Goal: Task Accomplishment & Management: Use online tool/utility

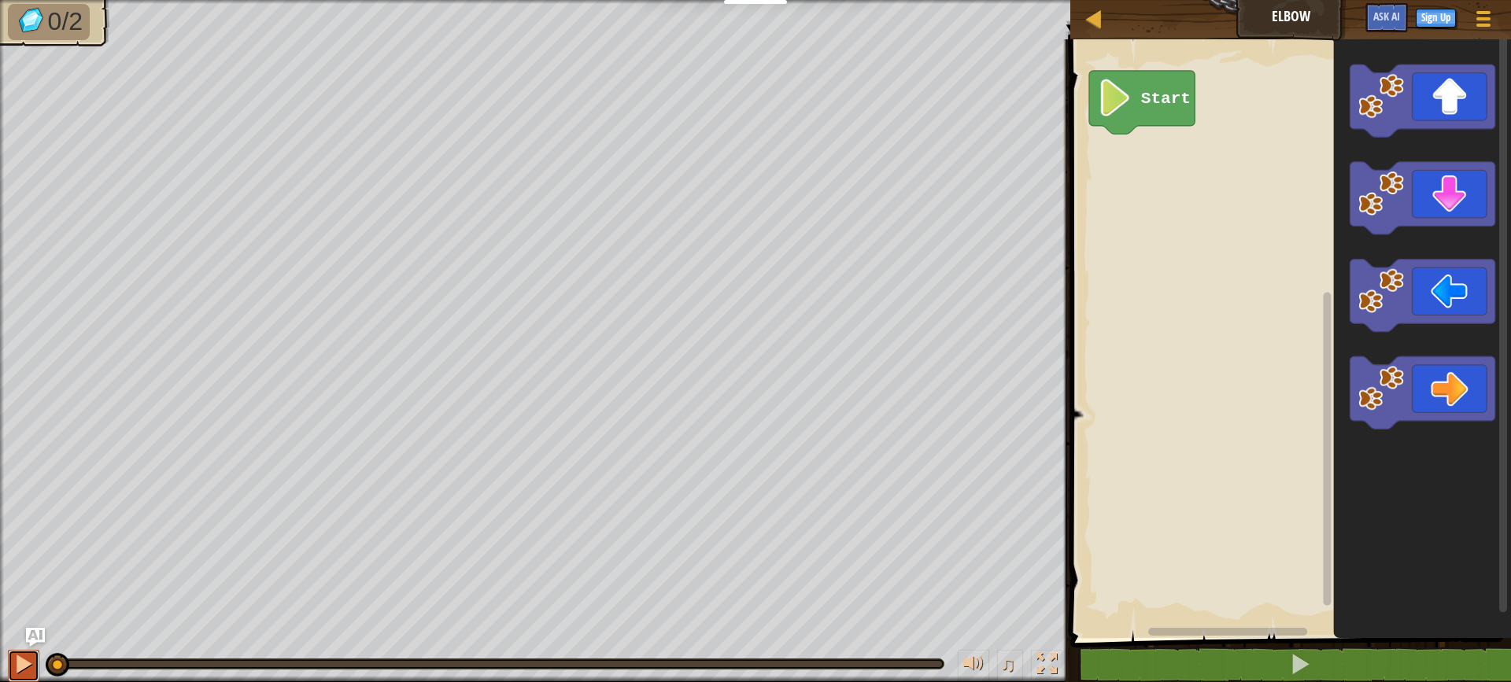
click at [29, 665] on div at bounding box center [23, 664] width 20 height 20
click at [24, 668] on div at bounding box center [23, 664] width 20 height 20
click at [30, 4] on li "0/2" at bounding box center [49, 22] width 82 height 36
click at [1085, 28] on div at bounding box center [1094, 19] width 20 height 20
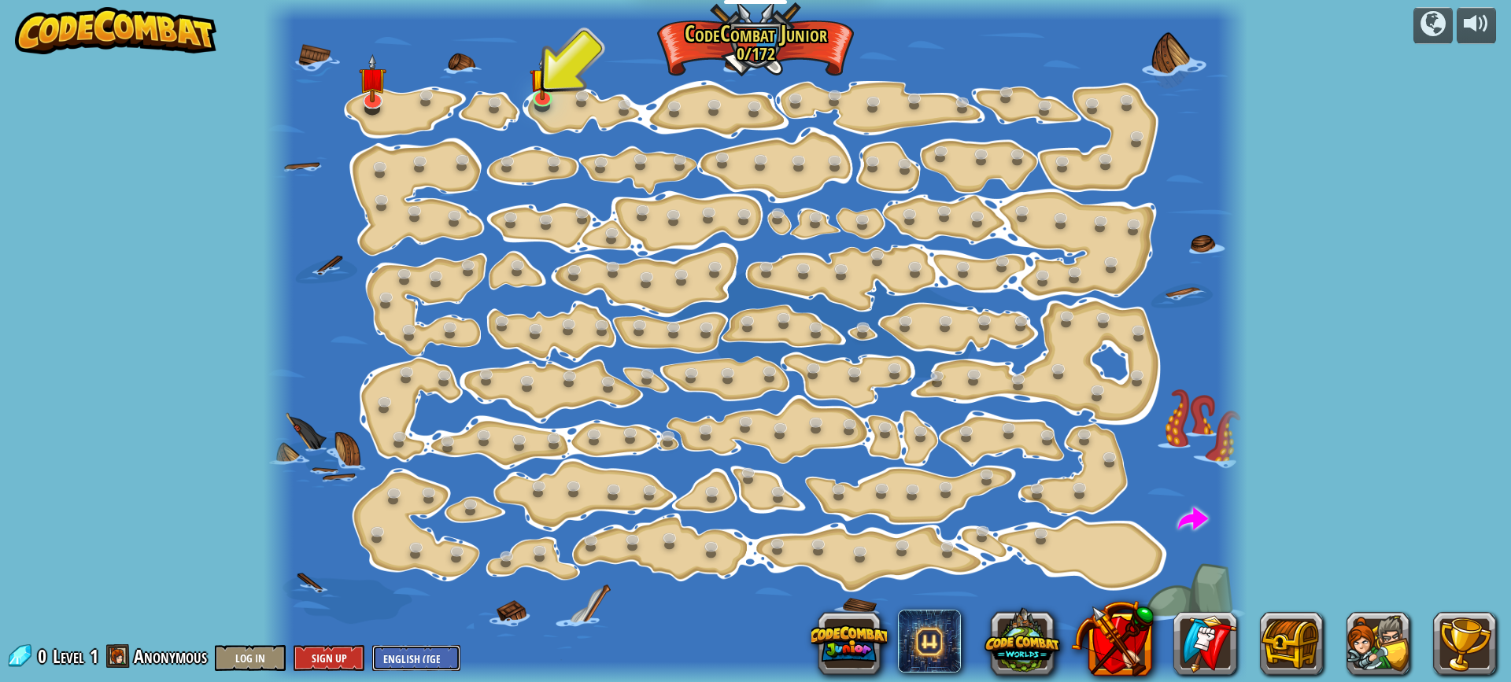
click at [397, 656] on select "English ([GEOGRAPHIC_DATA]) English ([GEOGRAPHIC_DATA]) 简体中文 繁體中文 русский españ…" at bounding box center [416, 658] width 88 height 26
select select "zh-HANS"
click at [372, 645] on select "English ([GEOGRAPHIC_DATA]) English ([GEOGRAPHIC_DATA]) 简体中文 繁體中文 русский españ…" at bounding box center [416, 658] width 88 height 26
select select "zh-HANS"
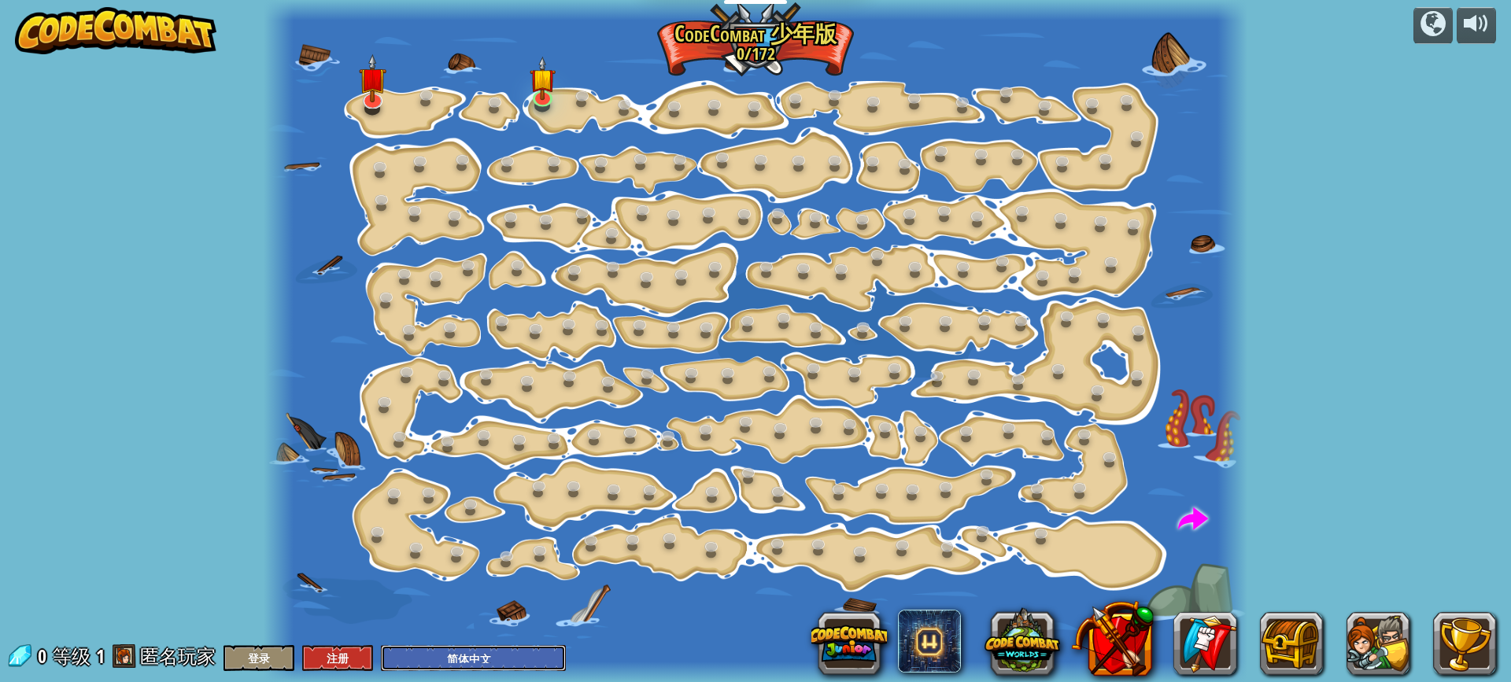
drag, startPoint x: 513, startPoint y: 680, endPoint x: 510, endPoint y: 649, distance: 30.9
click at [511, 648] on select "English ([GEOGRAPHIC_DATA]) English ([GEOGRAPHIC_DATA]) 简体中文 繁體中文 русский españ…" at bounding box center [473, 658] width 185 height 26
click at [616, 649] on div at bounding box center [756, 341] width 984 height 682
click at [149, 268] on div "powered by 逐步变化 (需解锁) 更改步骤参数。 聪明行动 (需解锁) 现在我们真的在走路了！ 加油干 (需解锁) 去拿更多的宝石。 闪亮 (需解锁…" at bounding box center [755, 341] width 1511 height 682
click at [550, 98] on link at bounding box center [542, 94] width 31 height 31
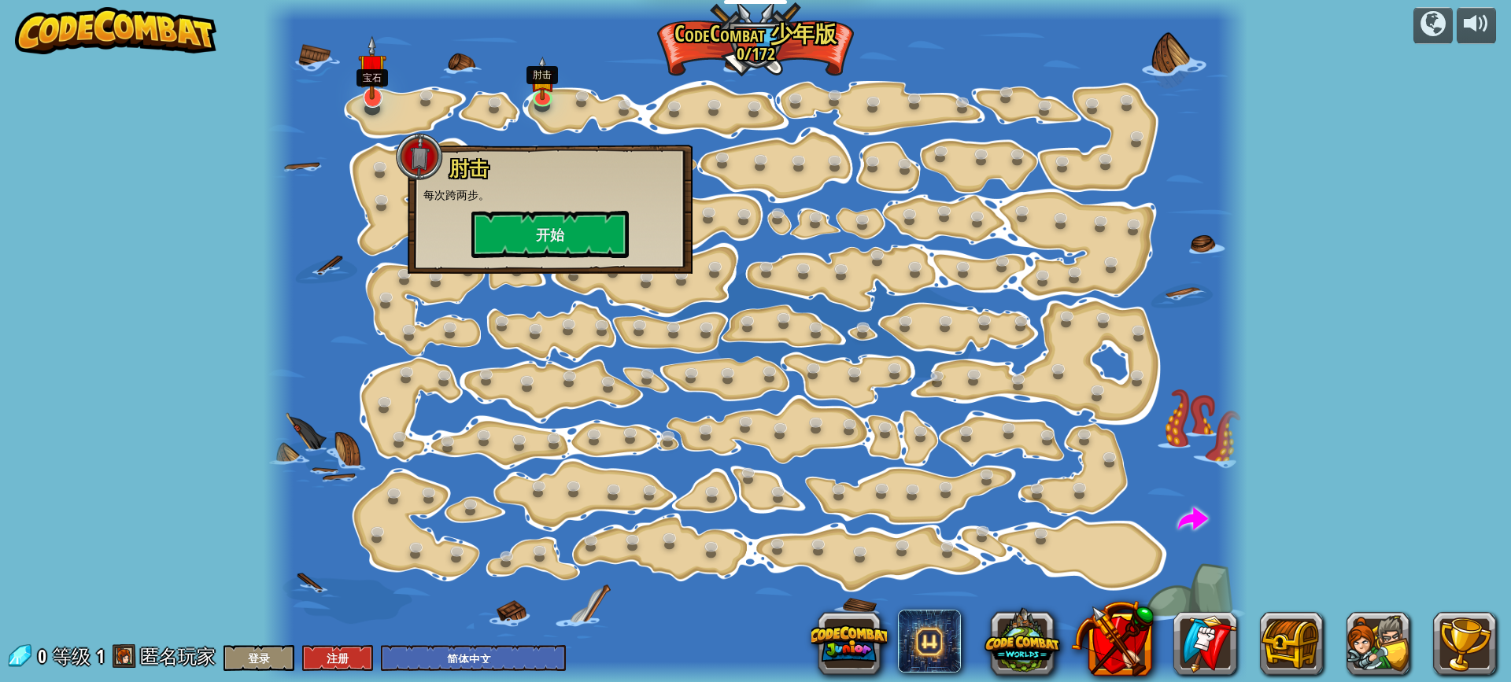
click at [369, 91] on img at bounding box center [372, 67] width 28 height 65
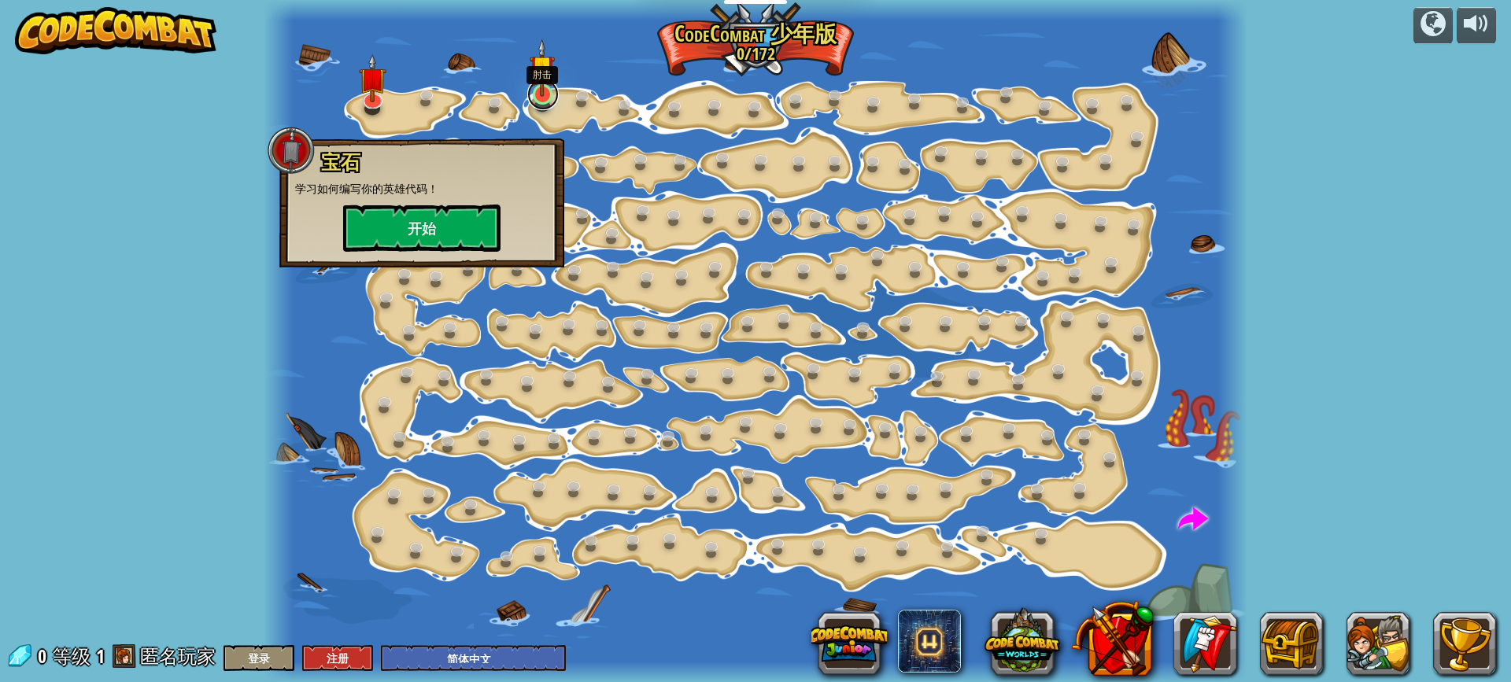
click at [537, 100] on link at bounding box center [542, 94] width 31 height 31
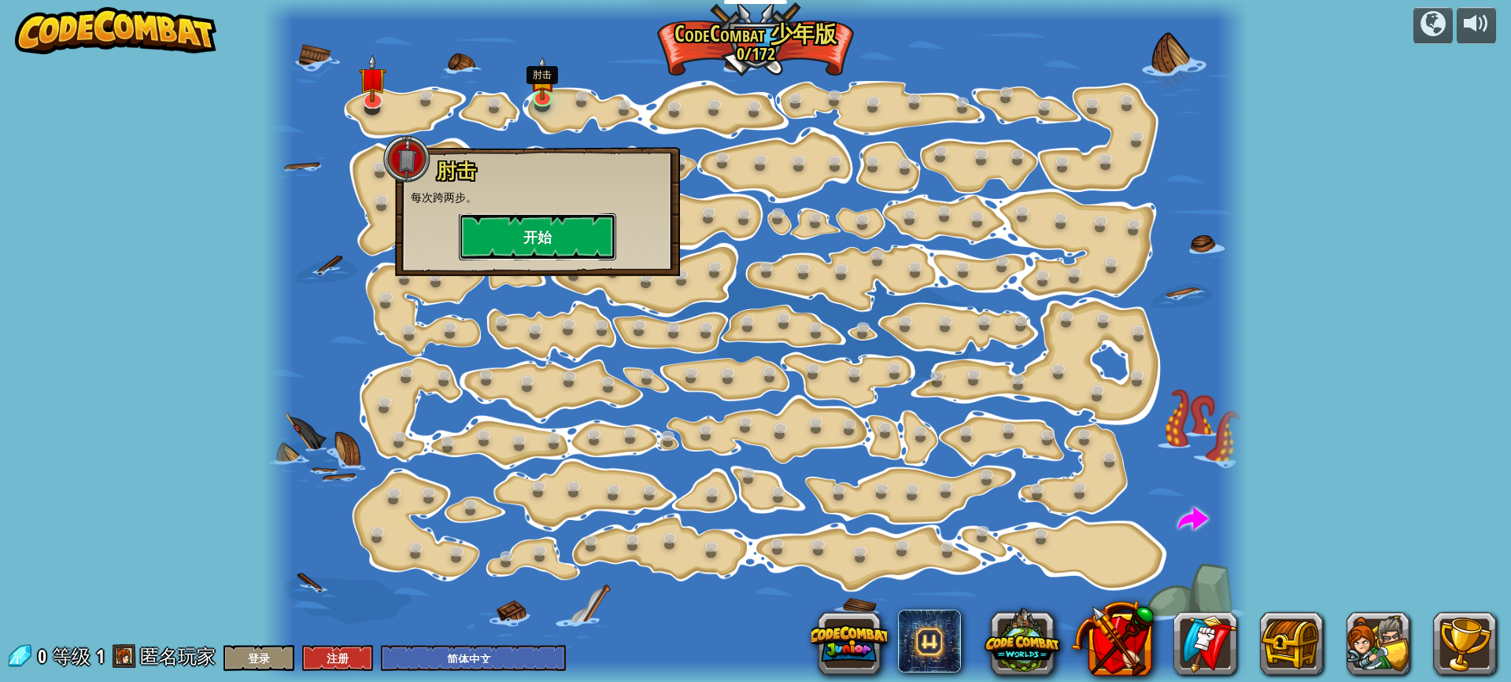
click at [524, 220] on button "开始" at bounding box center [537, 236] width 157 height 47
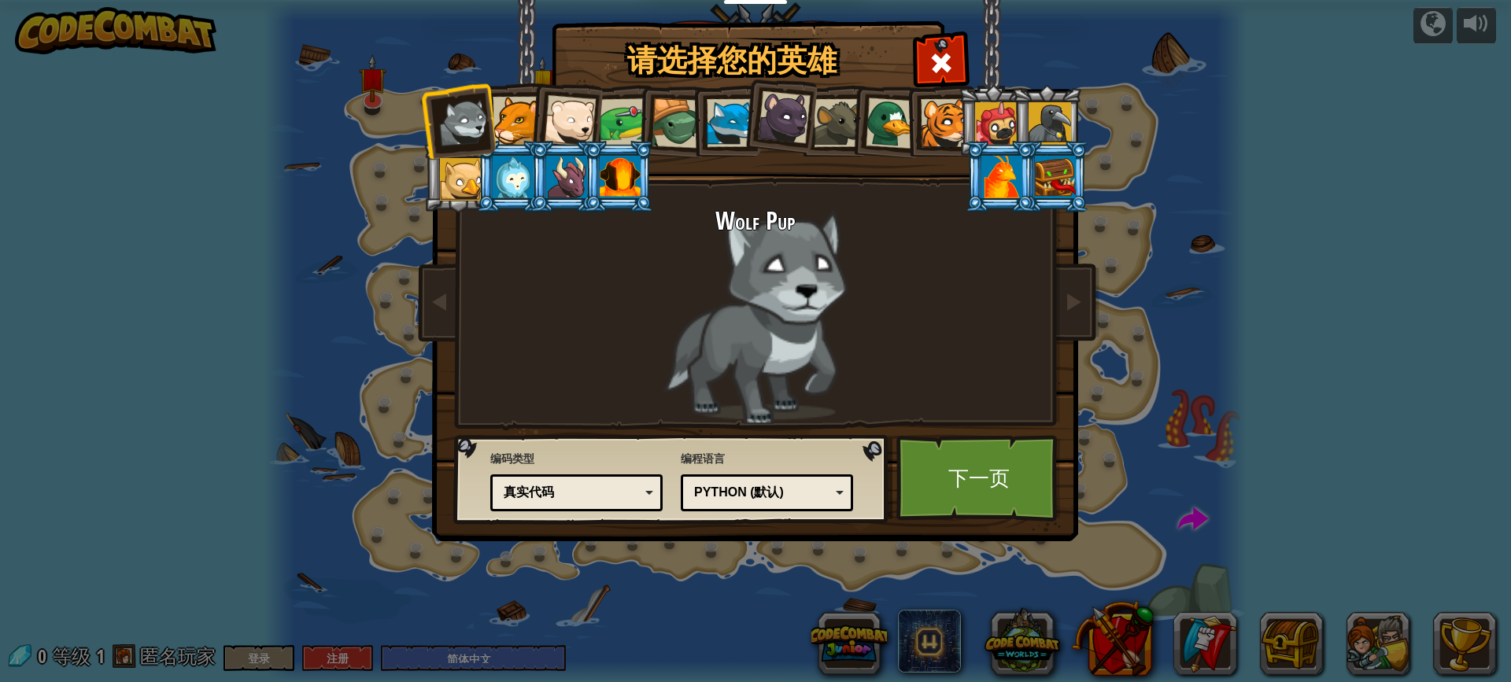
click at [627, 114] on div at bounding box center [624, 122] width 49 height 49
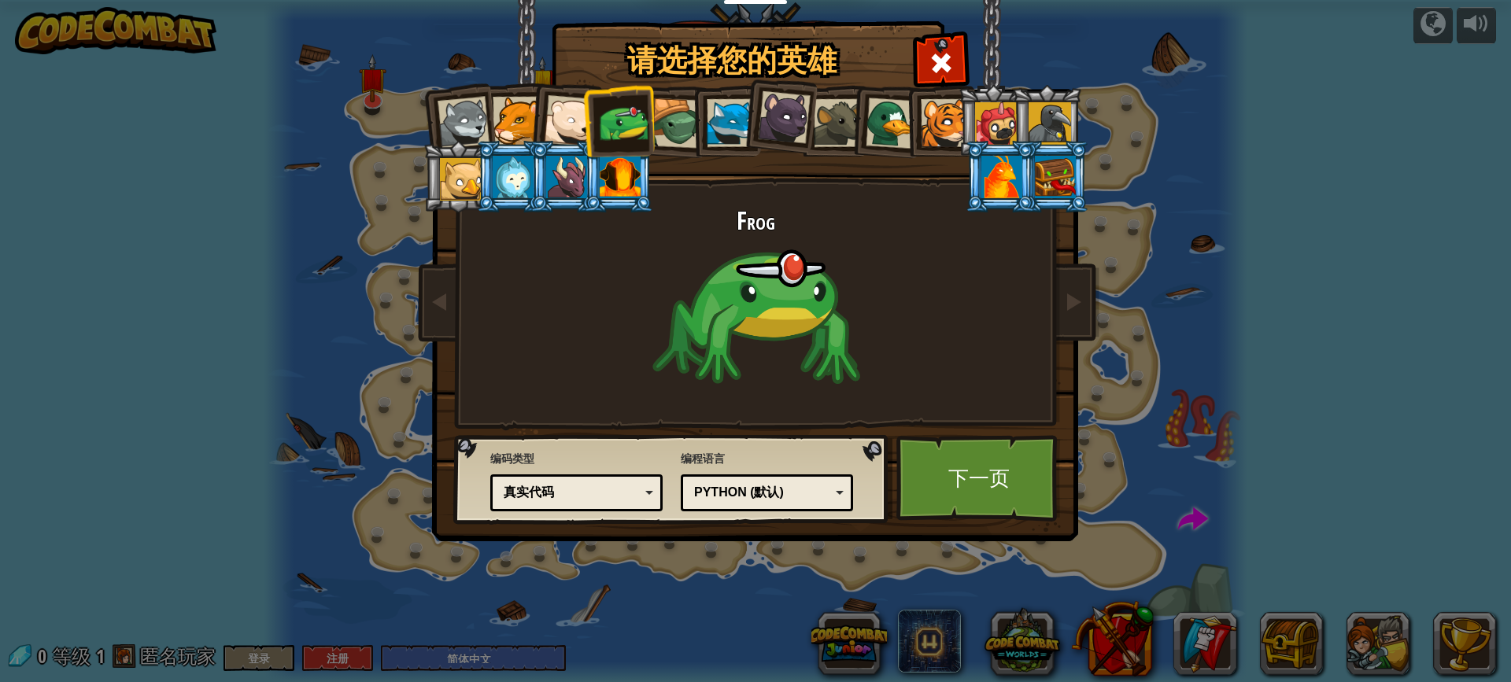
click at [601, 177] on div at bounding box center [620, 177] width 41 height 42
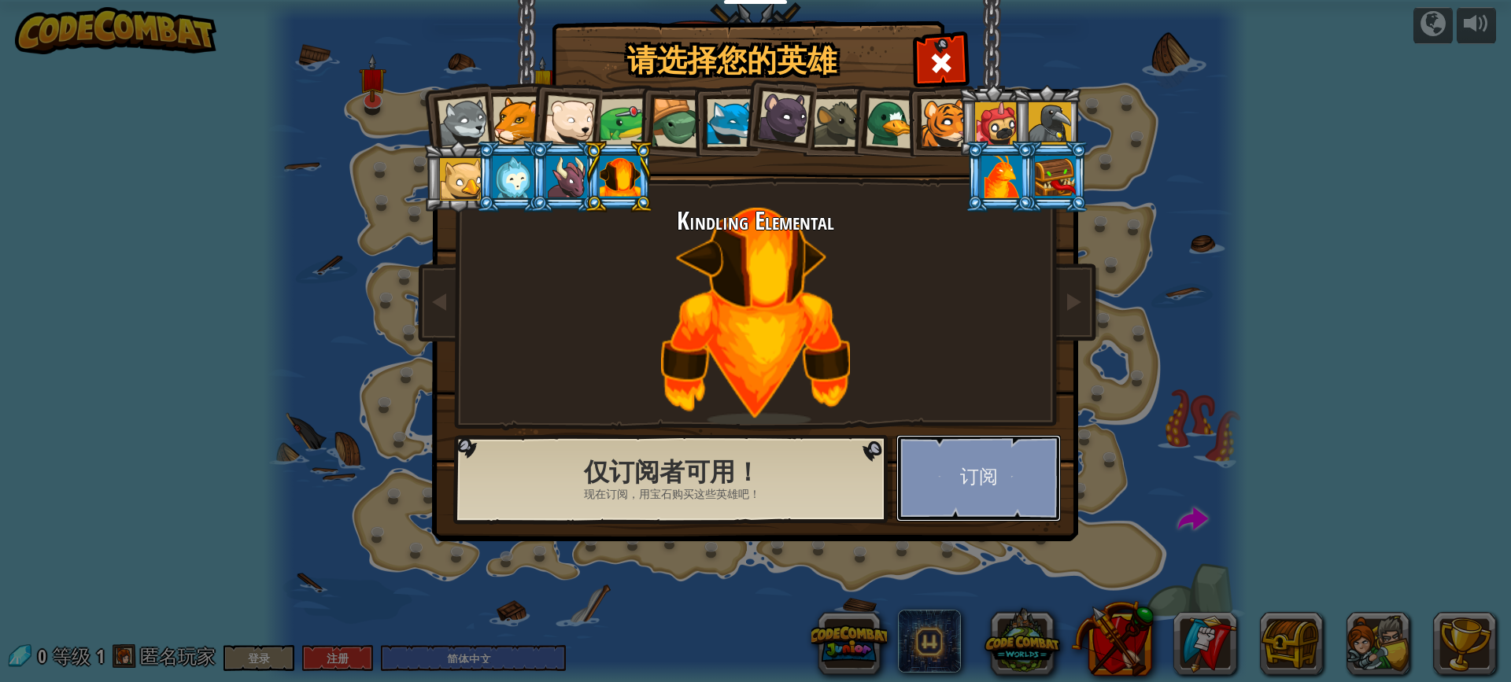
click at [961, 467] on button "订阅" at bounding box center [978, 478] width 164 height 87
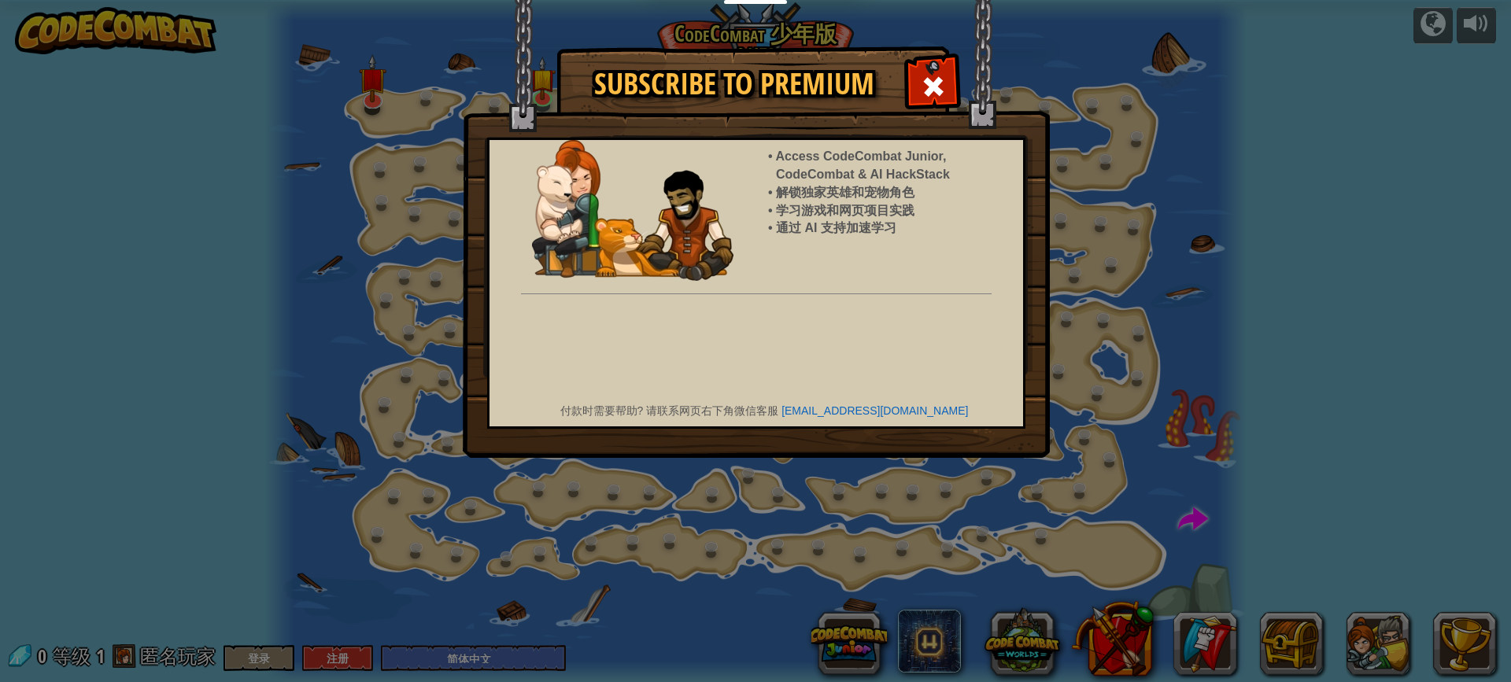
drag, startPoint x: 927, startPoint y: 86, endPoint x: 824, endPoint y: 127, distance: 111.2
click at [923, 87] on span at bounding box center [933, 86] width 25 height 25
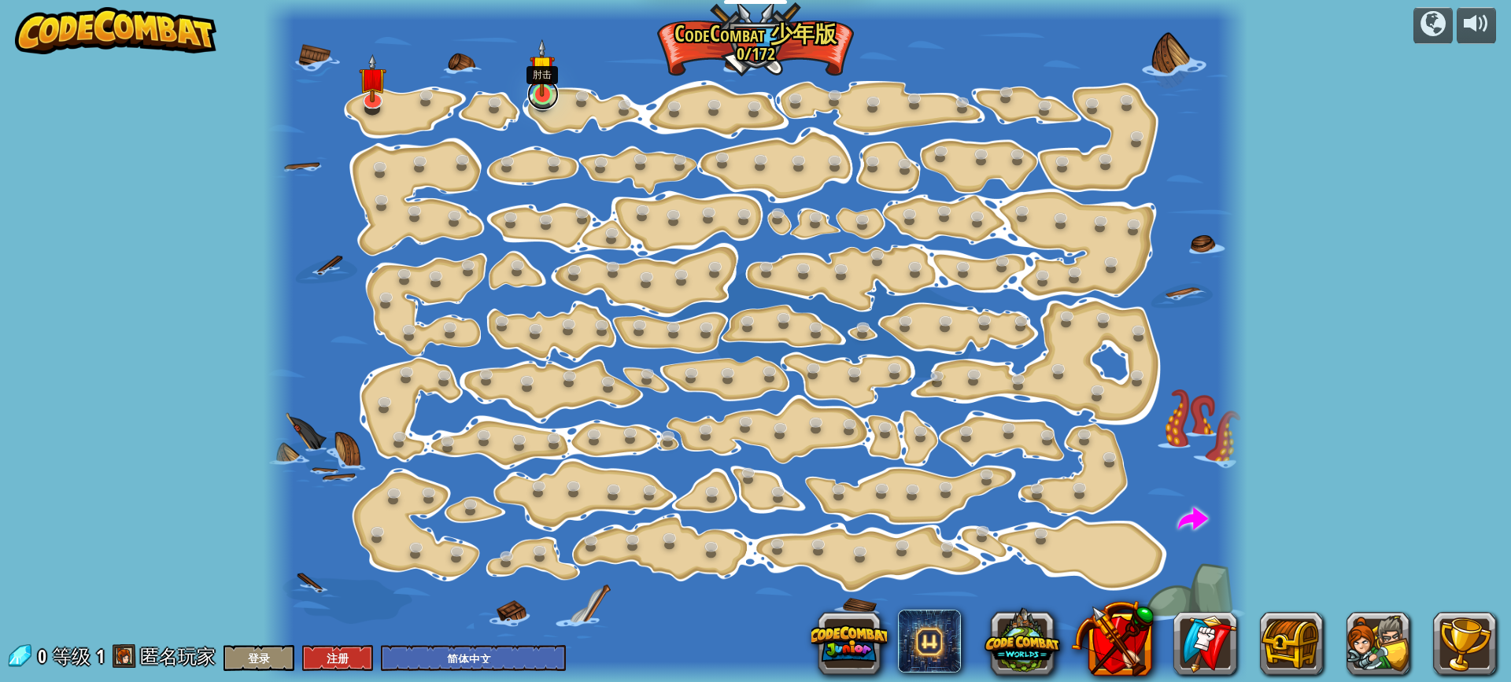
click at [528, 99] on link at bounding box center [542, 94] width 31 height 31
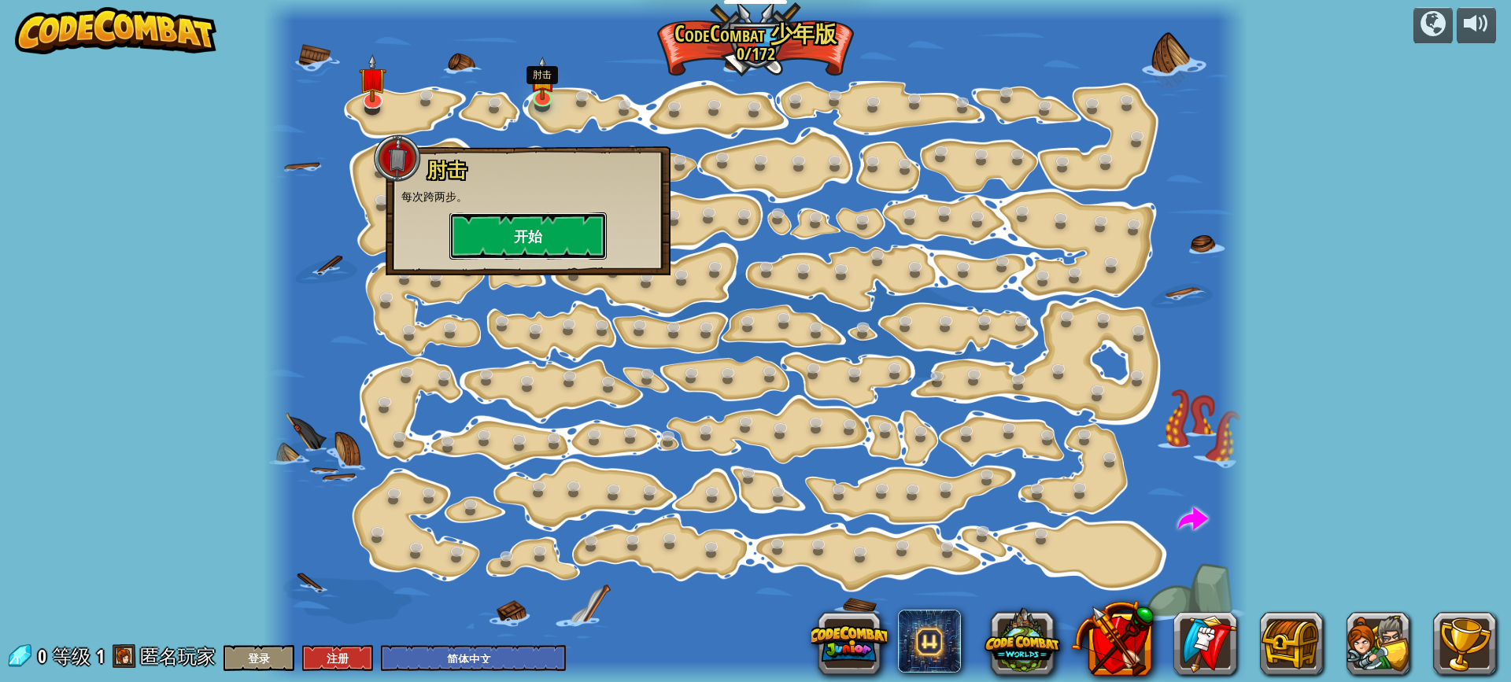
click at [522, 235] on button "开始" at bounding box center [527, 235] width 157 height 47
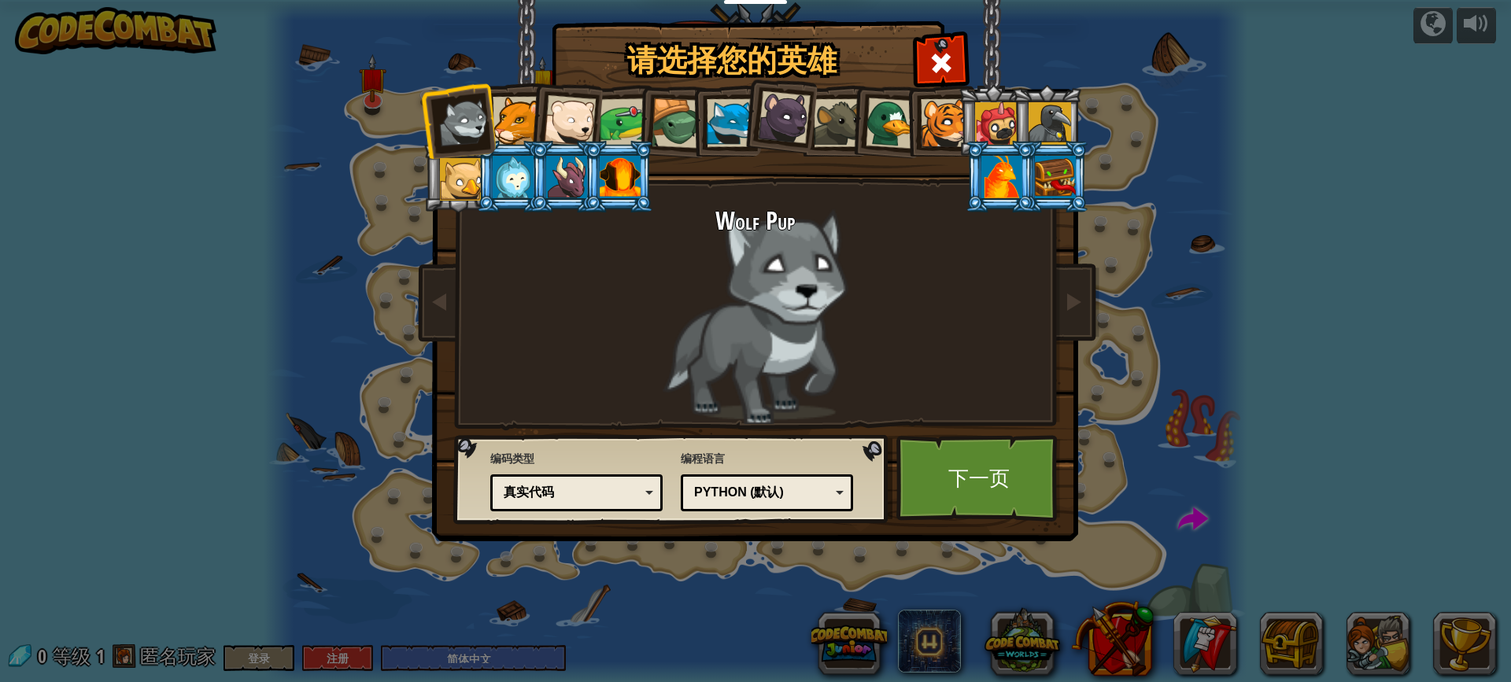
click at [933, 125] on div at bounding box center [945, 123] width 48 height 48
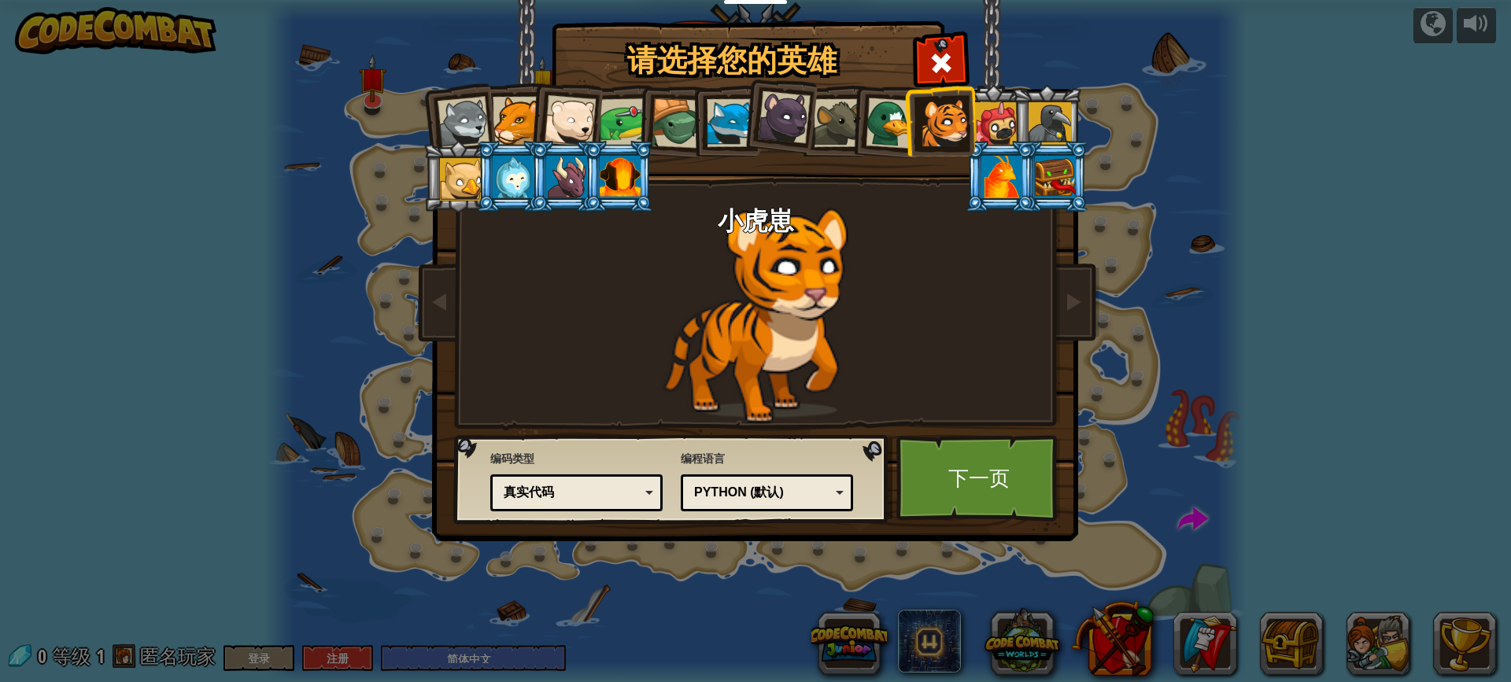
click at [880, 135] on div at bounding box center [891, 123] width 51 height 51
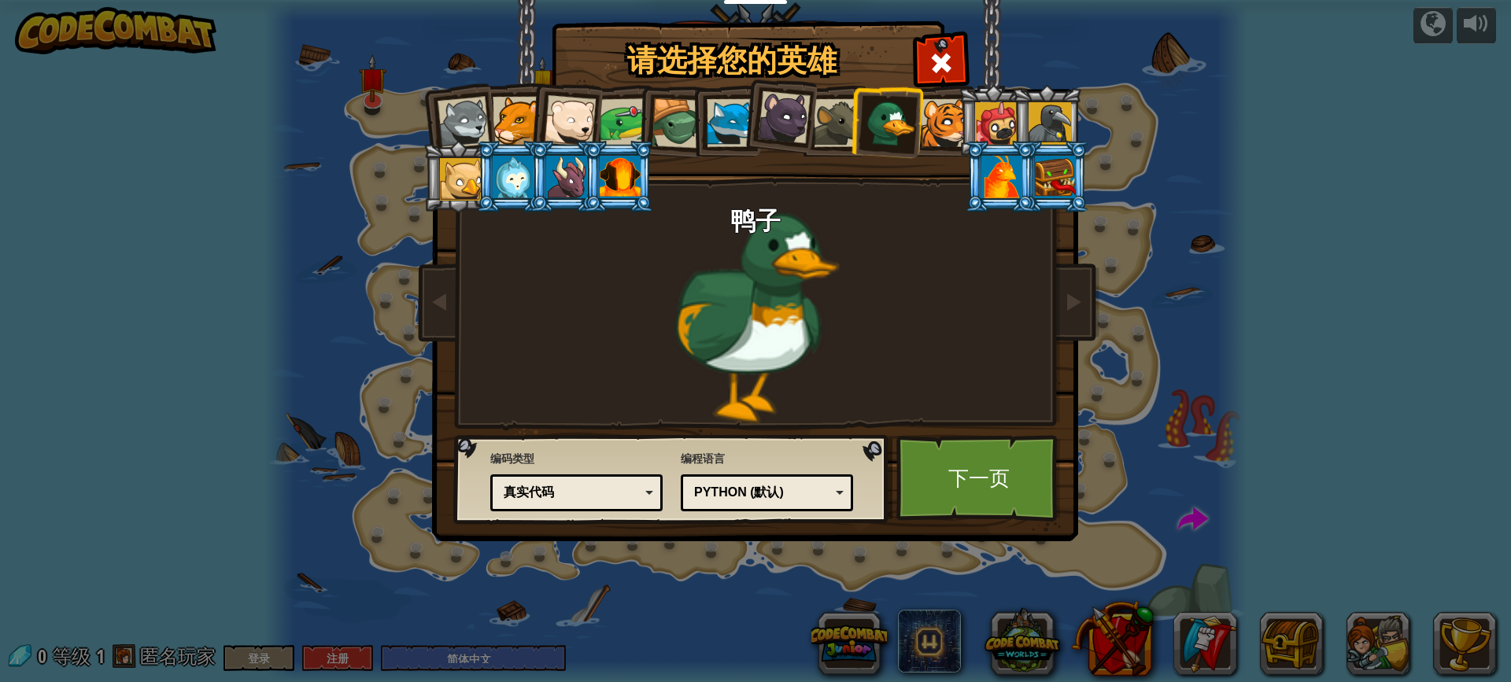
click at [866, 130] on li at bounding box center [886, 121] width 76 height 76
click at [705, 123] on li at bounding box center [725, 121] width 71 height 72
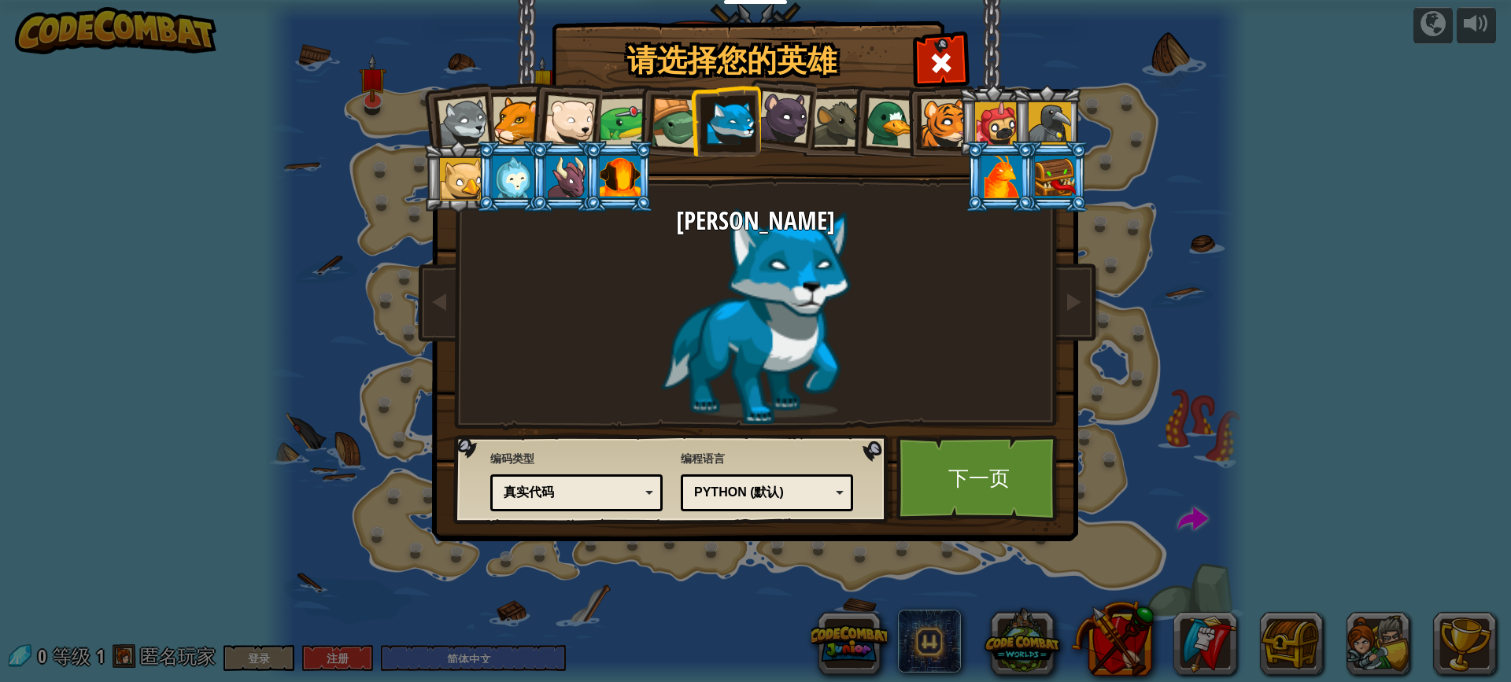
click at [666, 123] on div at bounding box center [677, 123] width 50 height 50
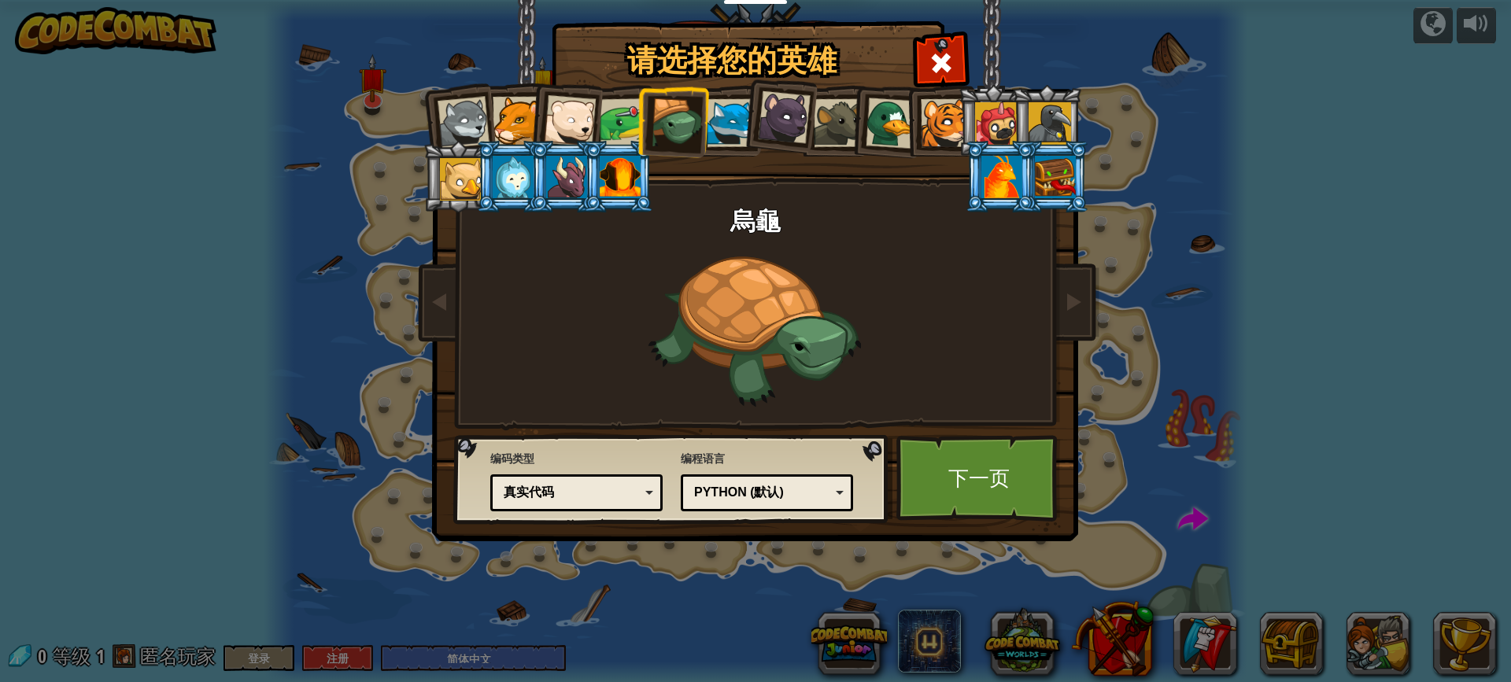
click at [560, 109] on div at bounding box center [570, 121] width 52 height 52
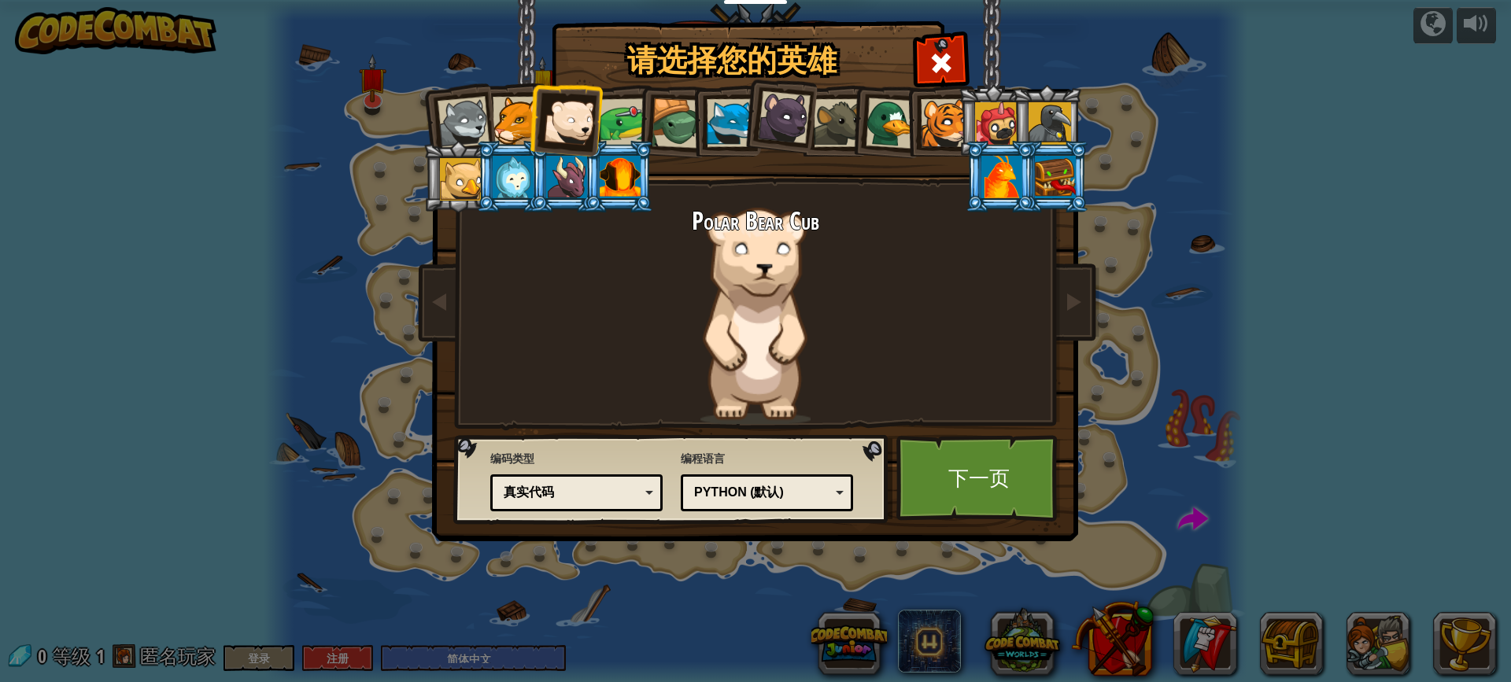
click at [644, 120] on li at bounding box center [672, 121] width 75 height 76
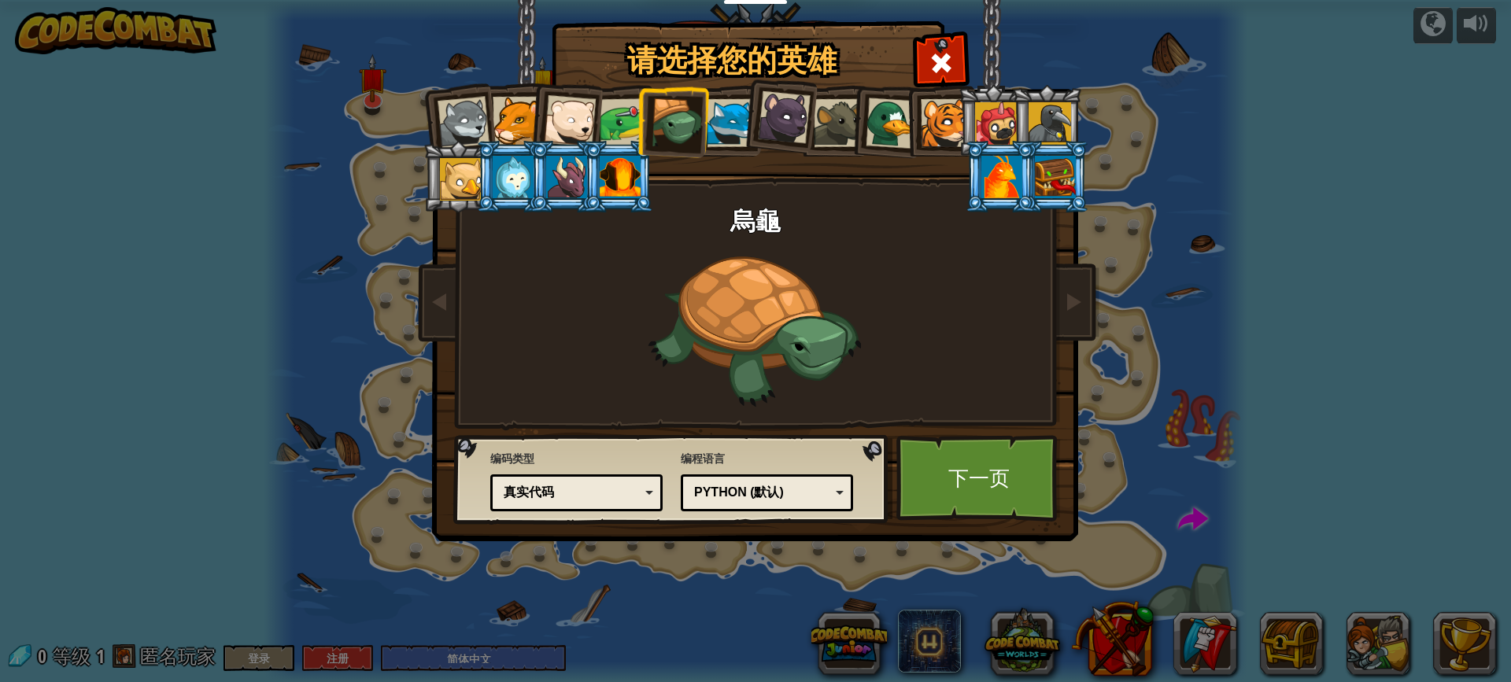
click at [611, 124] on div at bounding box center [624, 122] width 49 height 49
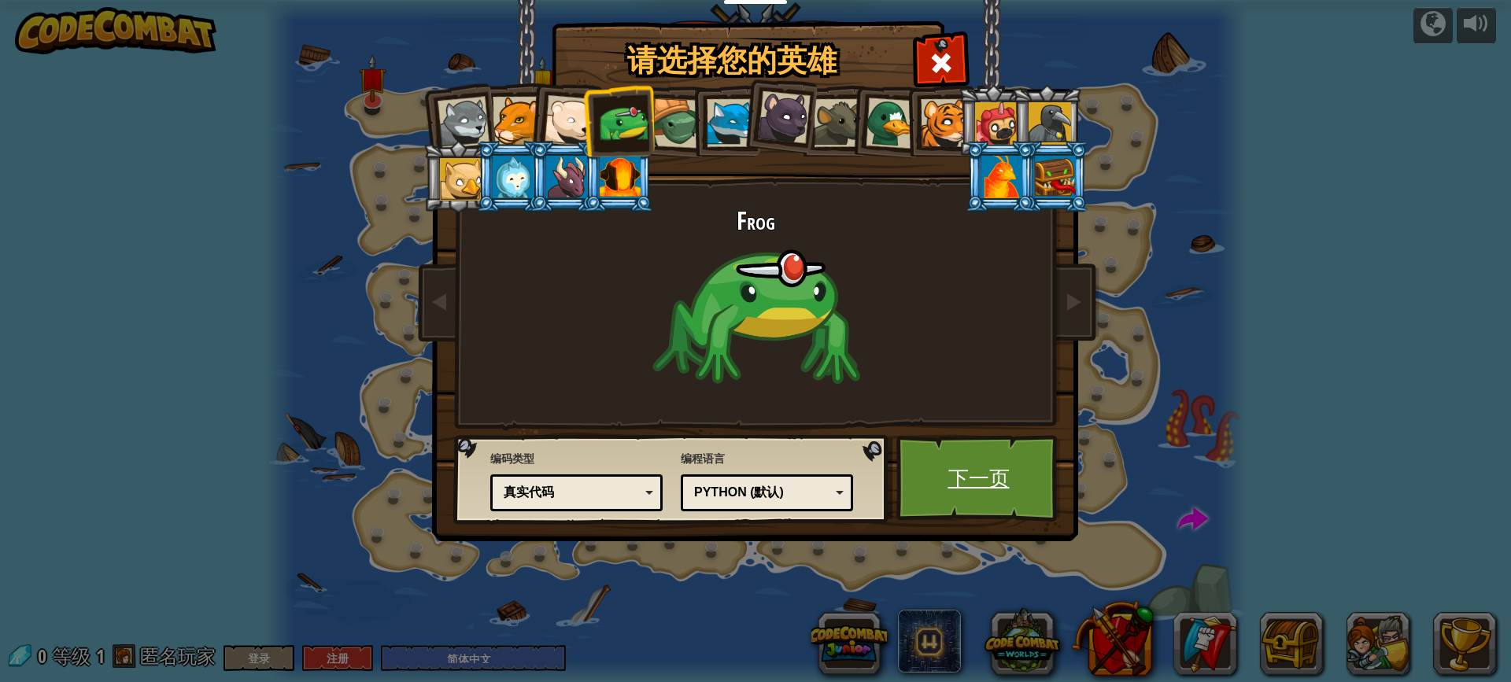
click at [984, 476] on link "下一页" at bounding box center [978, 478] width 164 height 87
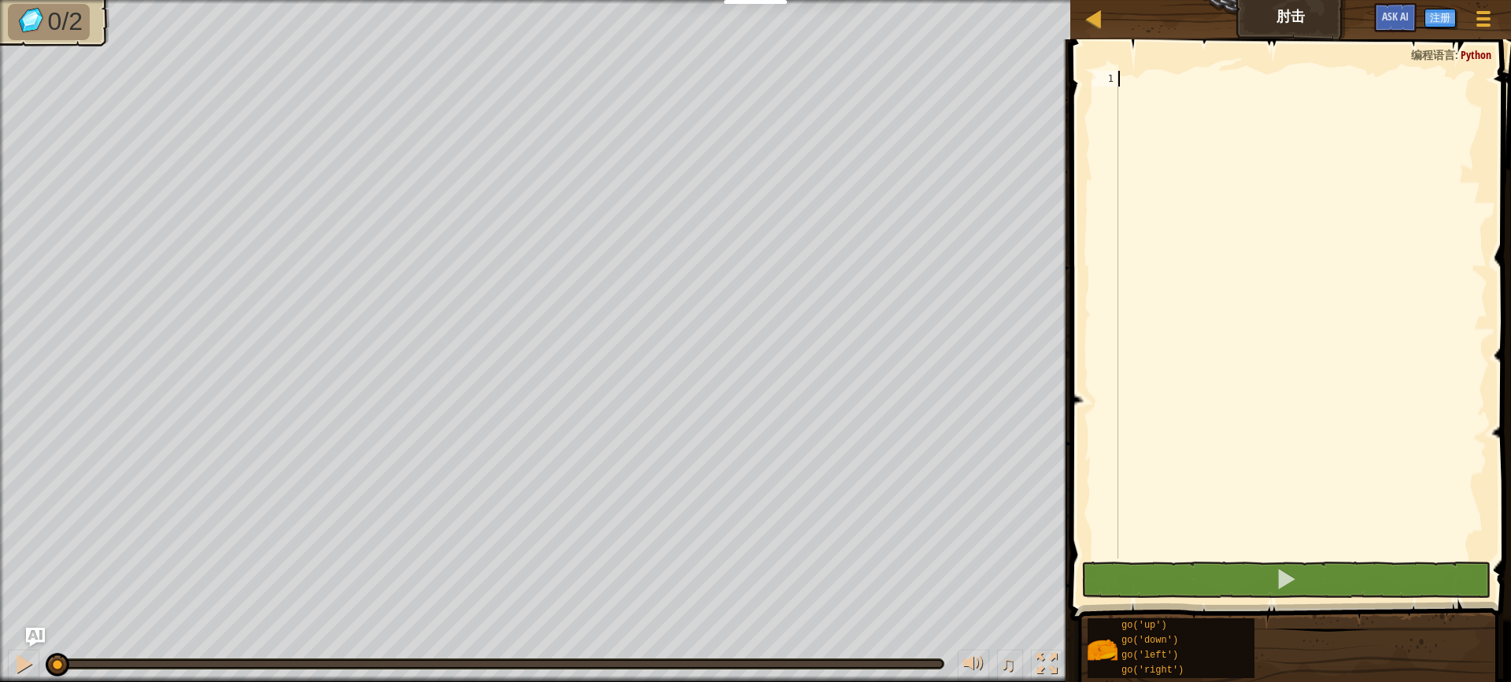
click at [1203, 83] on div at bounding box center [1301, 330] width 372 height 519
click at [1180, 134] on div at bounding box center [1301, 330] width 372 height 519
click at [1146, 76] on div at bounding box center [1301, 330] width 372 height 519
type textarea "m"
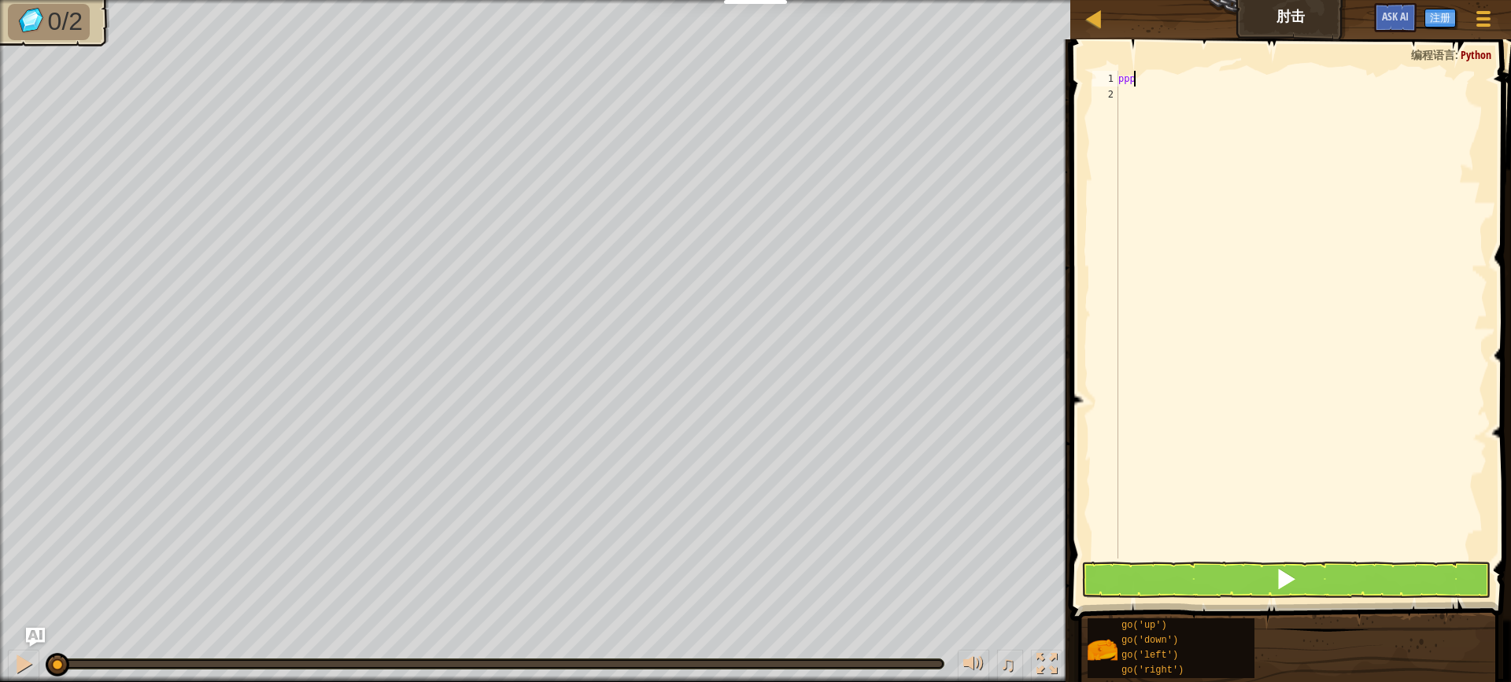
scroll to position [7, 0]
type textarea "p"
type textarea "g"
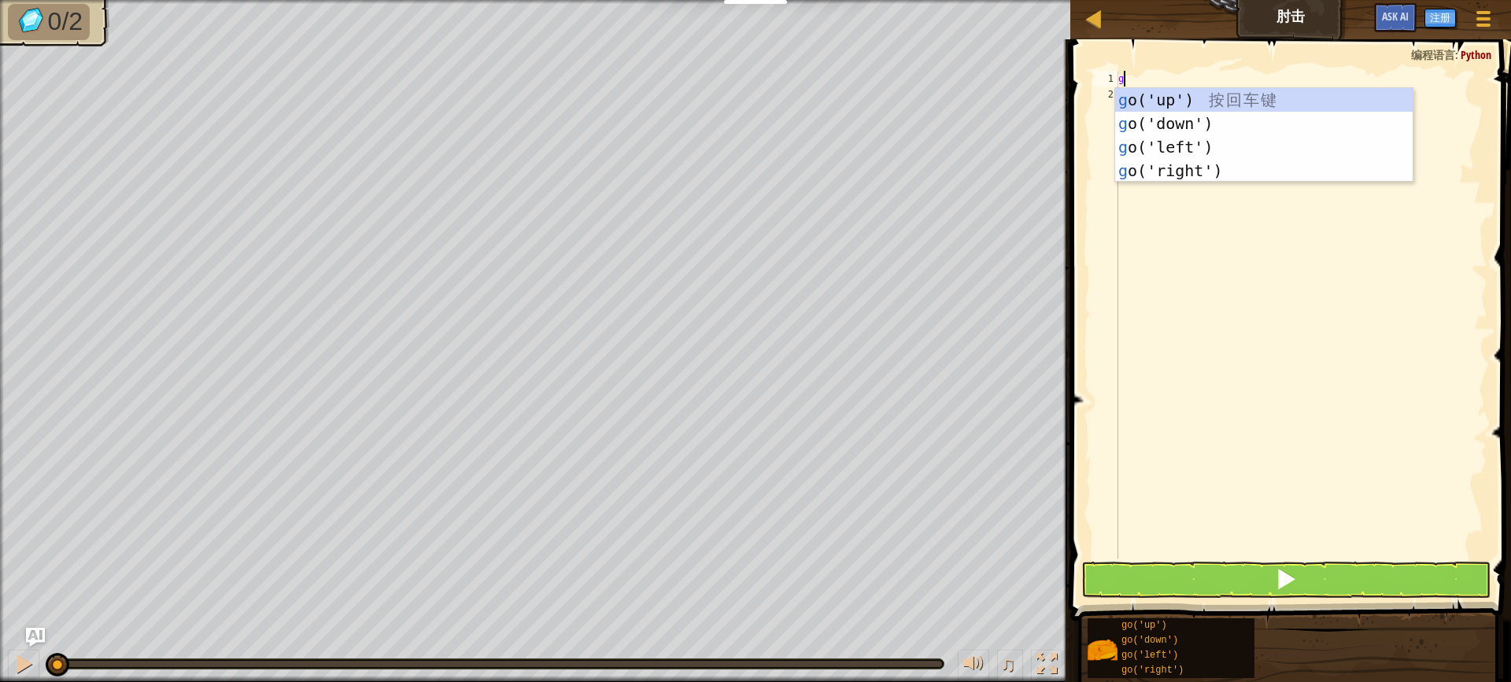
type textarea "go"
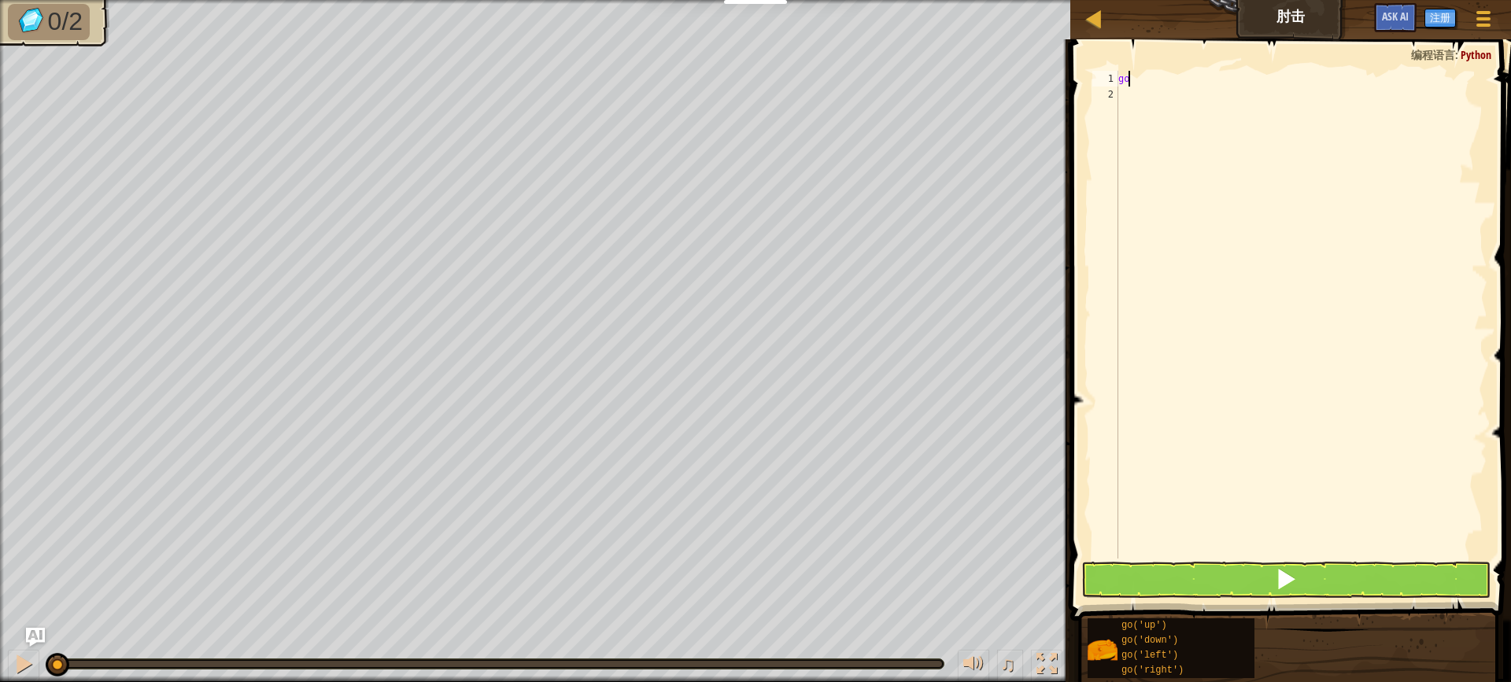
type textarea "g"
type textarea "go"
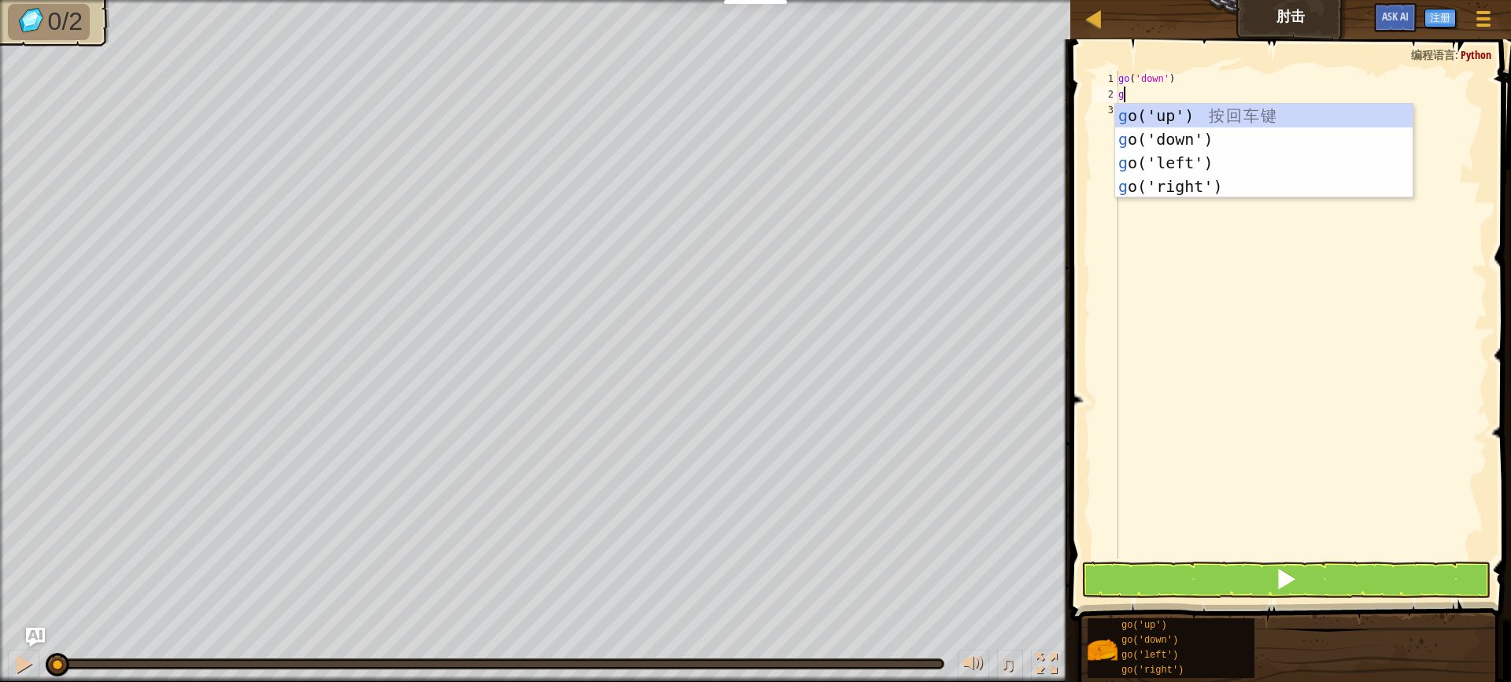
type textarea "go"
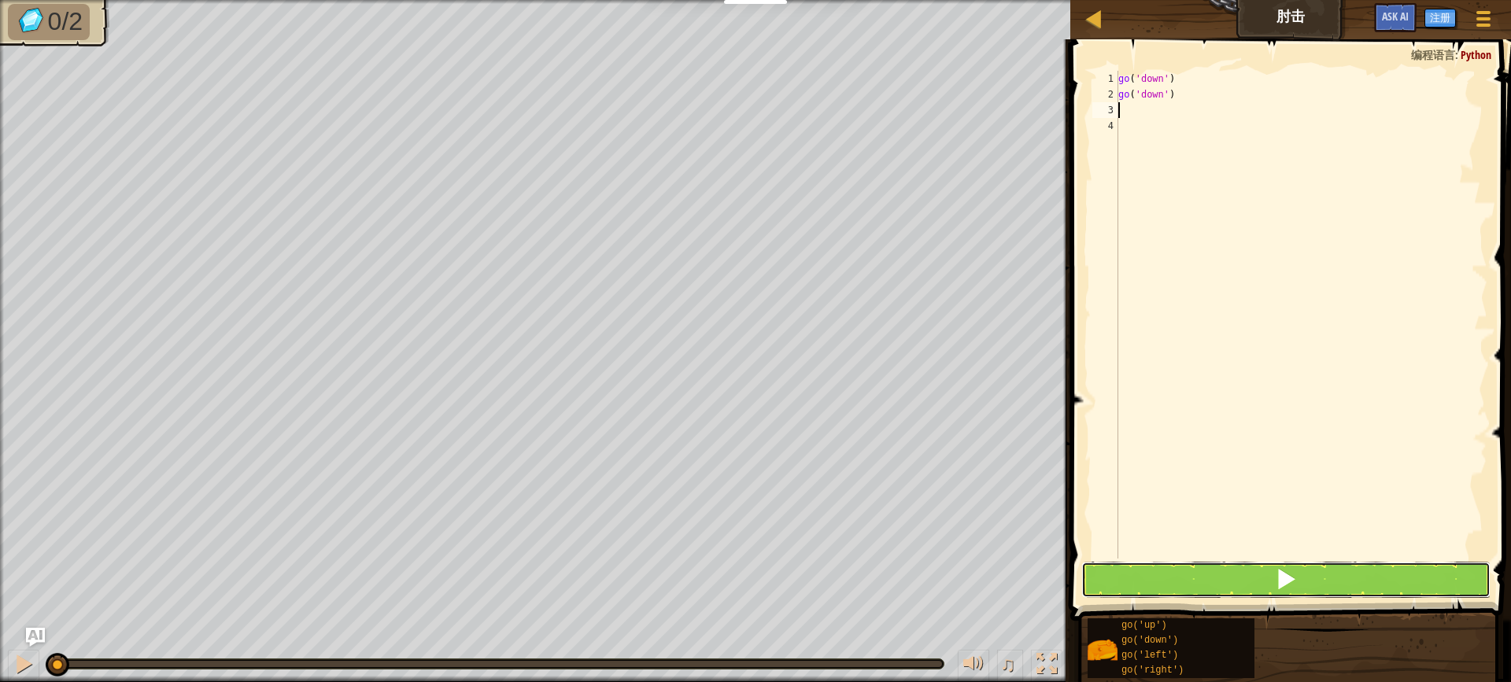
click at [1354, 577] on button at bounding box center [1285, 580] width 409 height 36
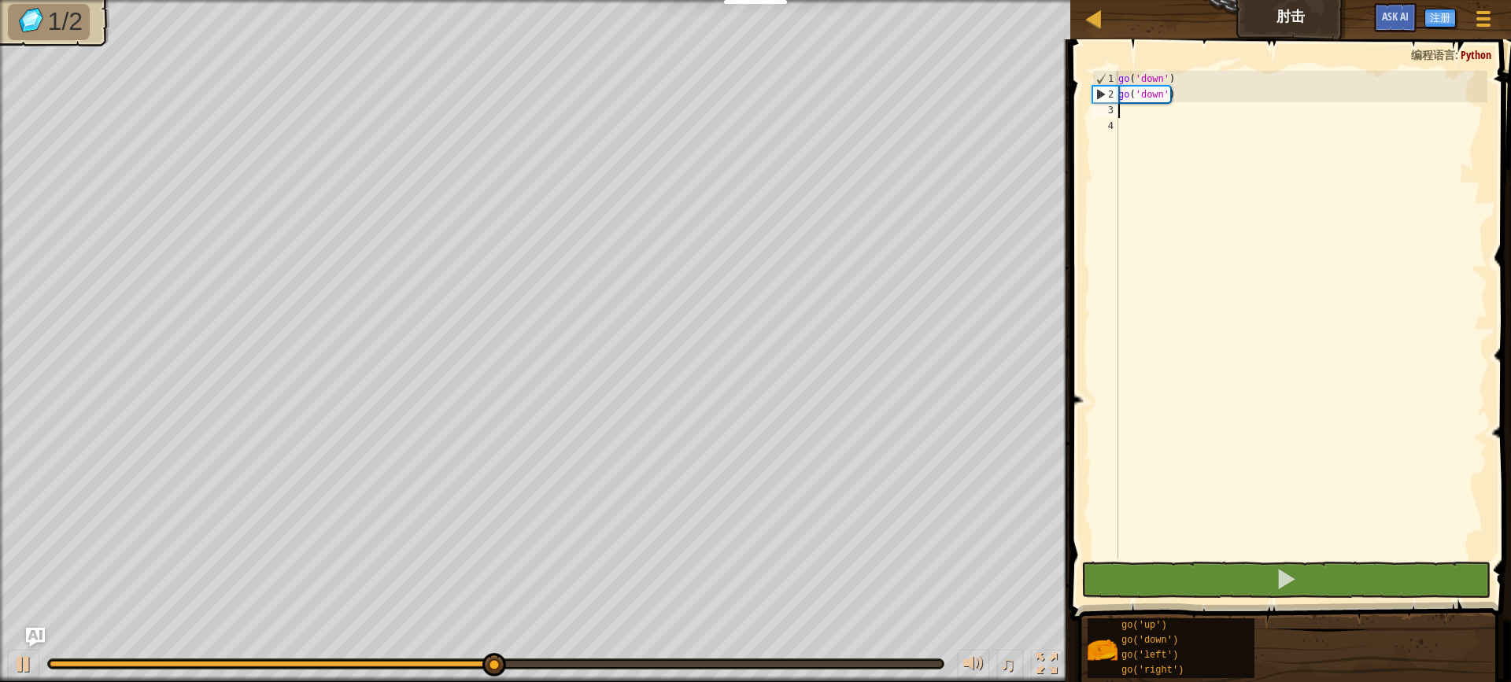
click at [1132, 106] on div "go ( 'down' ) go ( 'down' )" at bounding box center [1301, 330] width 372 height 519
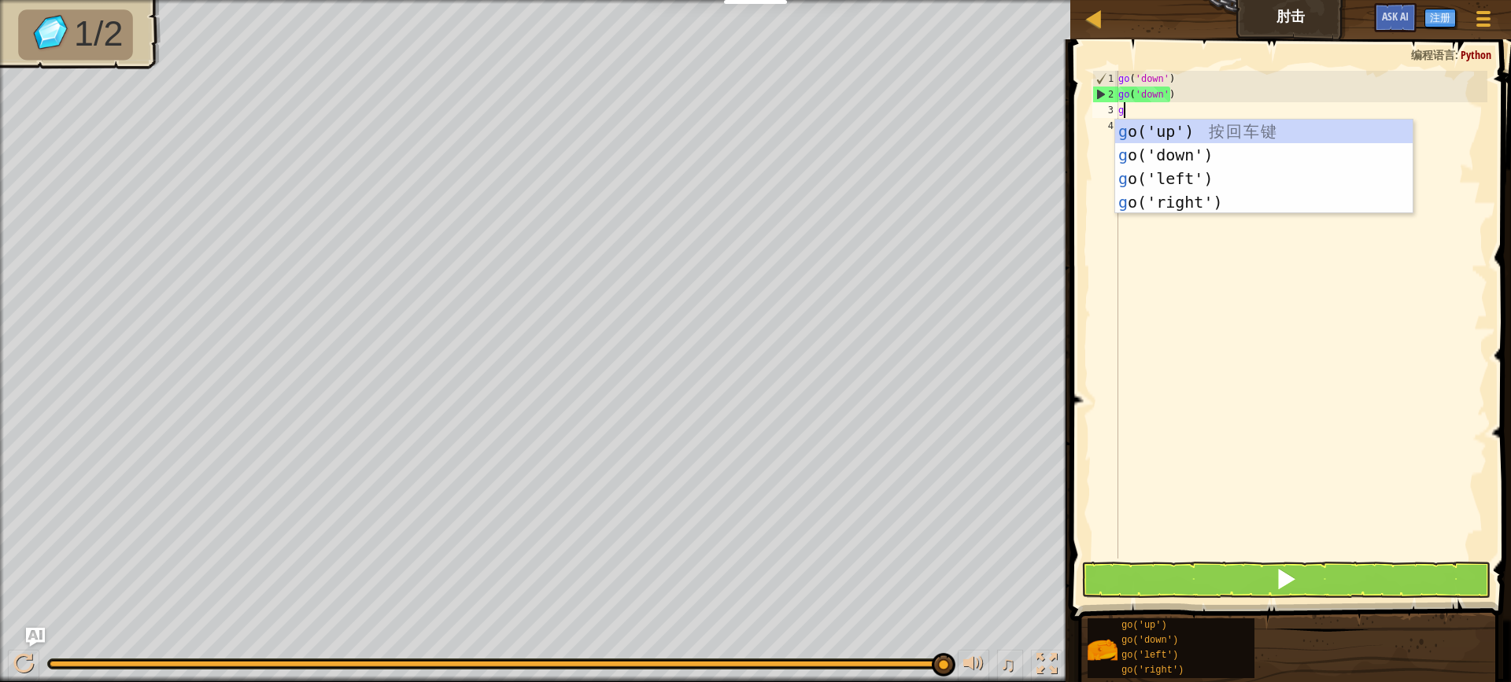
type textarea "go"
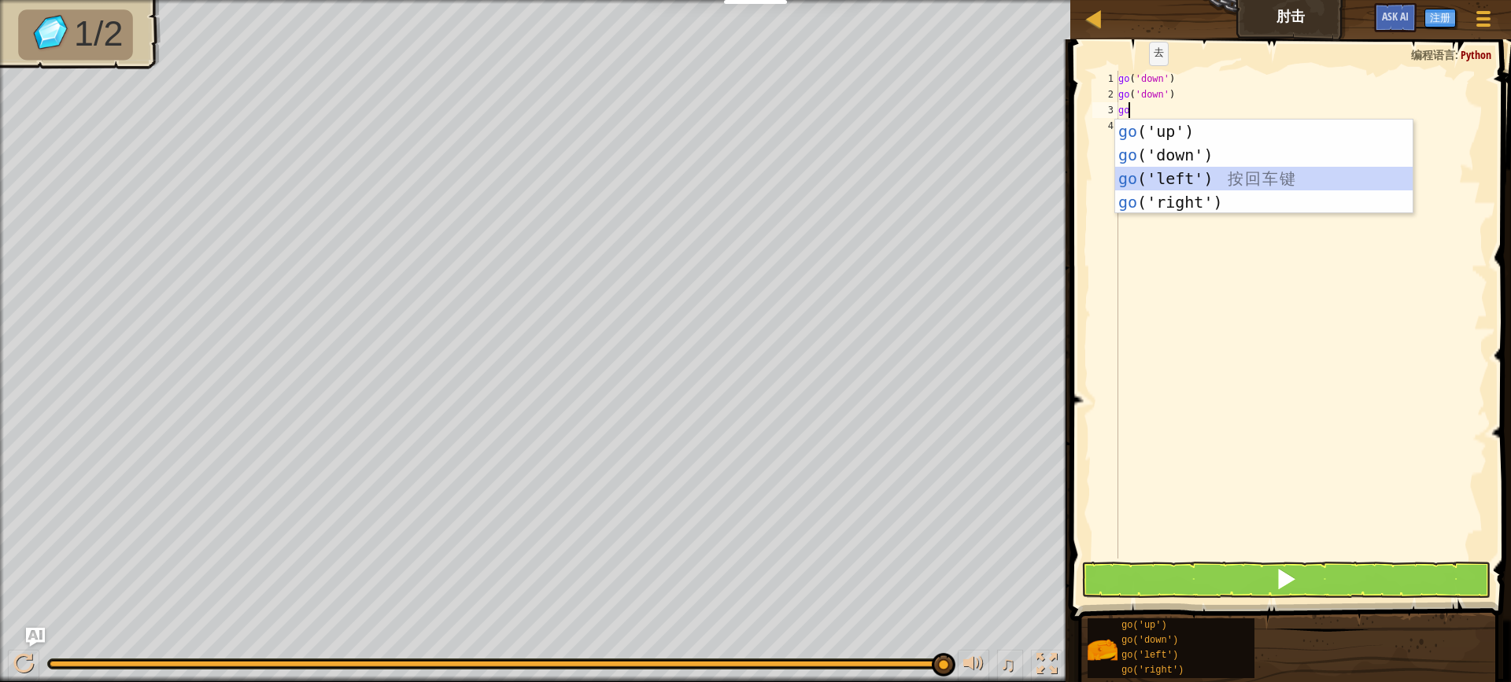
click at [1176, 179] on div "go ('up') 按 回 车 键 go ('down') 按 回 车 键 go ('left') 按 回 车 键 go ('right') 按 回 车 键" at bounding box center [1263, 191] width 297 height 142
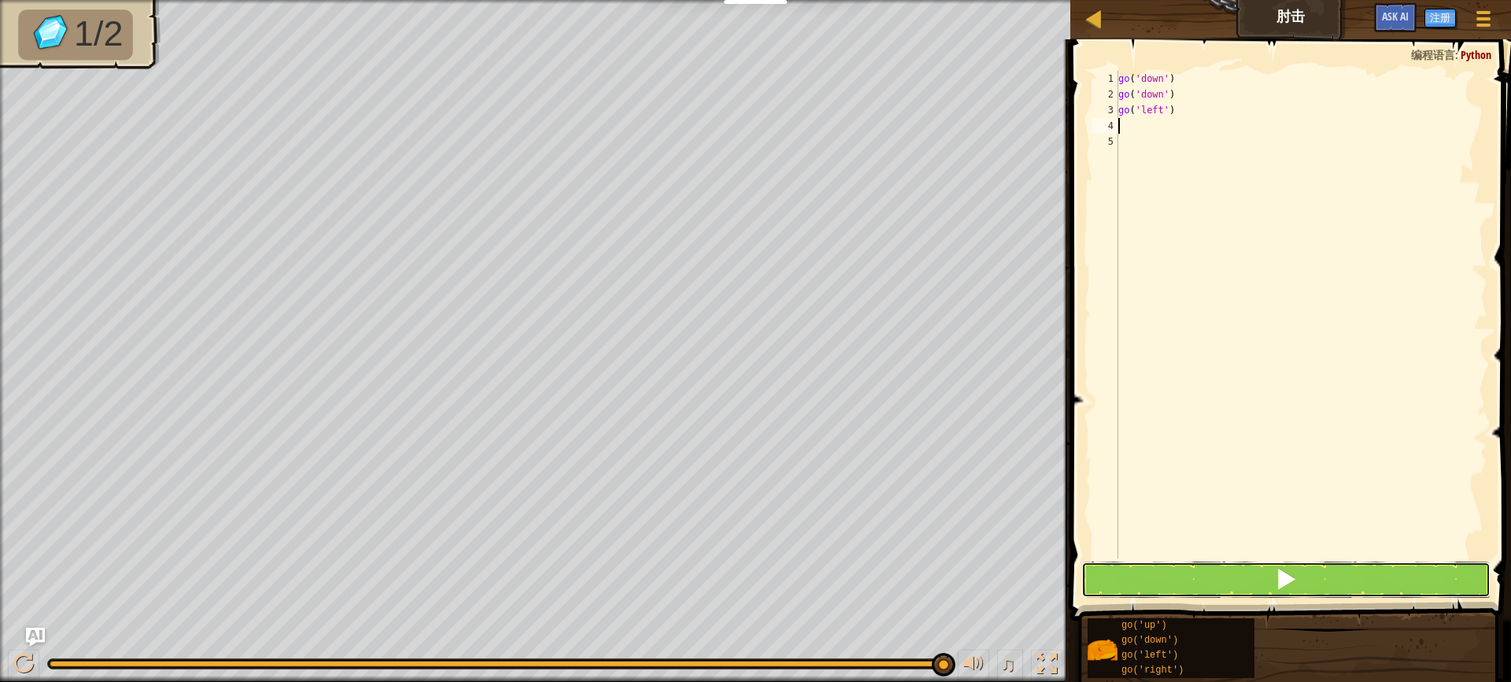
click at [1248, 569] on button at bounding box center [1285, 580] width 409 height 36
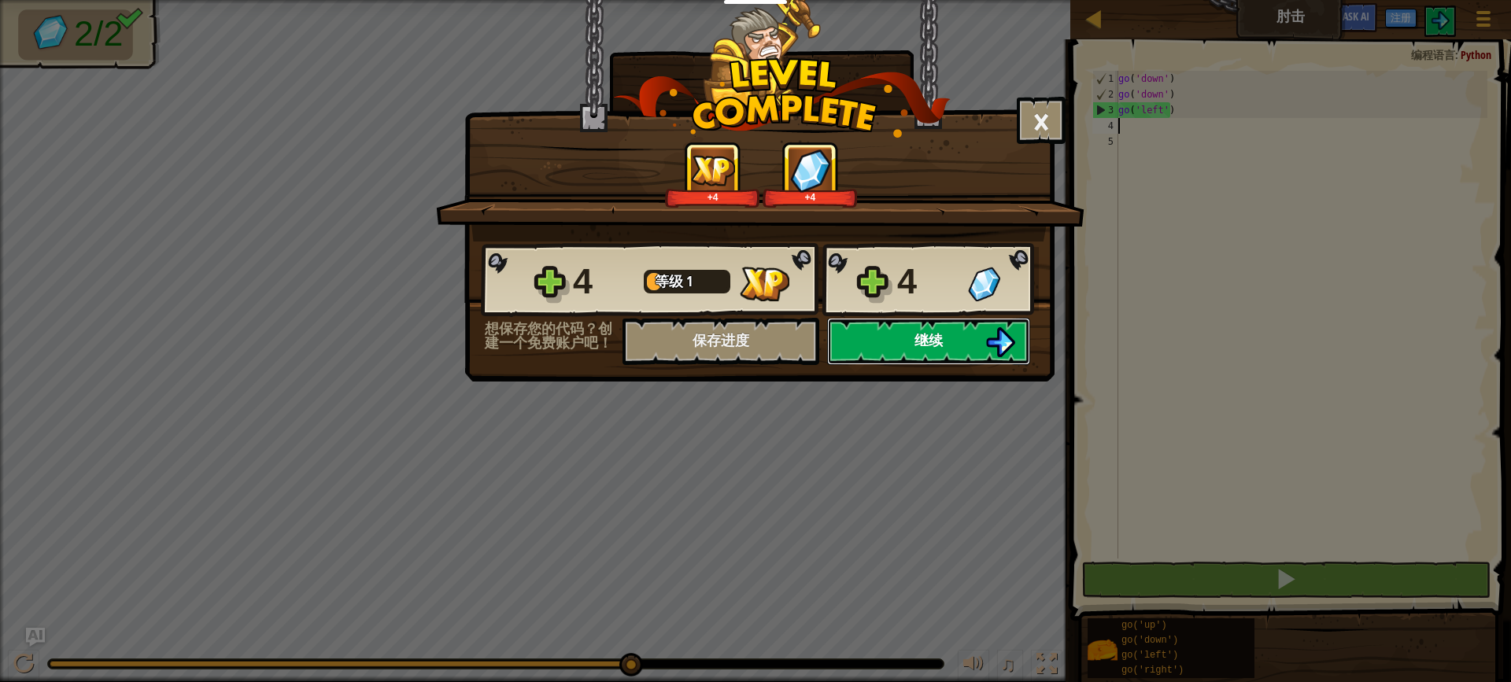
click at [861, 337] on button "继续" at bounding box center [928, 341] width 203 height 47
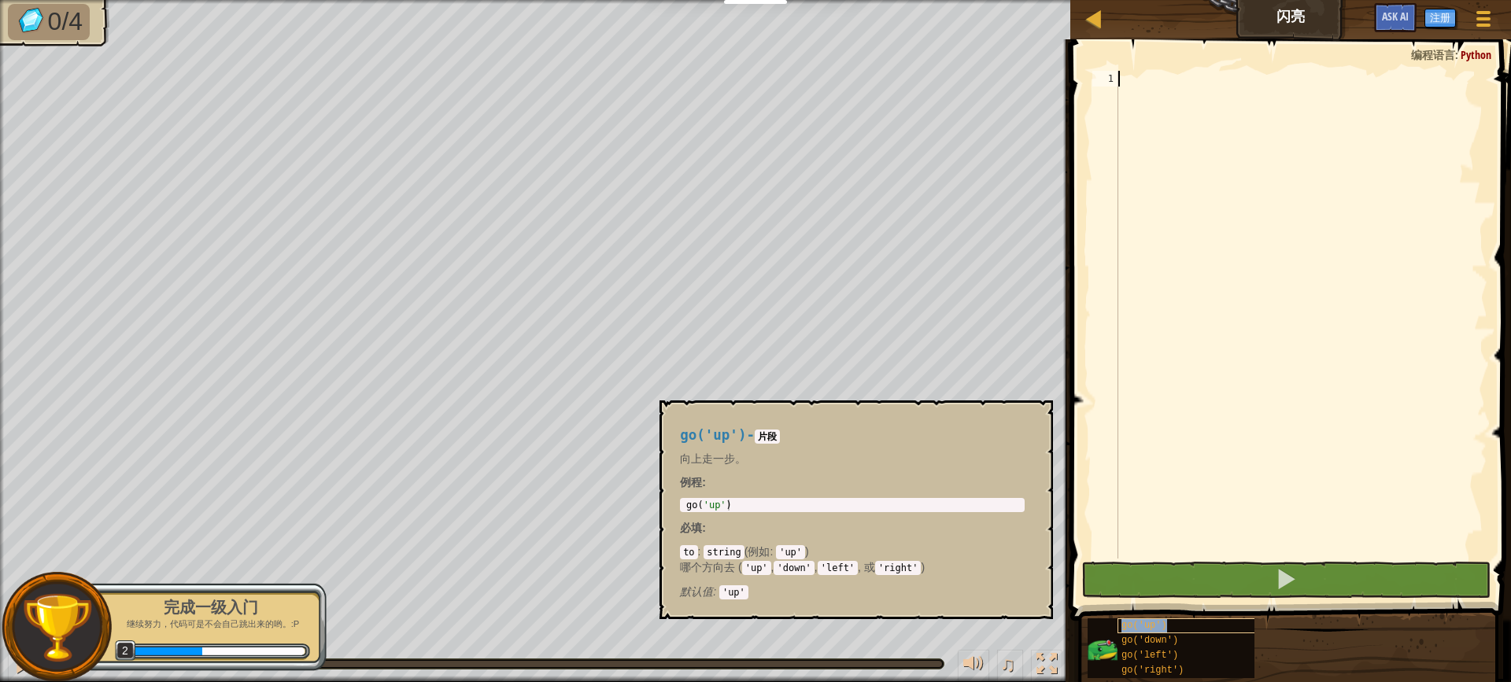
click at [1173, 633] on div "go('up')" at bounding box center [1192, 626] width 151 height 15
click at [1172, 650] on span "go('left')" at bounding box center [1149, 655] width 57 height 11
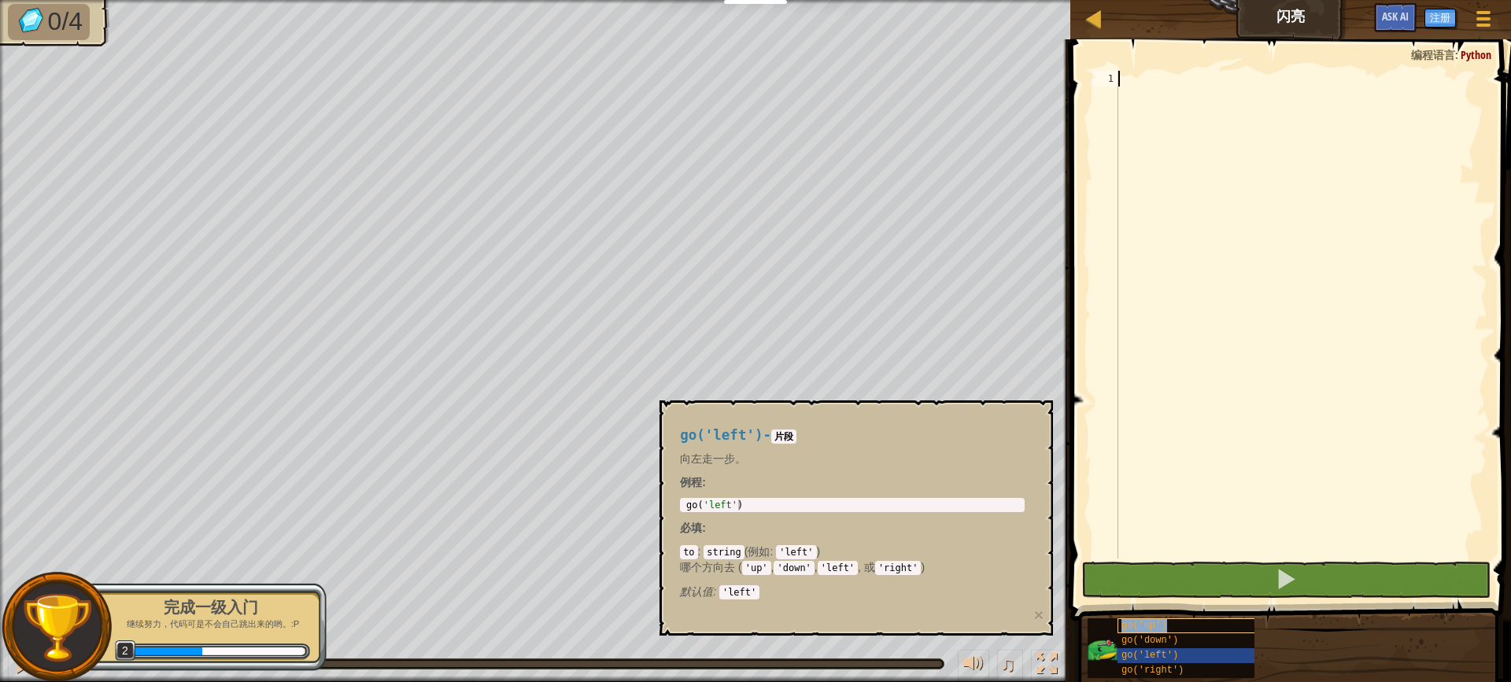
click at [1171, 626] on div "go('up')" at bounding box center [1192, 626] width 151 height 15
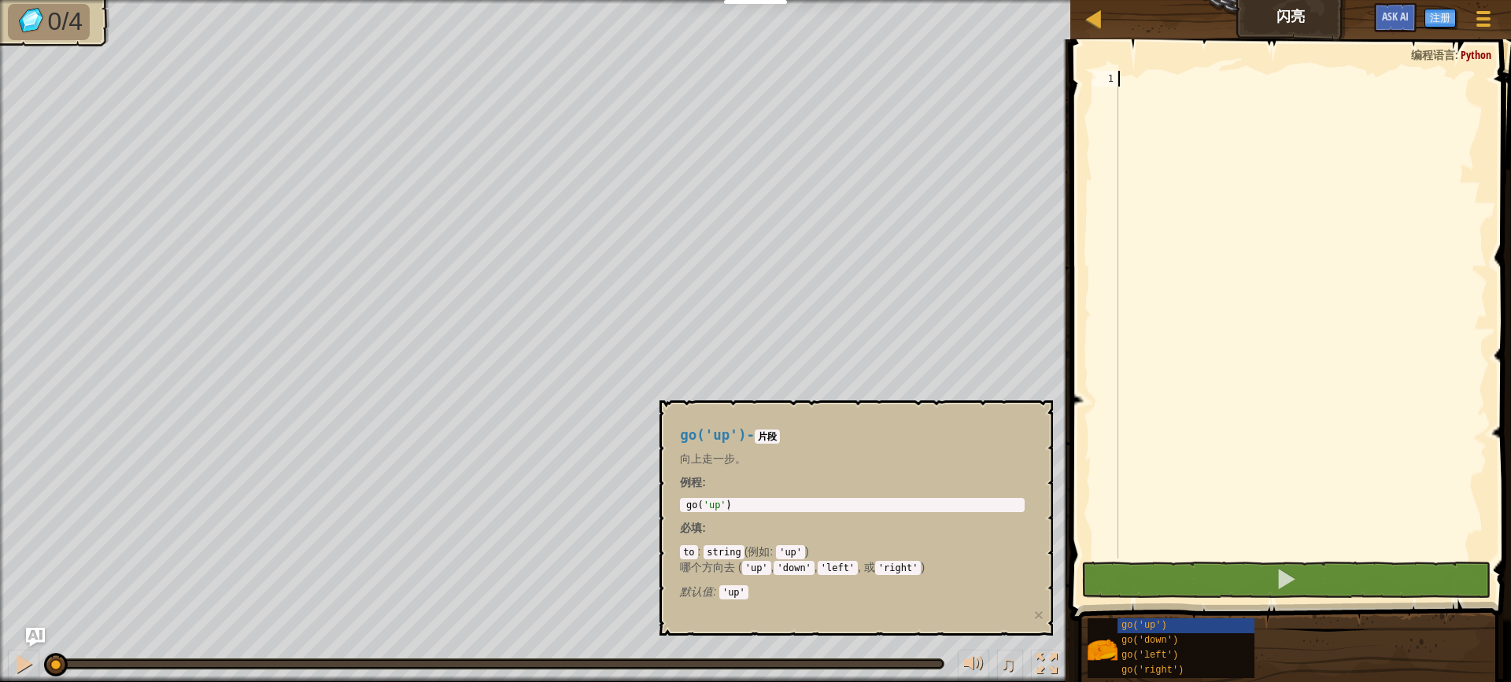
click at [1183, 68] on span at bounding box center [1292, 308] width 453 height 628
click at [1165, 102] on div at bounding box center [1301, 330] width 372 height 519
click at [1151, 102] on div at bounding box center [1301, 330] width 372 height 519
click at [1192, 633] on div "go('down')" at bounding box center [1192, 640] width 151 height 15
click at [1158, 626] on span "go('up')" at bounding box center [1144, 625] width 46 height 11
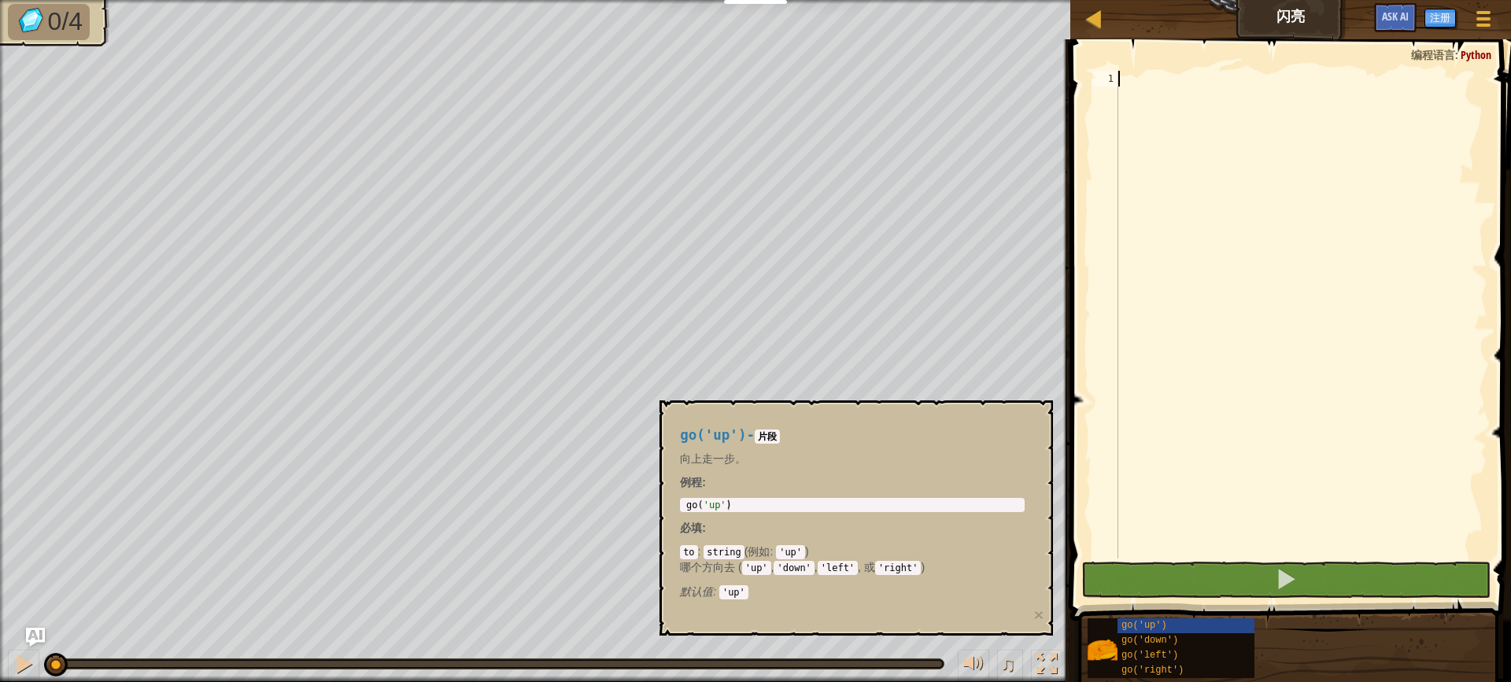
drag, startPoint x: 1133, startPoint y: 169, endPoint x: 1115, endPoint y: 152, distance: 25.0
click at [1132, 169] on div at bounding box center [1301, 330] width 372 height 519
click at [1162, 87] on div at bounding box center [1301, 330] width 372 height 519
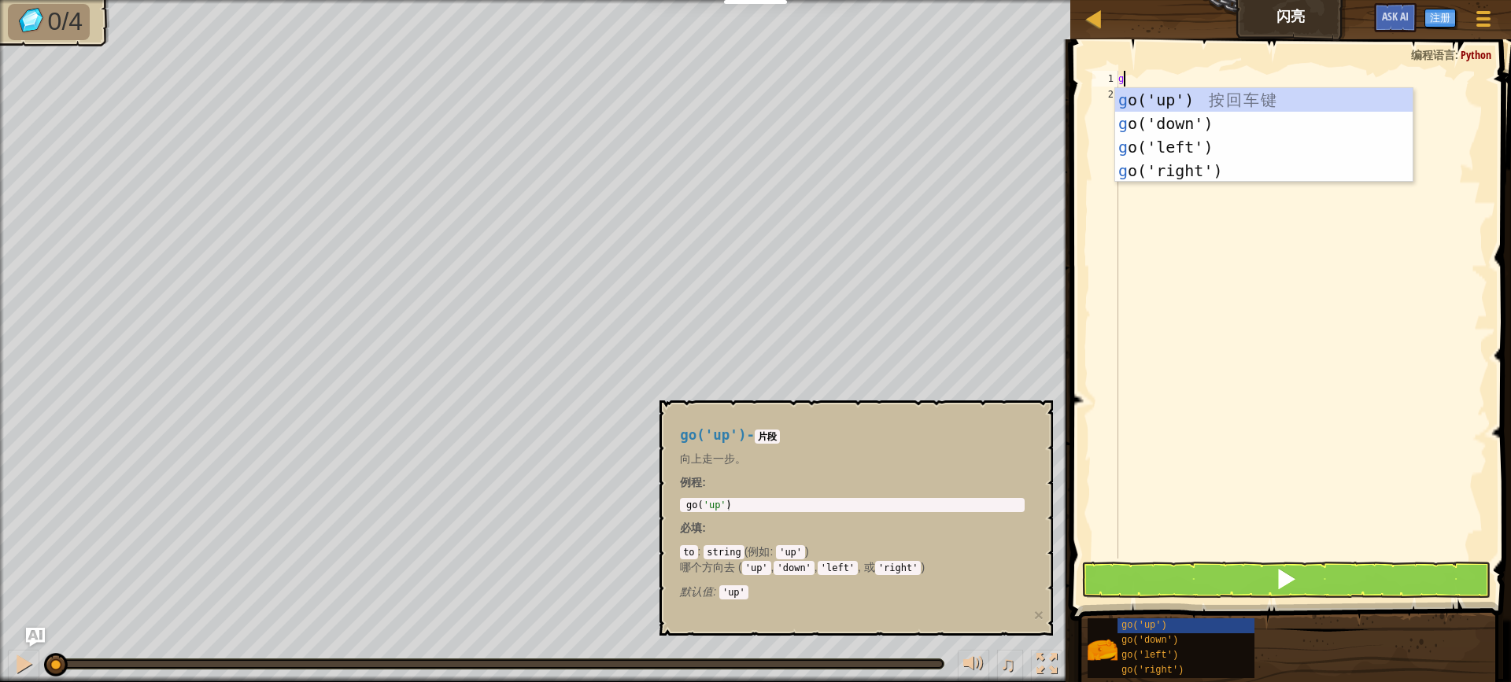
scroll to position [7, 0]
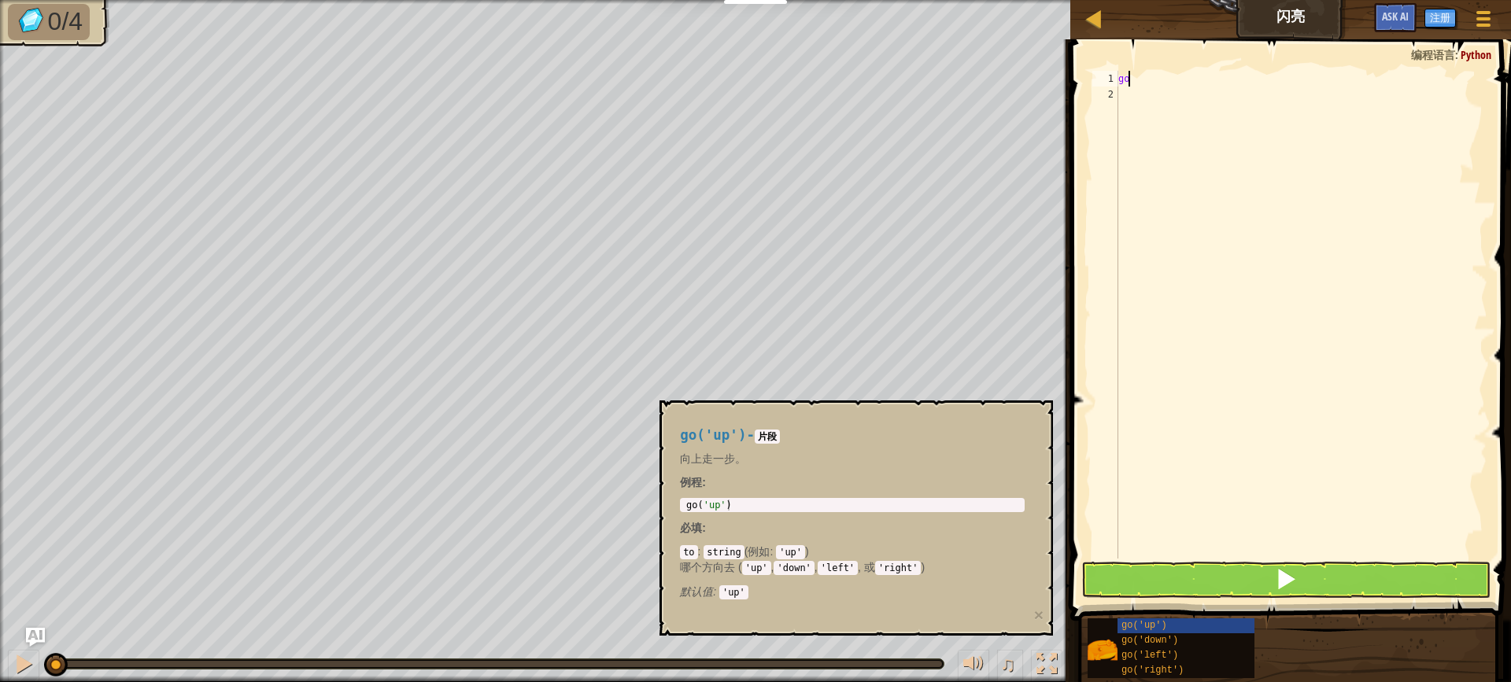
type textarea "g"
type textarea "go"
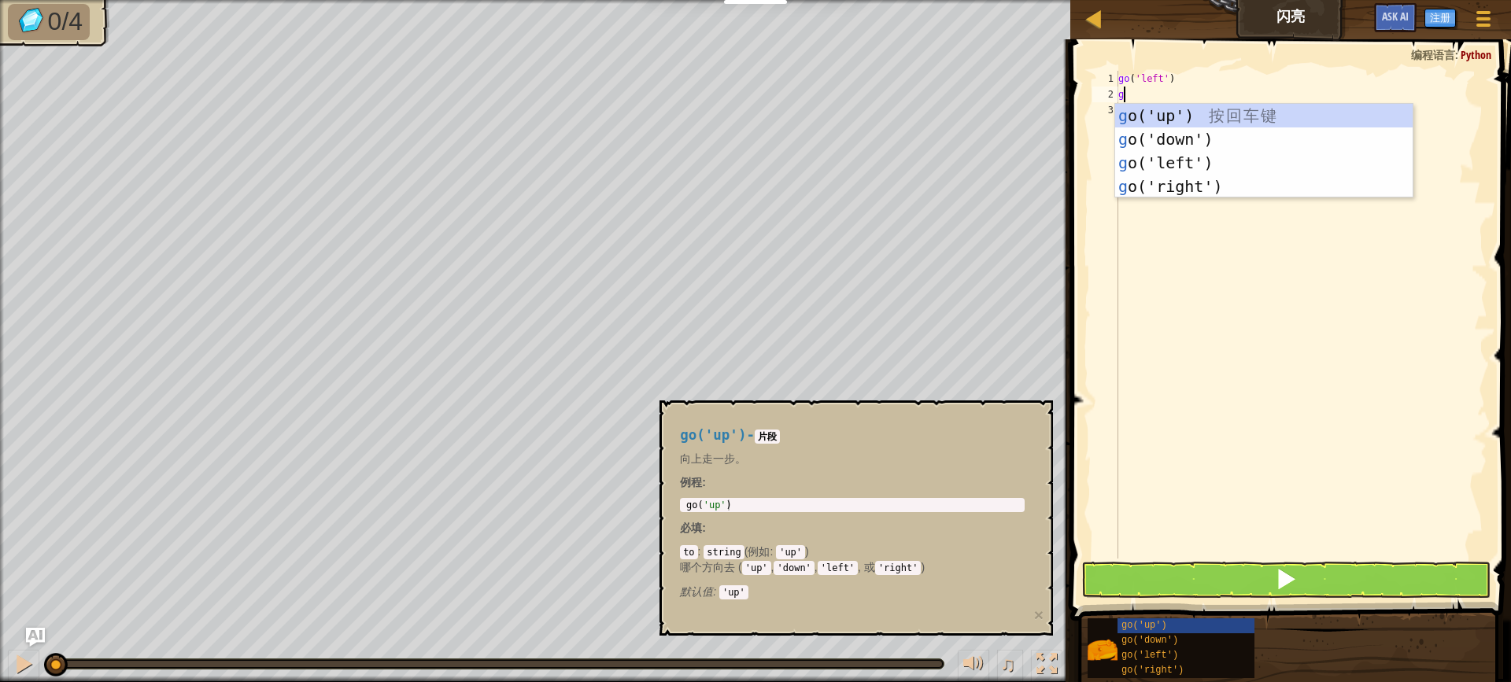
type textarea "go"
click at [1169, 157] on div "go ('up') 按 回 车 键 go ('down') 按 回 车 键 go ('left') 按 回 车 键 go ('right') 按 回 车 键" at bounding box center [1263, 175] width 297 height 142
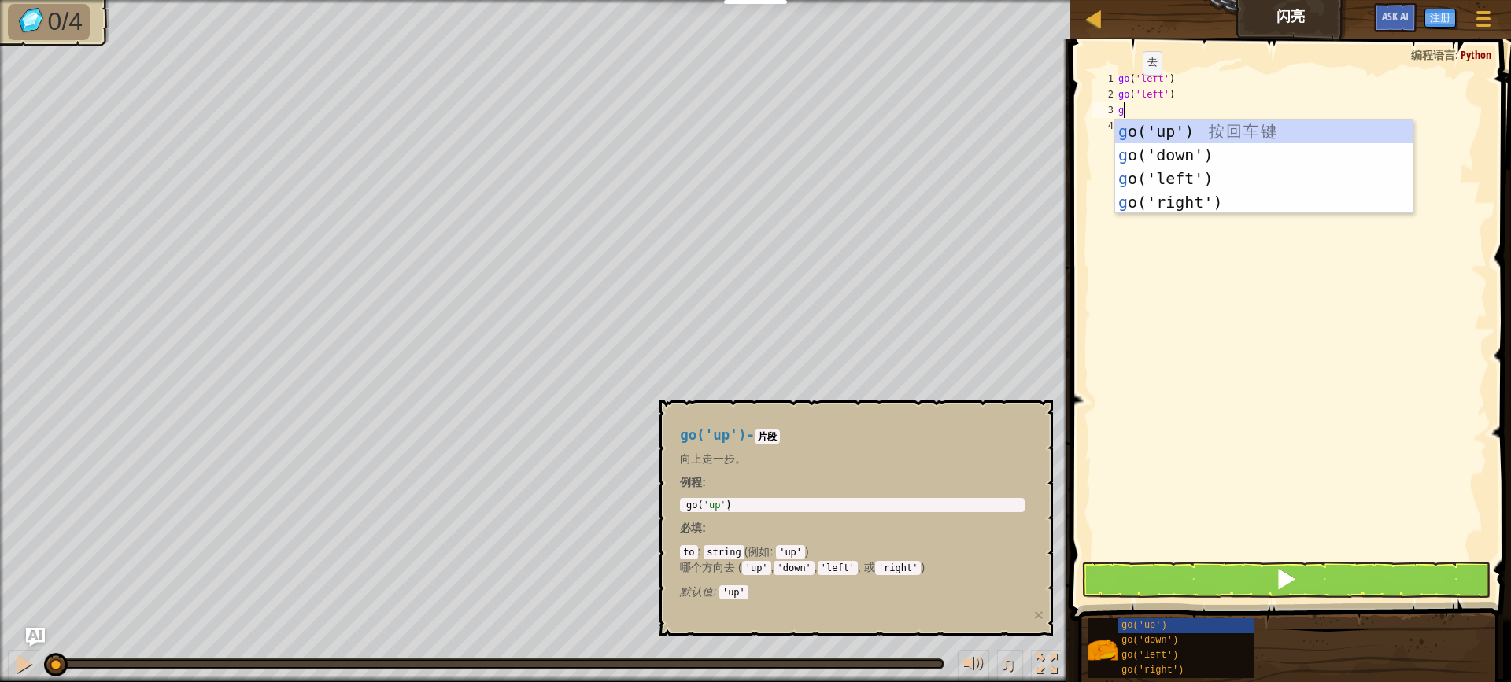
type textarea "go"
click at [1173, 148] on div "go ('up') 按 回 车 键 go ('down') 按 回 车 键 go ('left') 按 回 车 键 go ('right') 按 回 车 键" at bounding box center [1263, 191] width 297 height 142
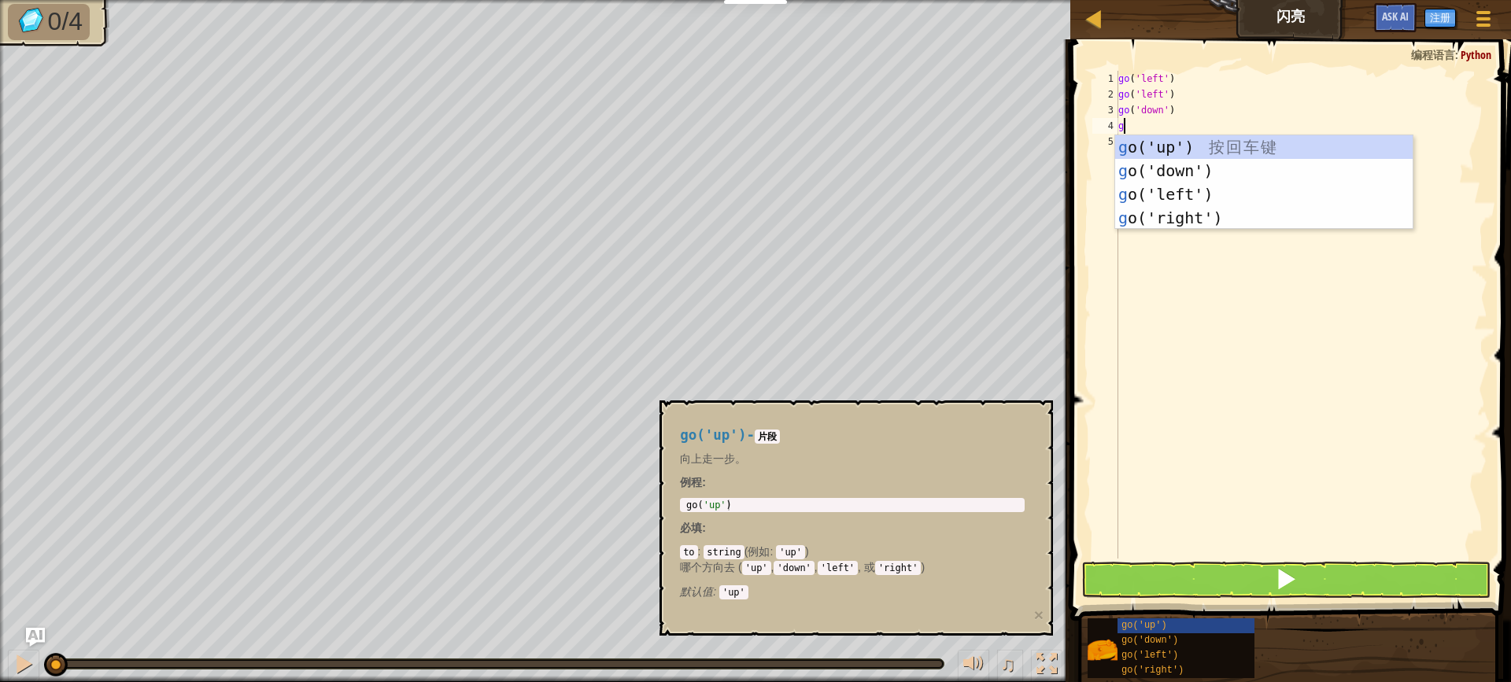
type textarea "go"
click at [1154, 205] on div "go ('up') 按 回 车 键 go ('down') 按 回 车 键 go ('left') 按 回 车 键 go ('right') 按 回 车 键" at bounding box center [1263, 206] width 297 height 142
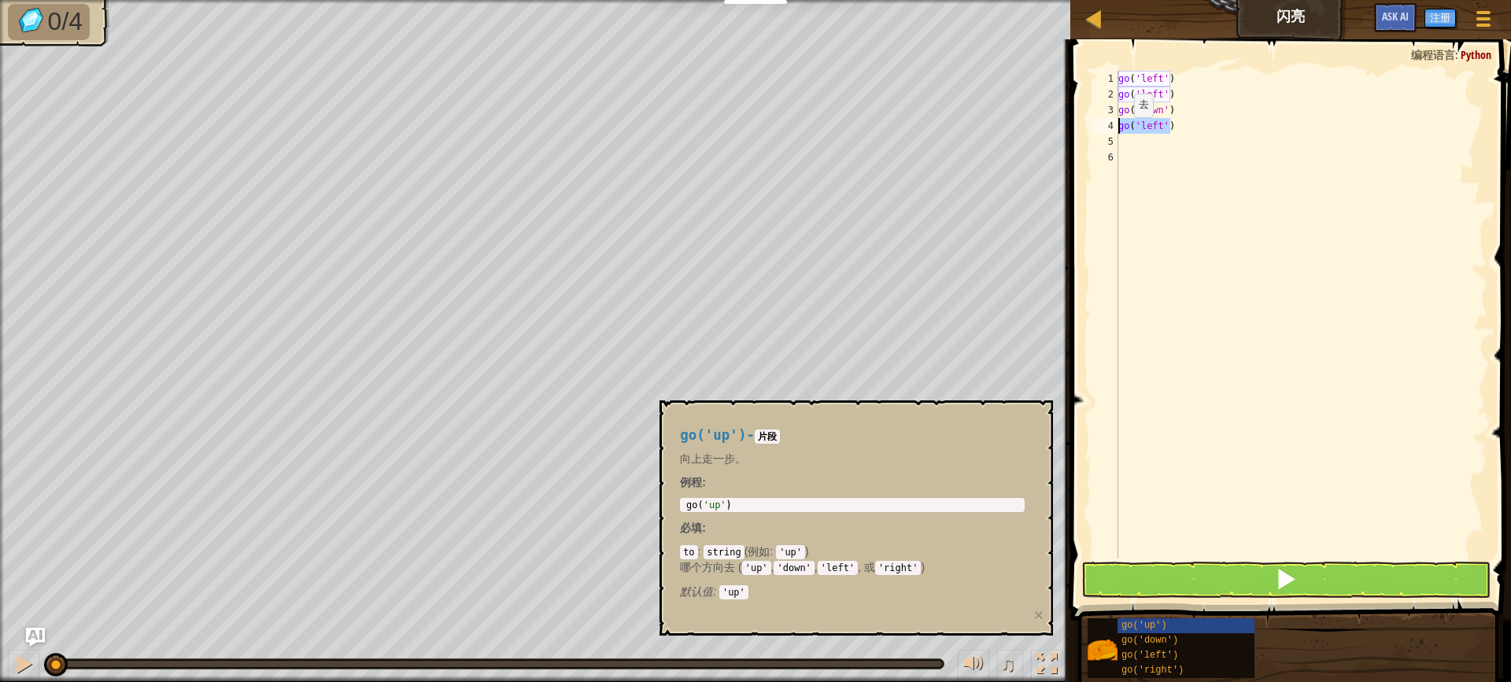
drag, startPoint x: 1193, startPoint y: 128, endPoint x: 1095, endPoint y: 118, distance: 98.1
click at [1095, 118] on div "1 2 3 4 5 6 go ( 'left' ) go ( 'left' ) go ( 'down' ) go ( 'left' ) ההההההההההה…" at bounding box center [1288, 315] width 398 height 488
type textarea "go('left')"
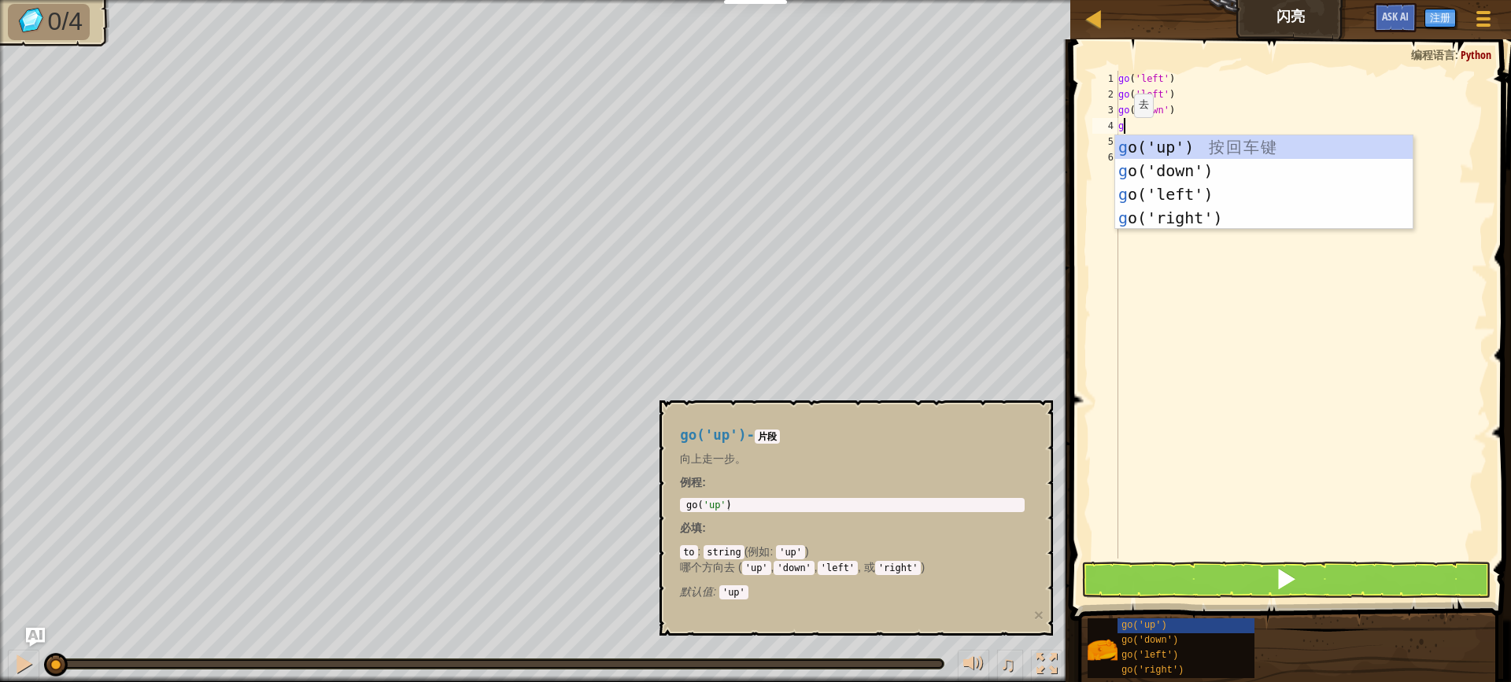
type textarea "go"
click at [1186, 222] on div "go ('up') 按 回 车 键 go ('down') 按 回 车 键 go ('left') 按 回 车 键 go ('right') 按 回 车 键" at bounding box center [1263, 206] width 297 height 142
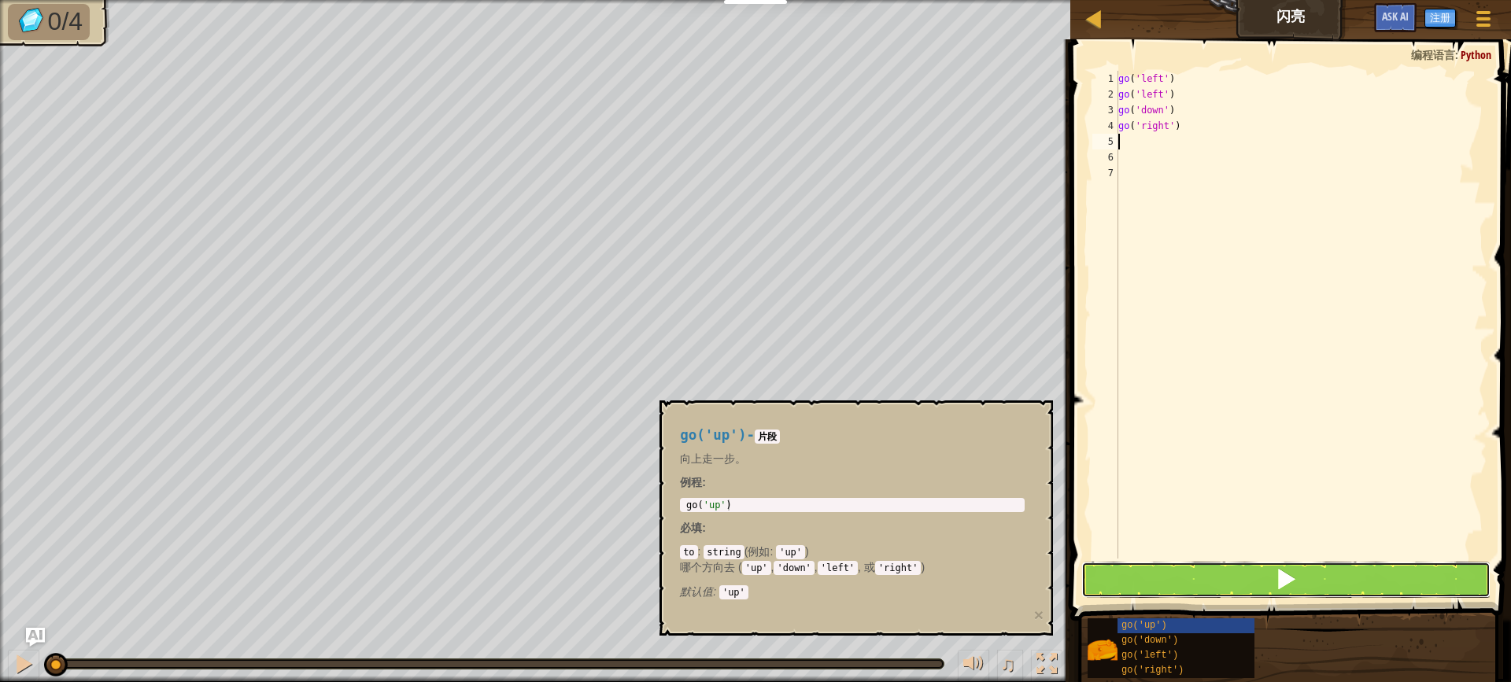
click at [1277, 571] on span at bounding box center [1286, 579] width 22 height 22
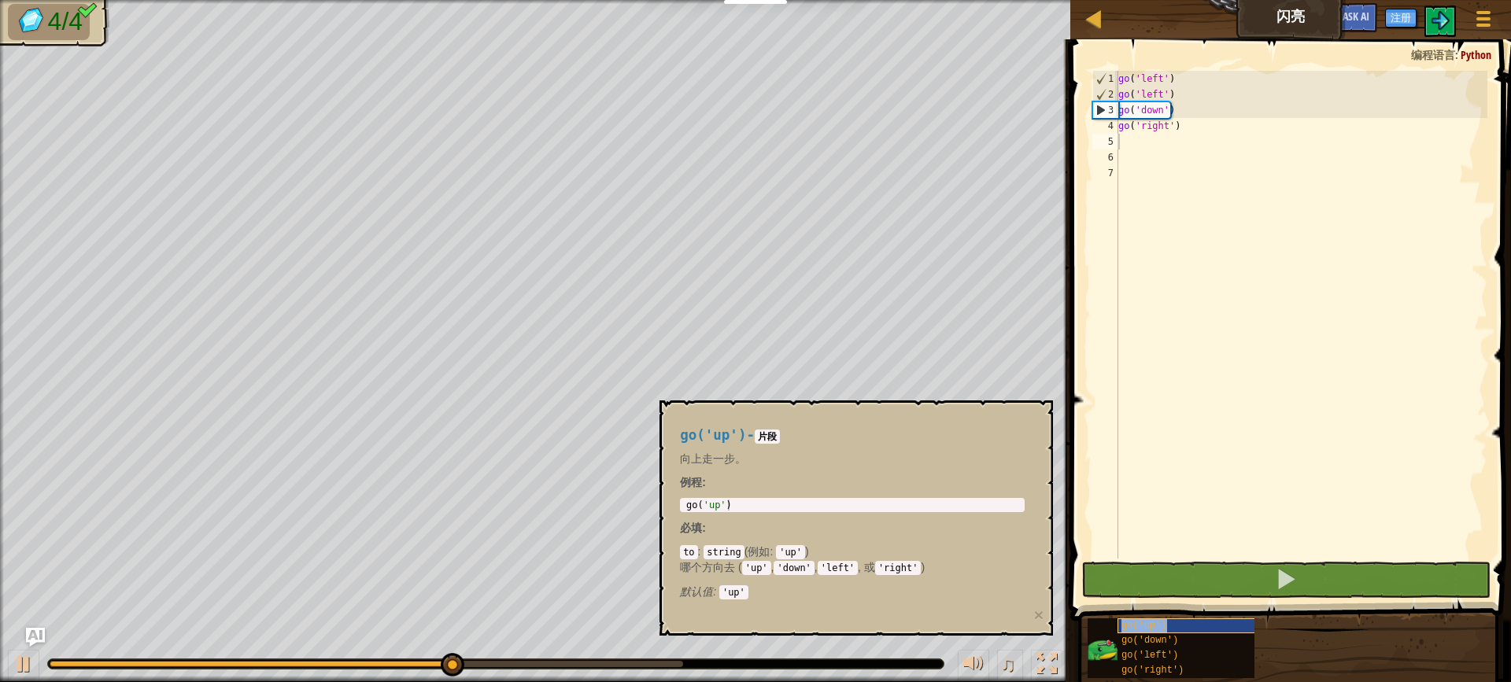
drag, startPoint x: 1158, startPoint y: 627, endPoint x: 1169, endPoint y: 626, distance: 11.8
click at [1158, 626] on span "go('up')" at bounding box center [1144, 625] width 46 height 11
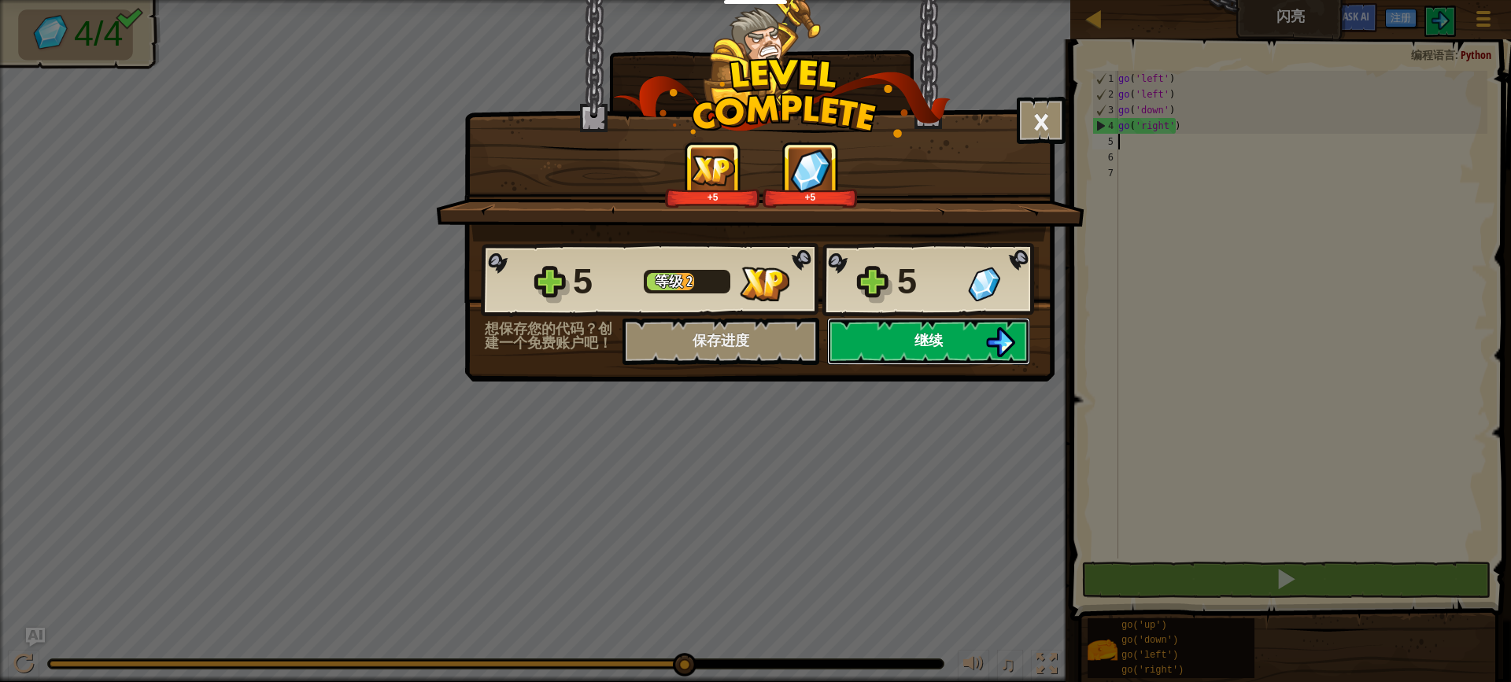
click at [900, 356] on button "继续" at bounding box center [928, 341] width 203 height 47
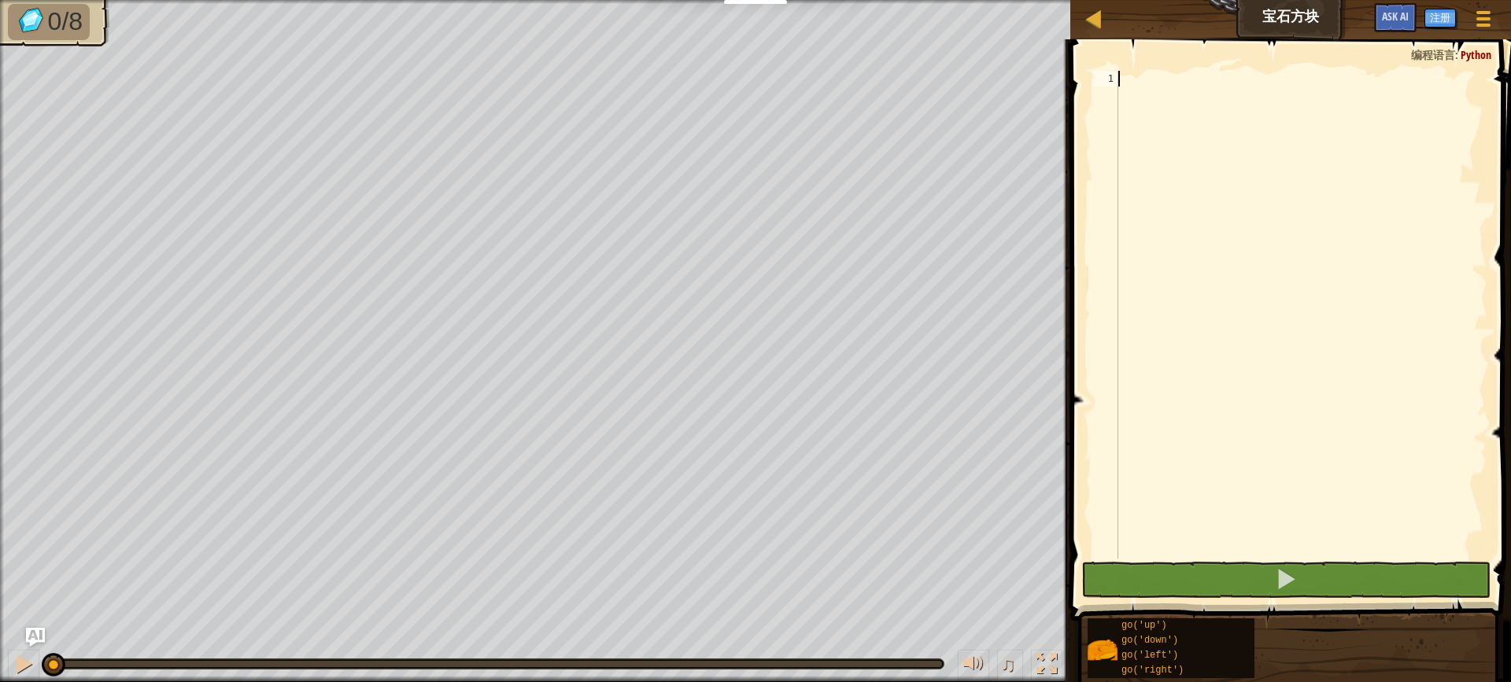
click at [1182, 94] on div at bounding box center [1301, 330] width 372 height 519
click at [1143, 128] on div at bounding box center [1301, 330] width 372 height 519
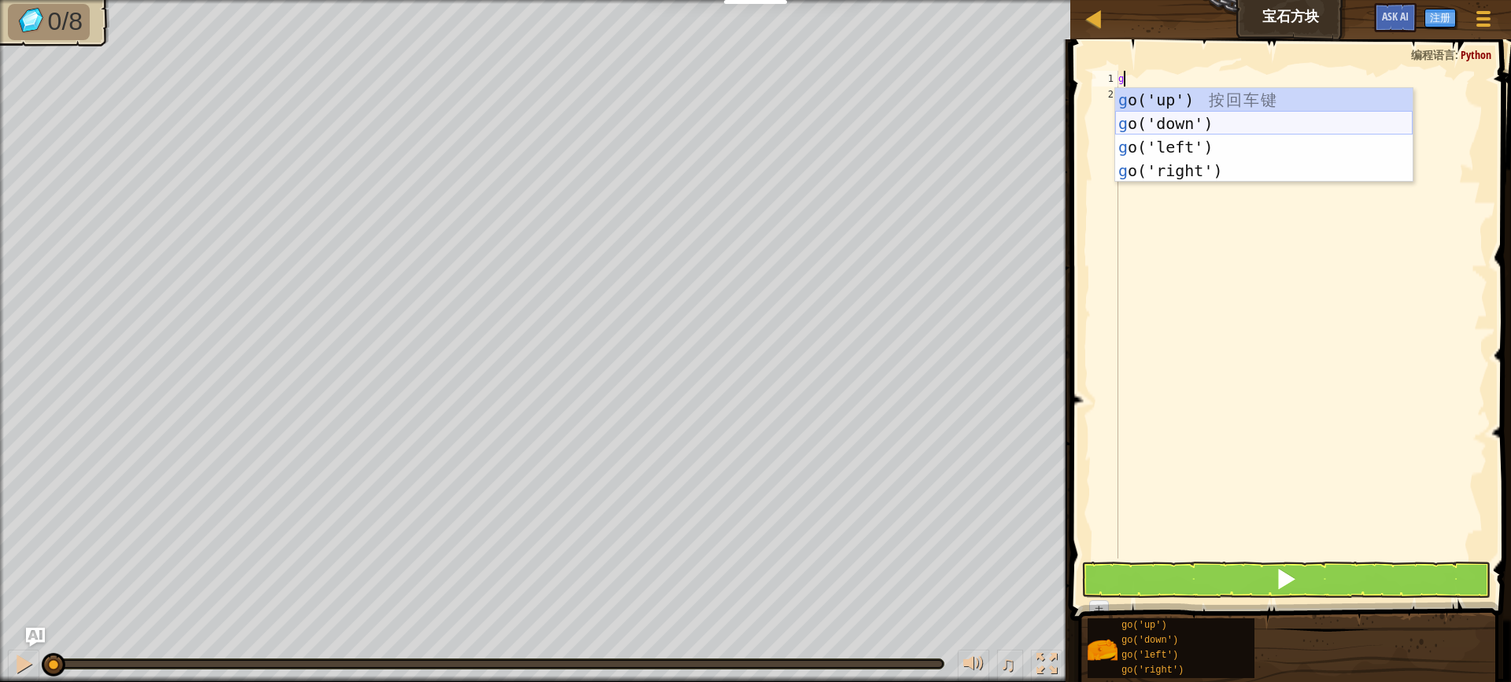
type textarea "go"
click at [1155, 89] on div "go ('up') 按 回 车 键 go ('down') 按 回 车 键 go ('left') 按 回 车 键 go ('right') 按 回 车 键" at bounding box center [1263, 159] width 297 height 142
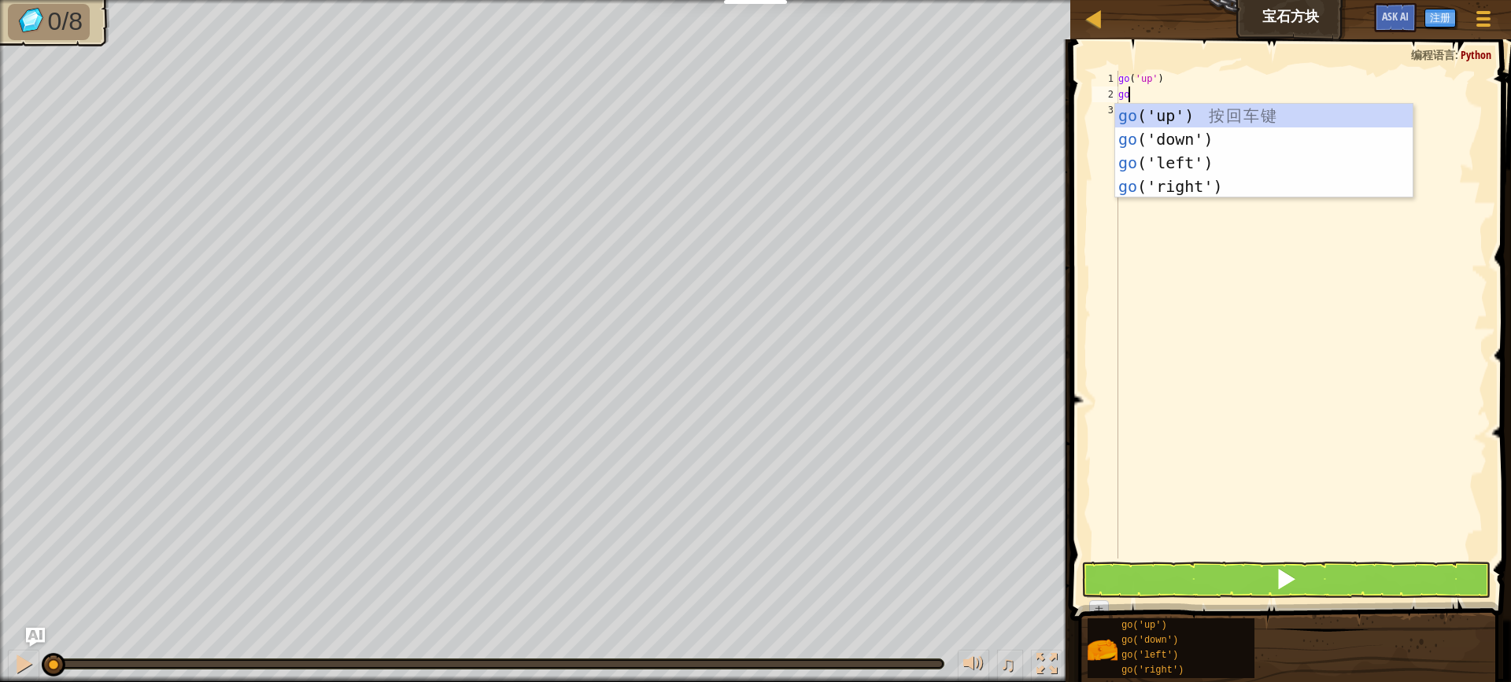
type textarea "go"
click at [1173, 182] on div "go ('up') 按 回 车 键 go ('down') 按 回 车 键 go ('left') 按 回 车 键 go ('right') 按 回 车 键" at bounding box center [1263, 175] width 297 height 142
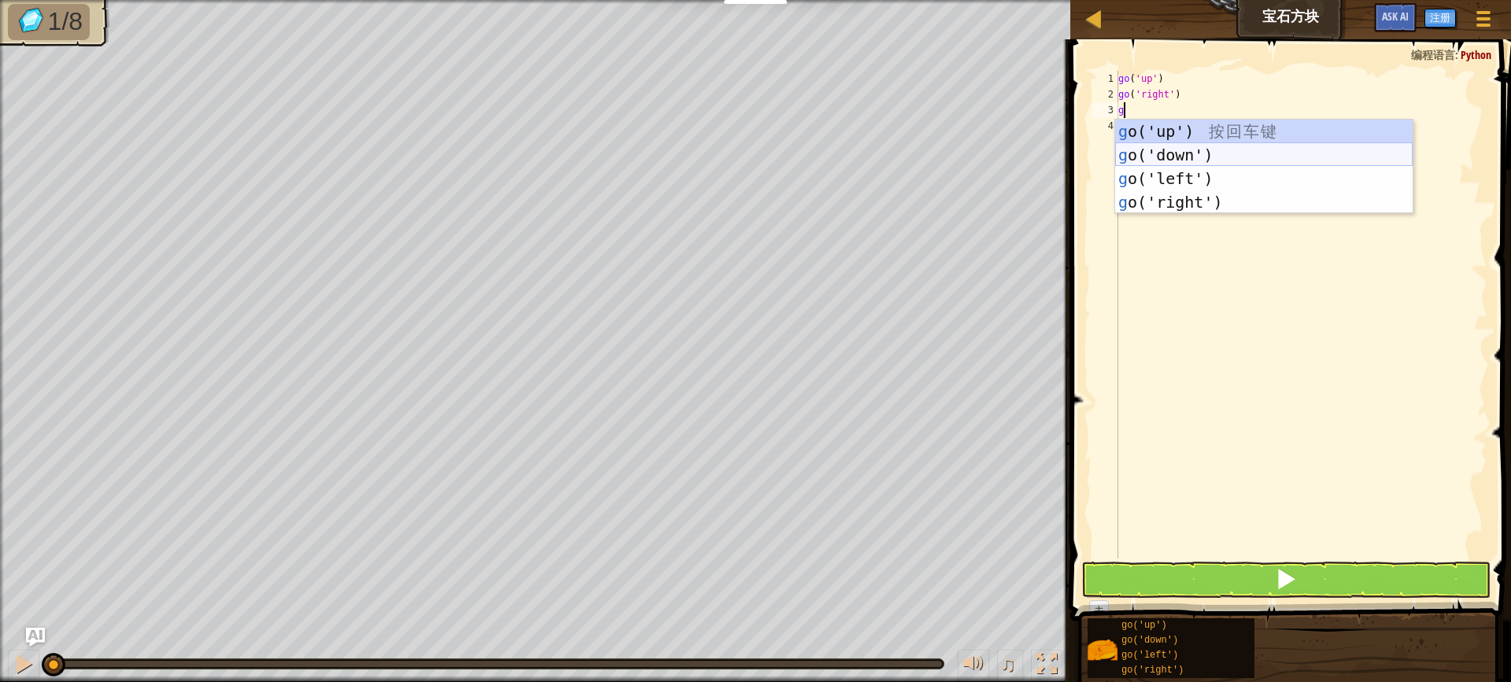
type textarea "go"
click at [1165, 151] on div "go ('up') 按 回 车 键 go ('down') 按 回 车 键 go ('left') 按 回 车 键 go ('right') 按 回 车 键" at bounding box center [1263, 191] width 297 height 142
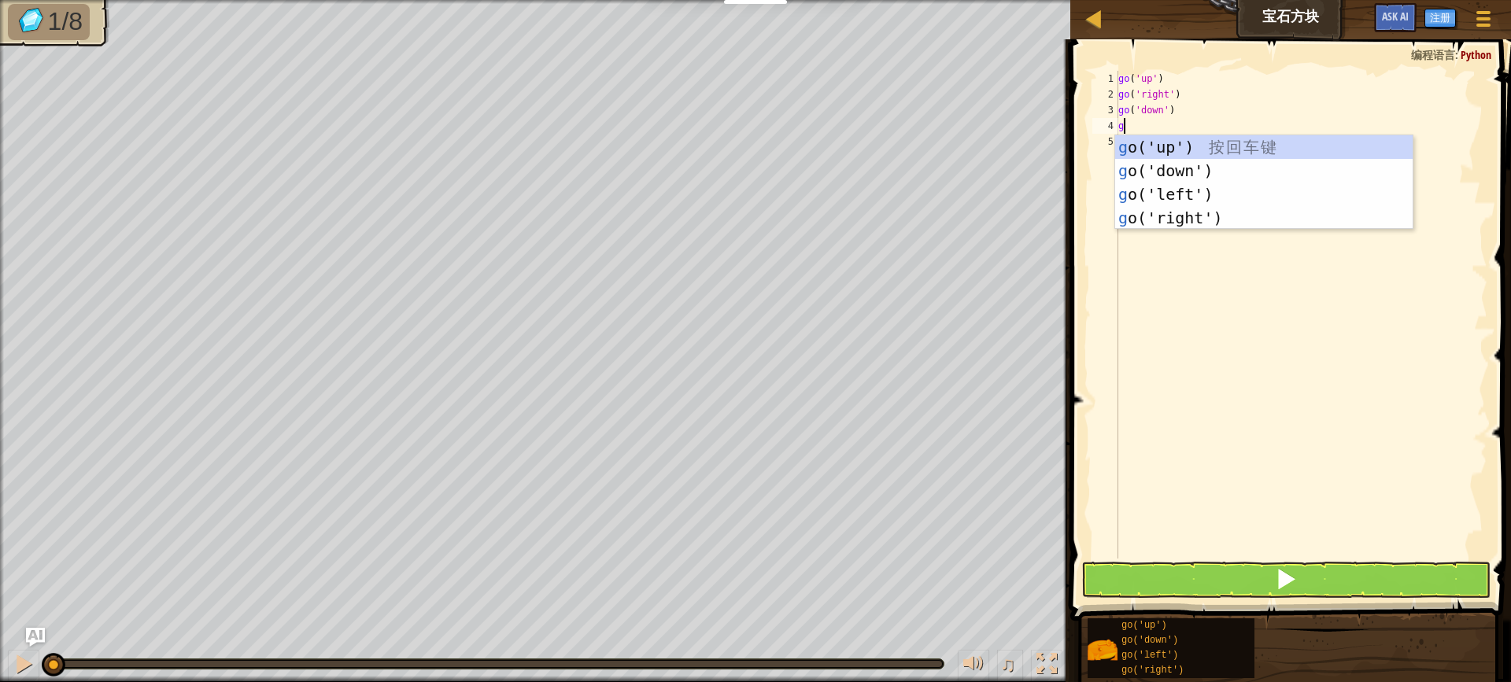
type textarea "go"
click at [1175, 164] on div "go ('up') 按 回 车 键 go ('down') 按 回 车 键 go ('left') 按 回 车 键 go ('right') 按 回 车 键" at bounding box center [1263, 206] width 297 height 142
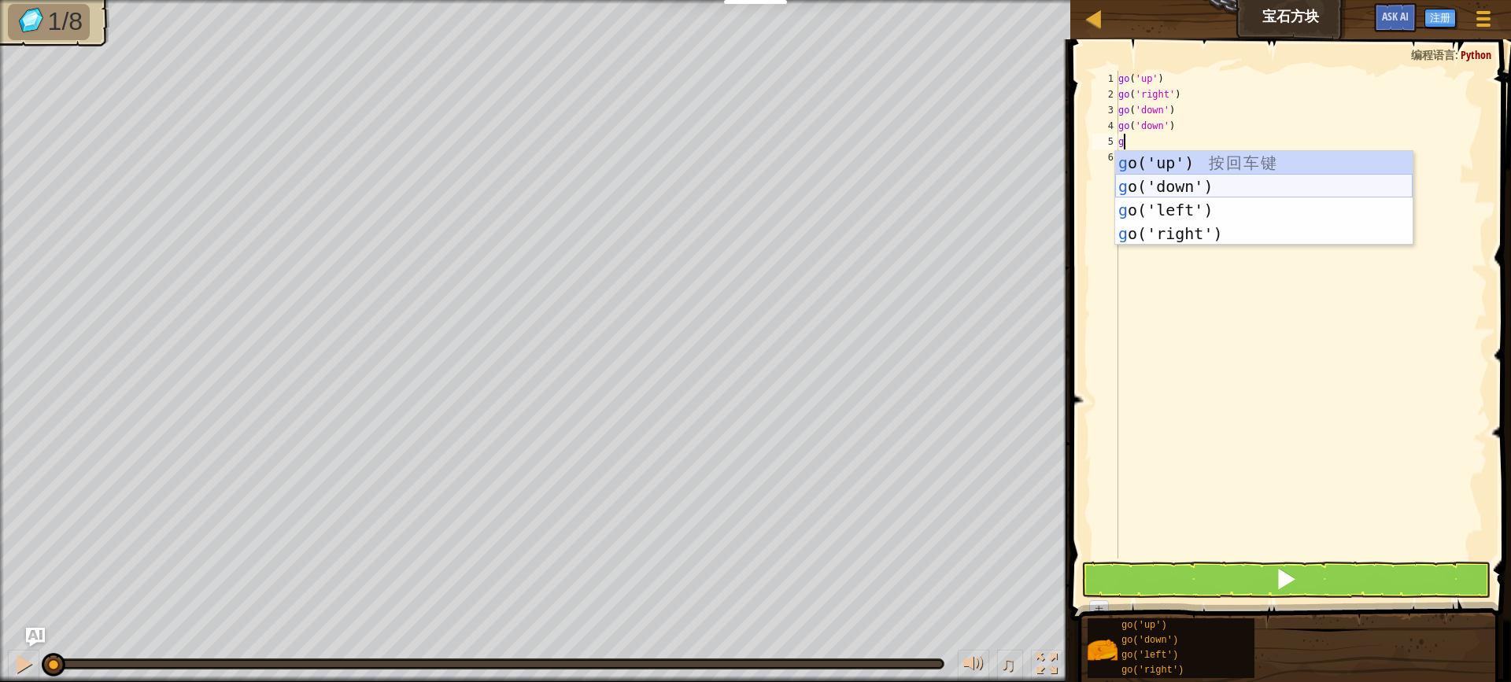
type textarea "go"
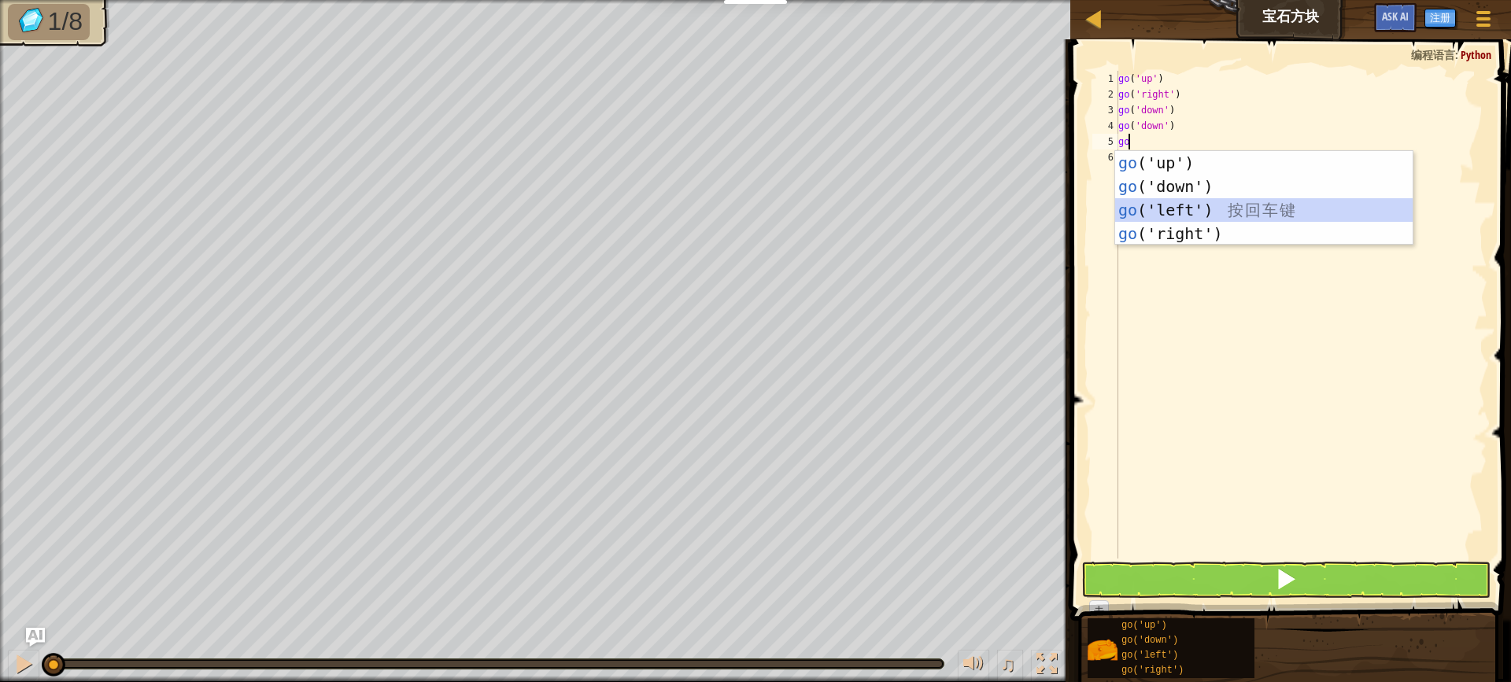
click at [1184, 209] on div "go ('up') 按 回 车 键 go ('down') 按 回 车 键 go ('left') 按 回 车 键 go ('right') 按 回 车 键" at bounding box center [1263, 222] width 297 height 142
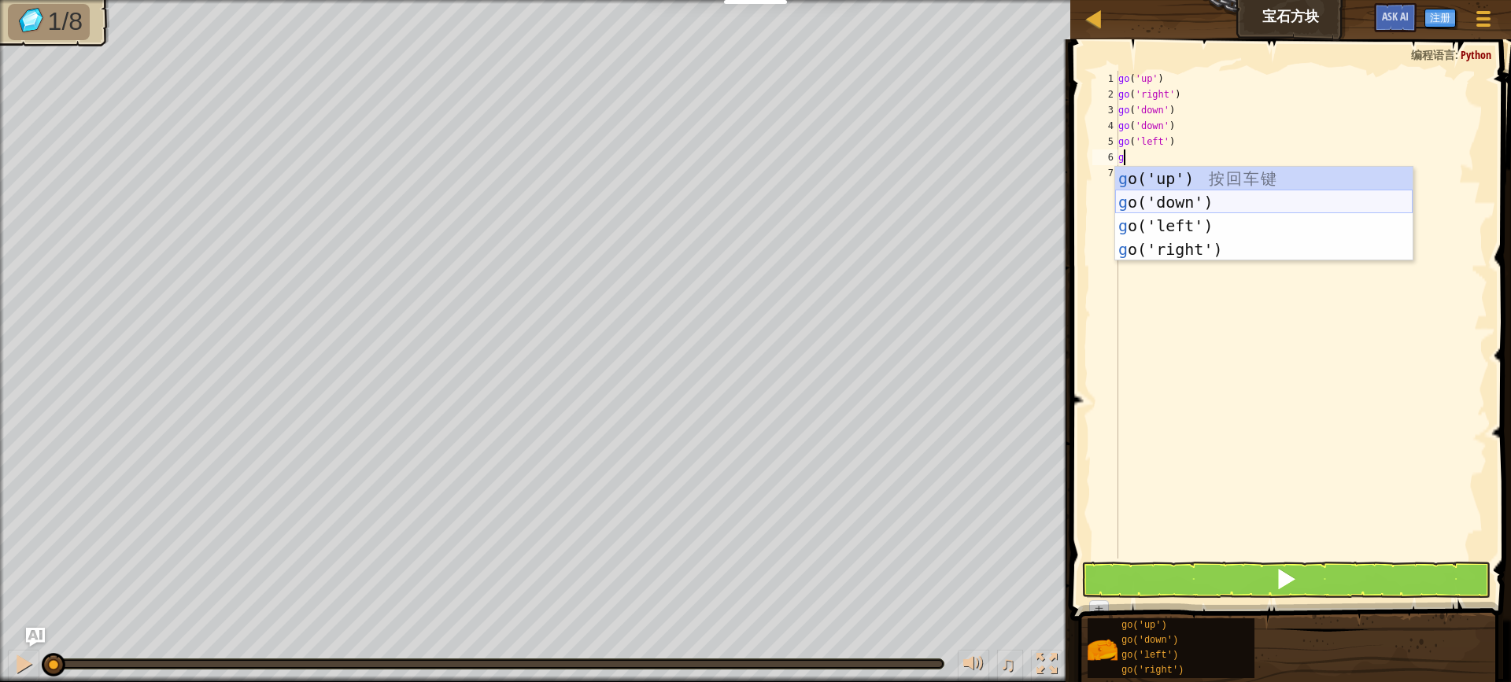
type textarea "go"
click at [1181, 216] on div "go ('up') 按 回 车 键 go ('down') 按 回 车 键 go ('left') 按 回 车 键 go ('right') 按 回 车 键" at bounding box center [1263, 238] width 297 height 142
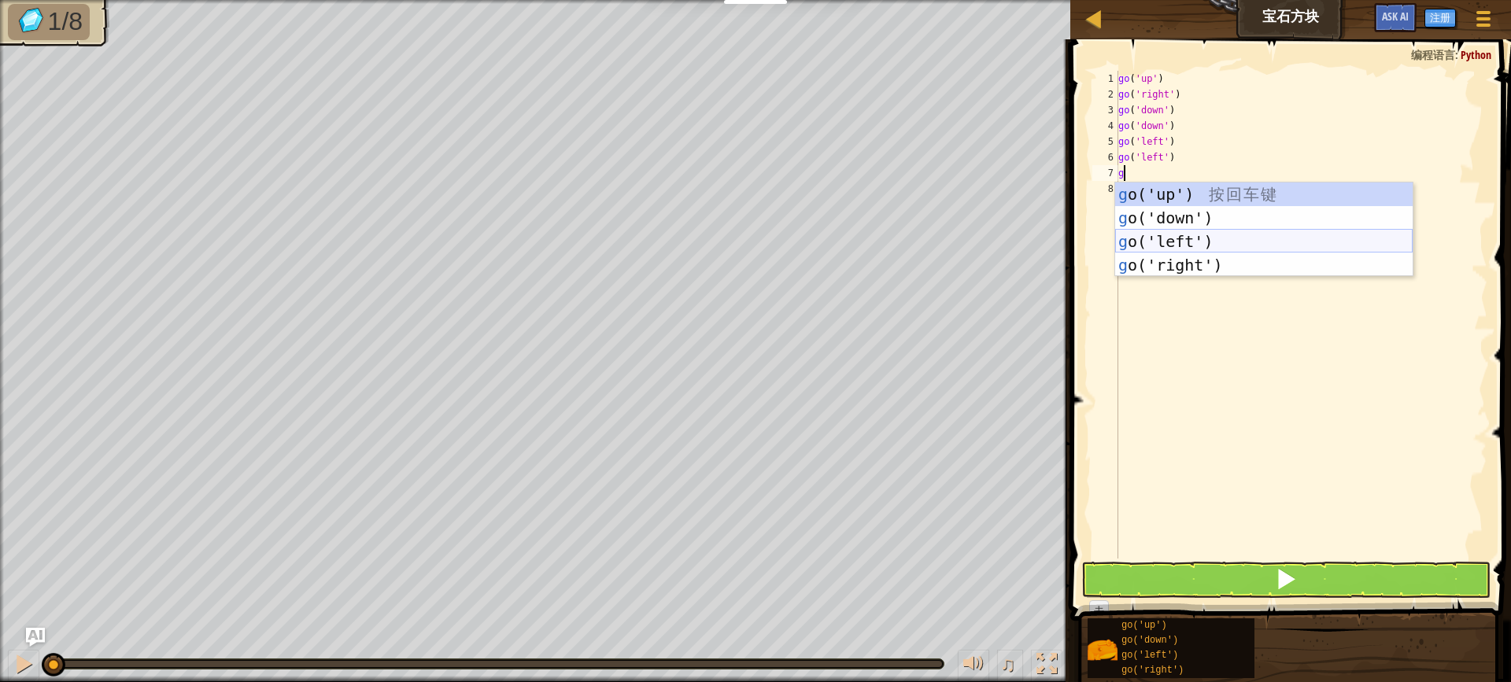
type textarea "go"
click at [1180, 199] on div "go ('up') 按 回 车 键 go ('down') 按 回 车 键 go ('left') 按 回 车 键 go ('right') 按 回 车 键" at bounding box center [1263, 254] width 297 height 142
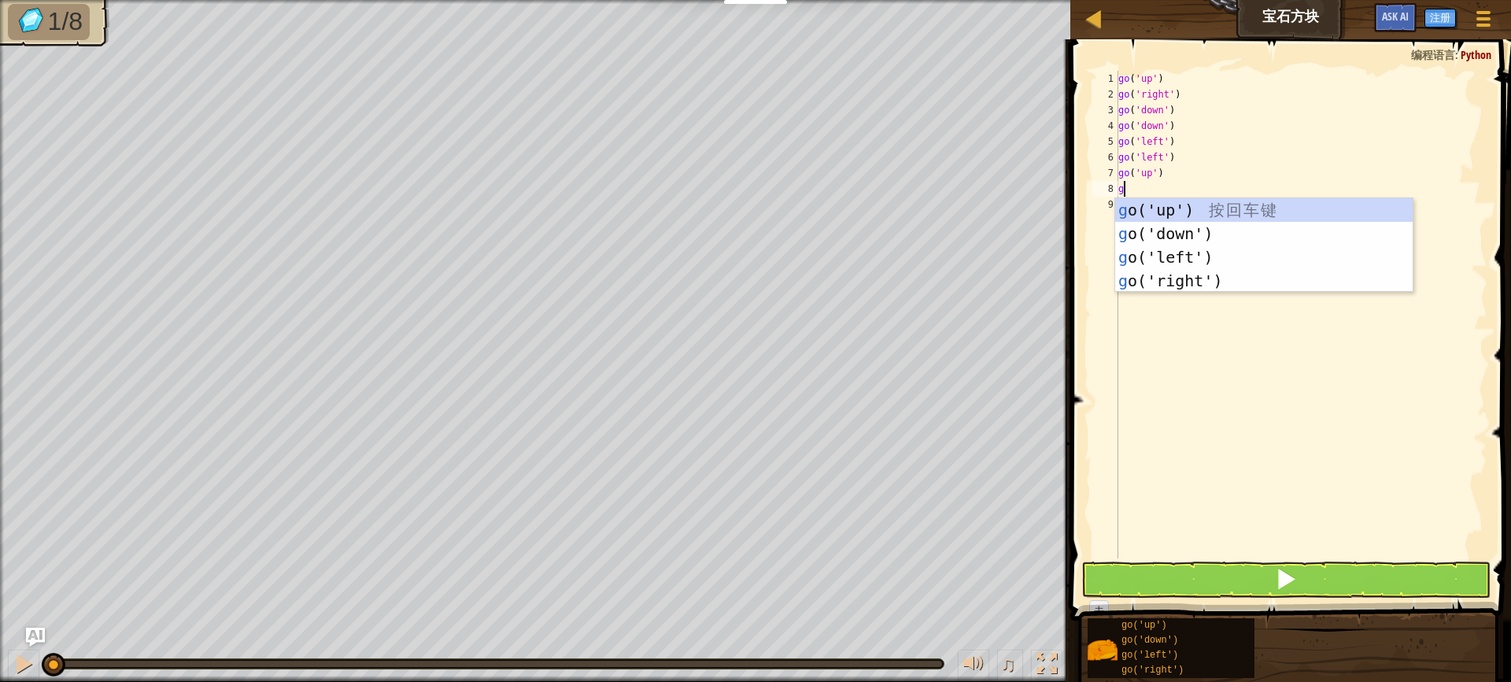
type textarea "go"
click at [1184, 208] on div "go ('up') 按 回 车 键 go ('down') 按 回 车 键 go ('left') 按 回 车 键 go ('right') 按 回 车 键" at bounding box center [1263, 269] width 297 height 142
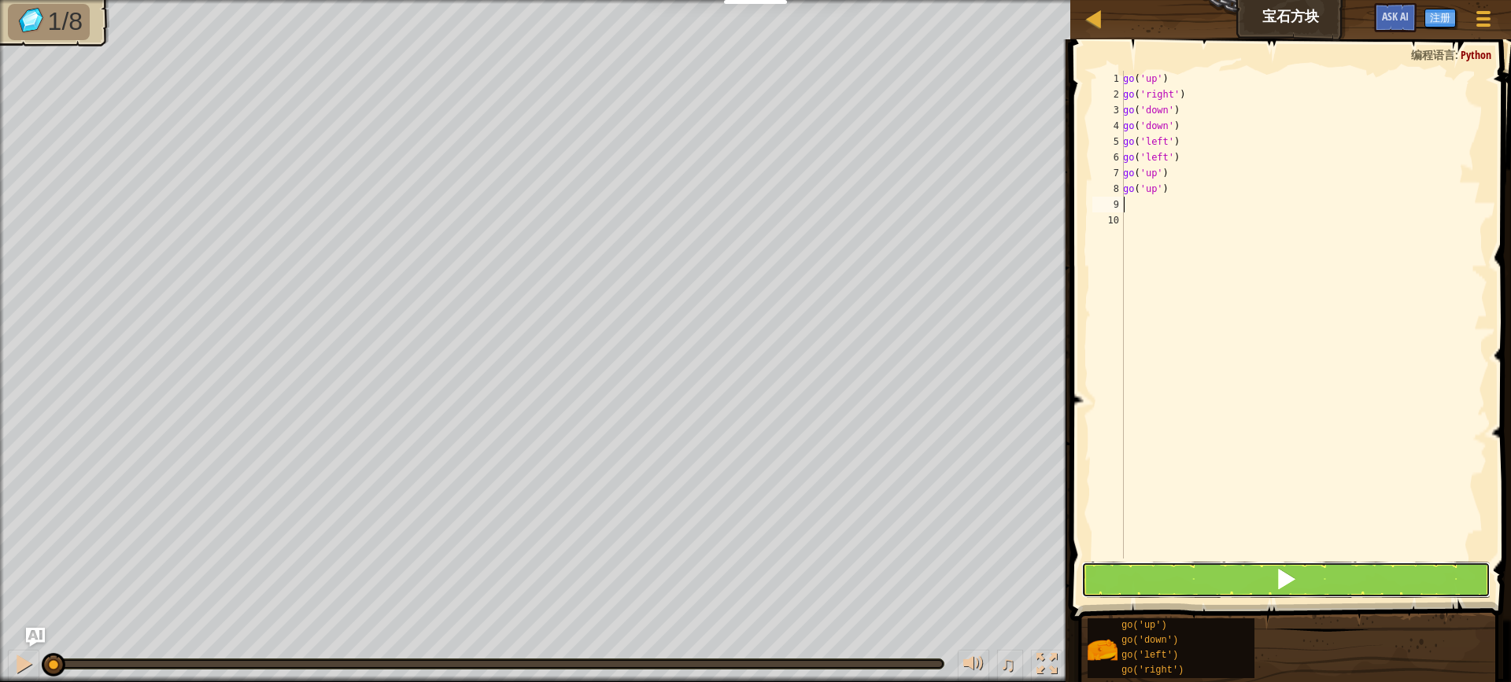
click at [1301, 579] on button at bounding box center [1285, 580] width 409 height 36
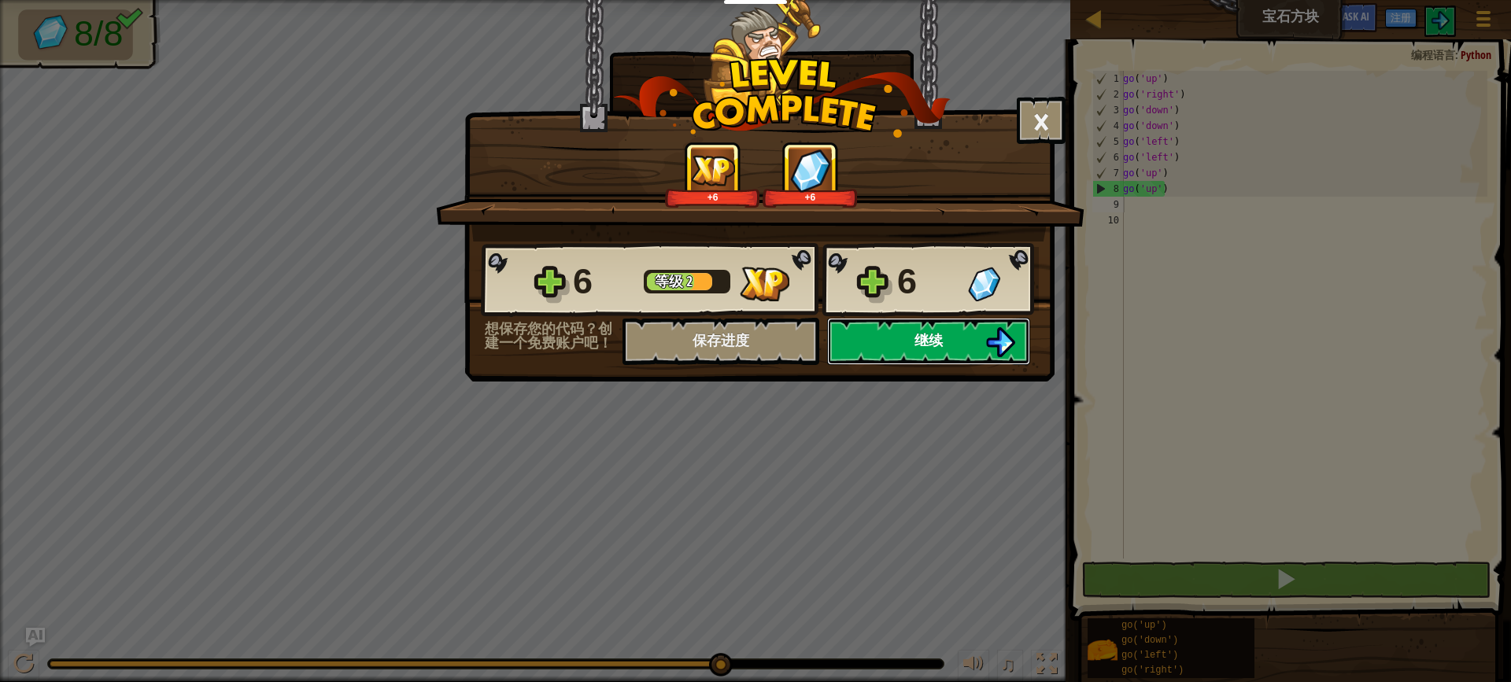
click at [850, 340] on button "继续" at bounding box center [928, 341] width 203 height 47
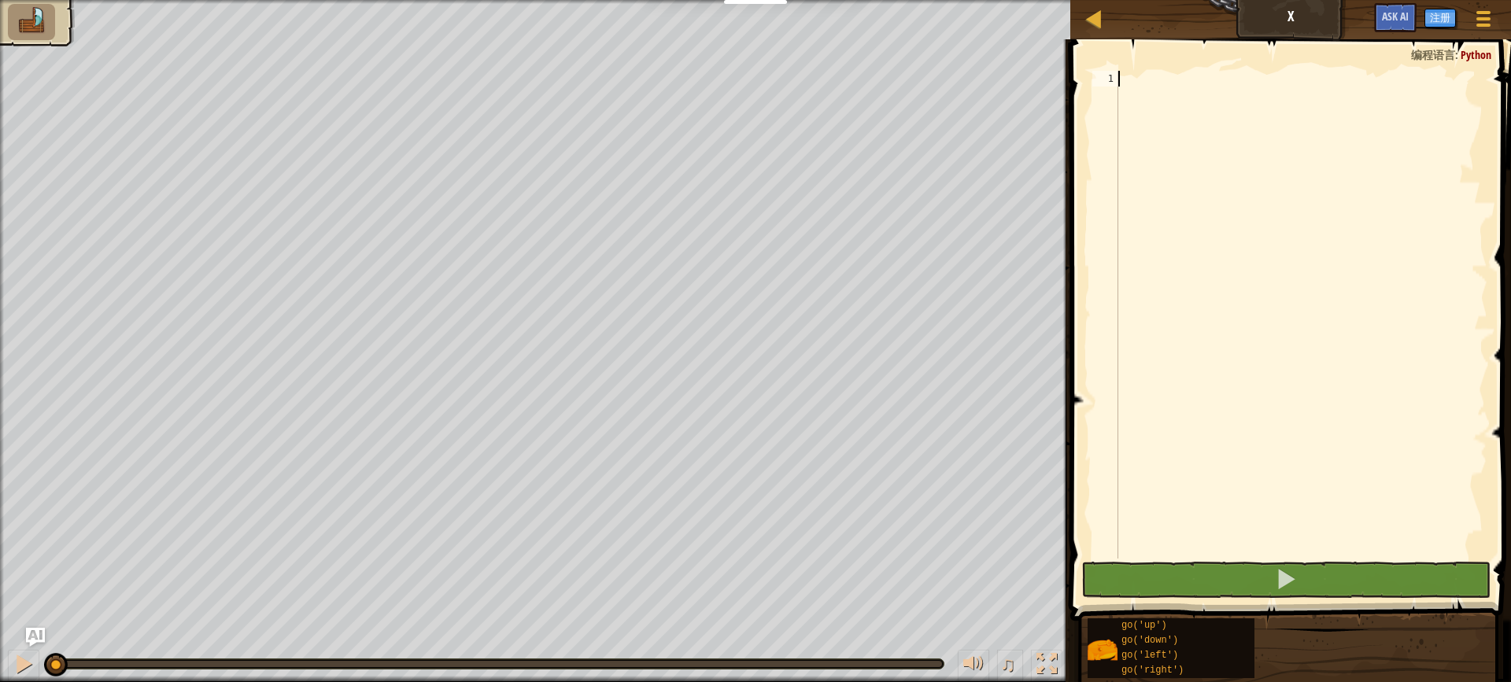
scroll to position [7, 0]
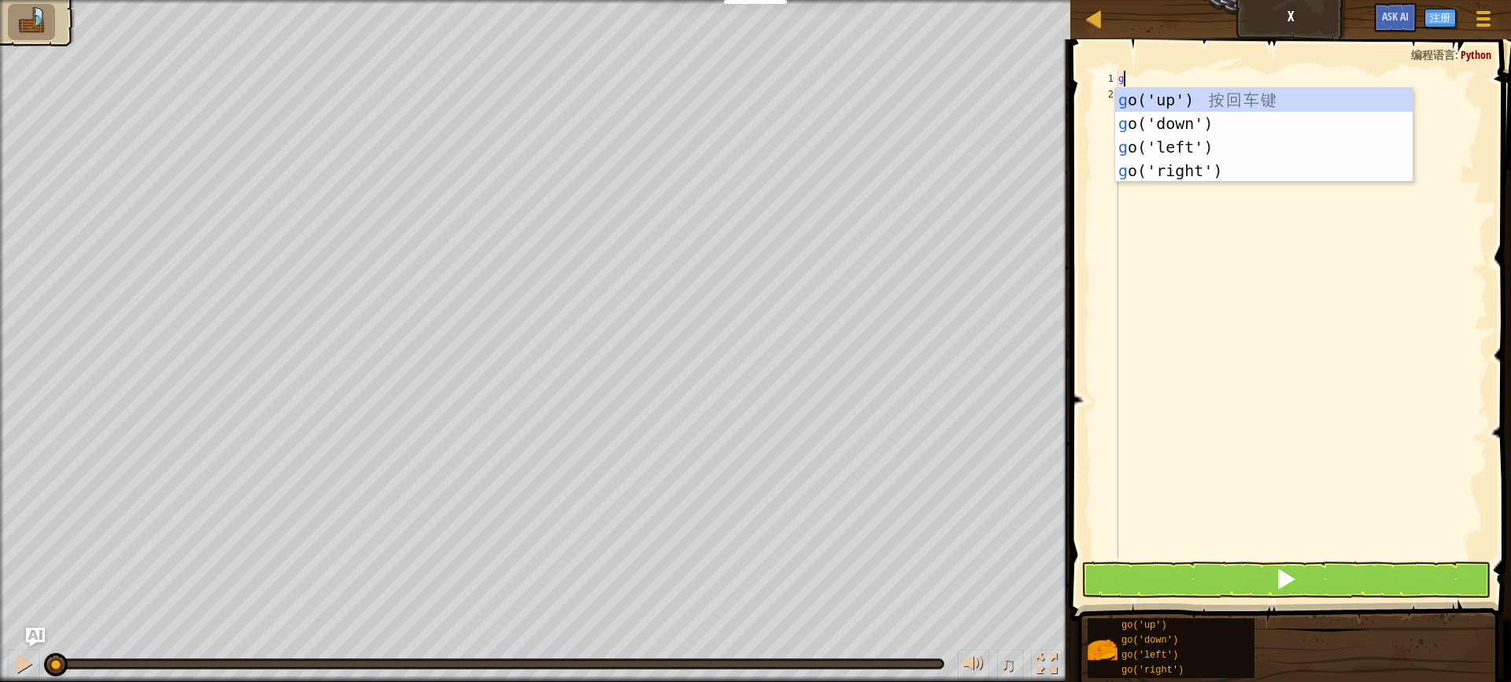
type textarea "go"
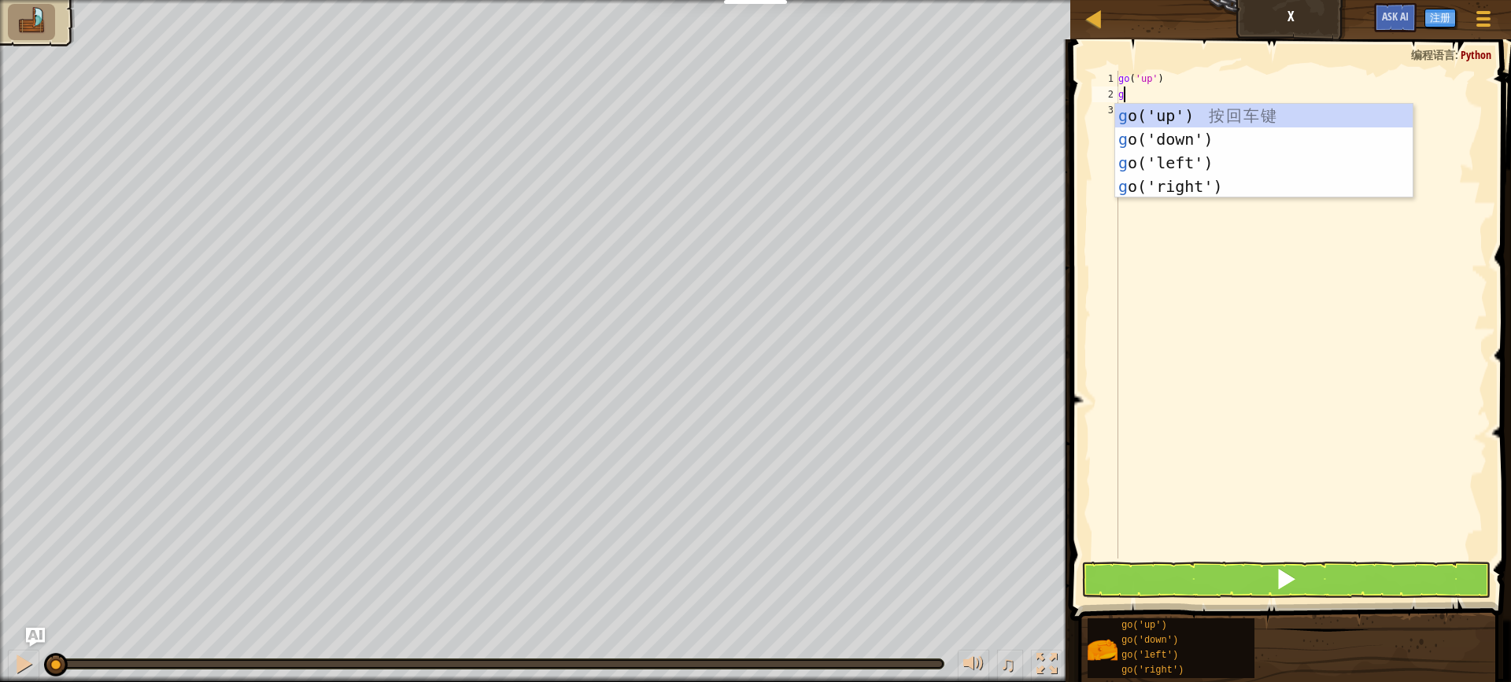
type textarea "go"
click at [1225, 188] on div "go ('up') 按 回 车 键 go ('down') 按 回 车 键 go ('left') 按 回 车 键 go ('right') 按 回 车 键" at bounding box center [1263, 175] width 297 height 142
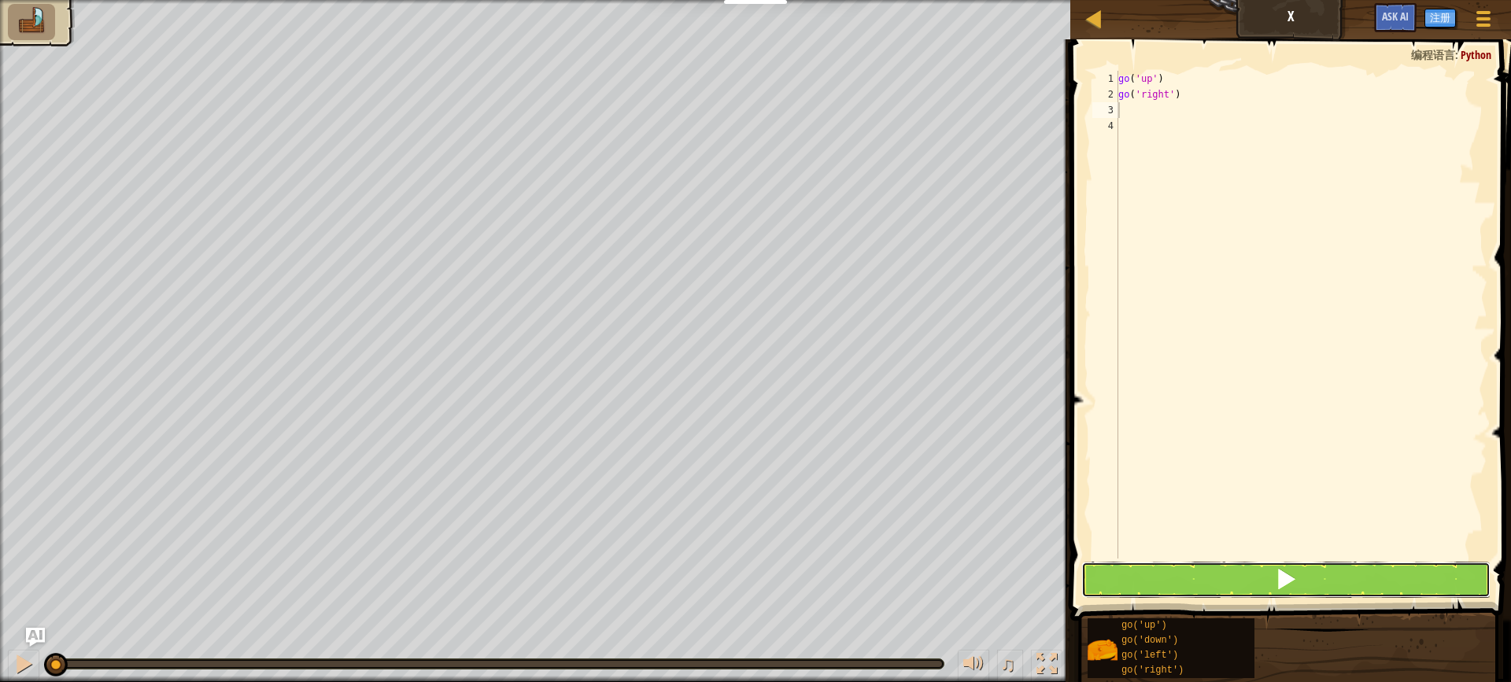
click at [1186, 586] on button at bounding box center [1285, 580] width 409 height 36
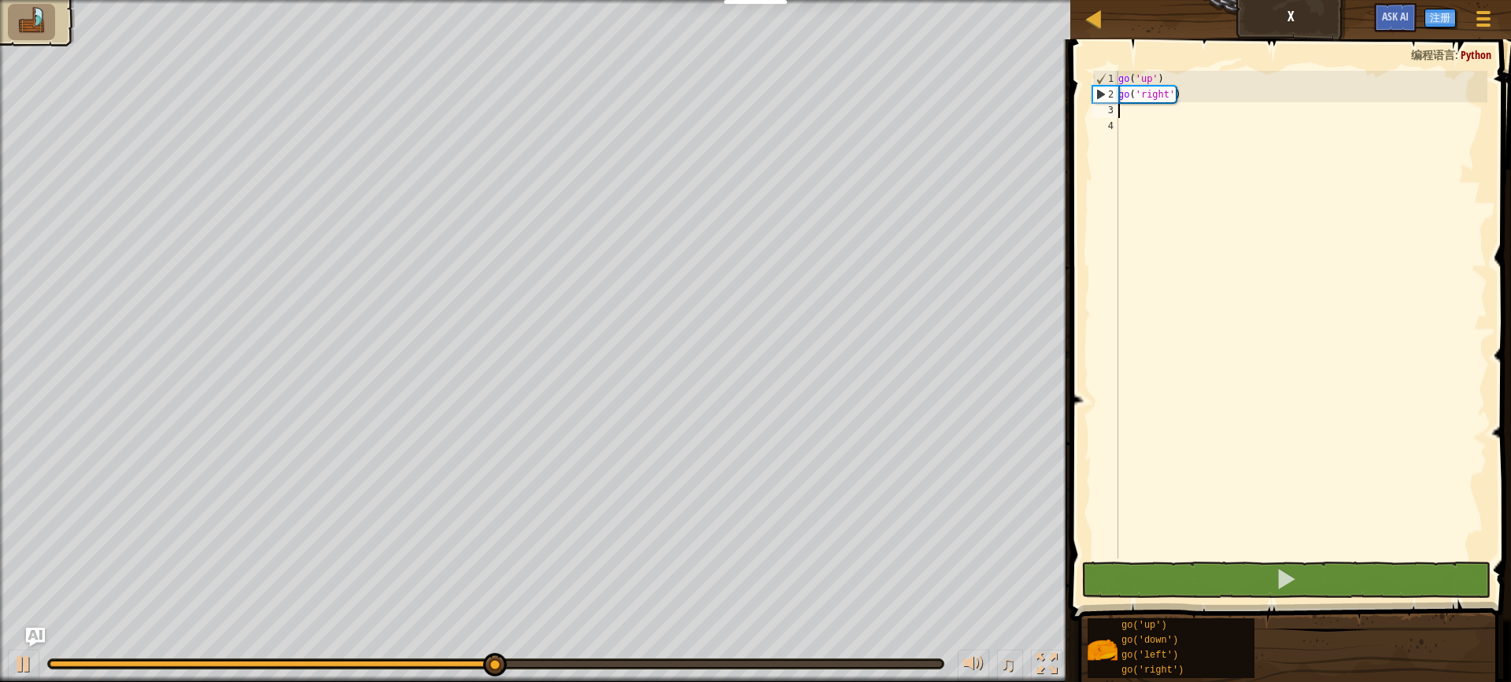
click at [1147, 110] on div "go ( 'up' ) go ( 'right' )" at bounding box center [1301, 330] width 372 height 519
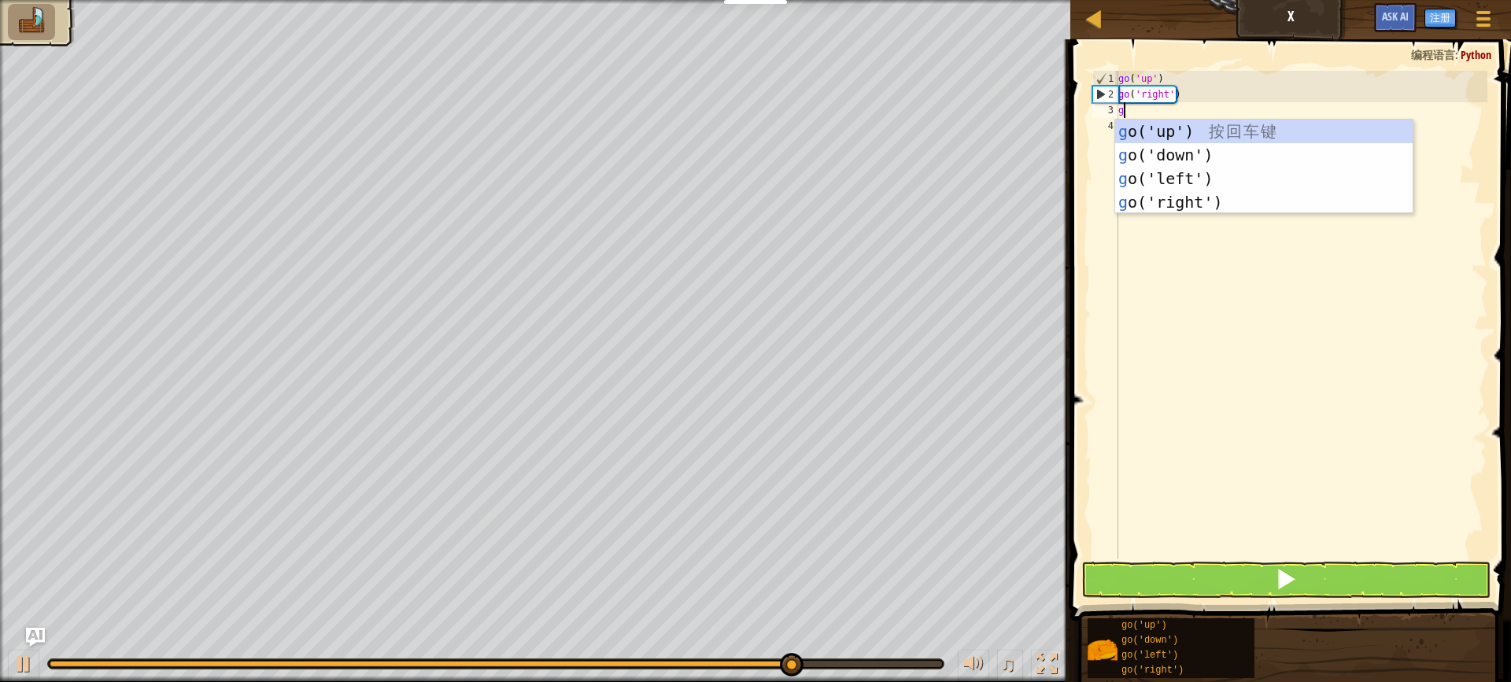
type textarea "go"
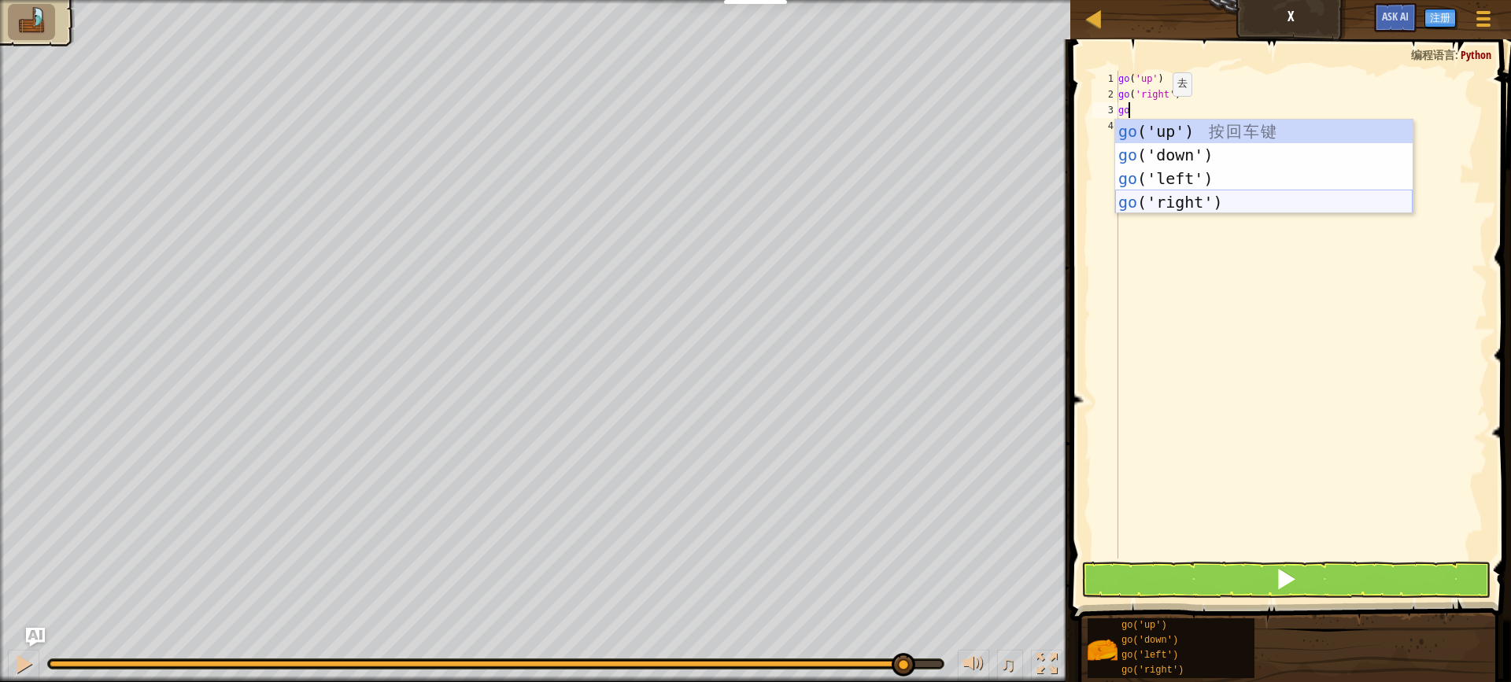
click at [1167, 195] on div "go ('up') 按 回 车 键 go ('down') 按 回 车 键 go ('left') 按 回 车 键 go ('right') 按 回 车 键" at bounding box center [1263, 191] width 297 height 142
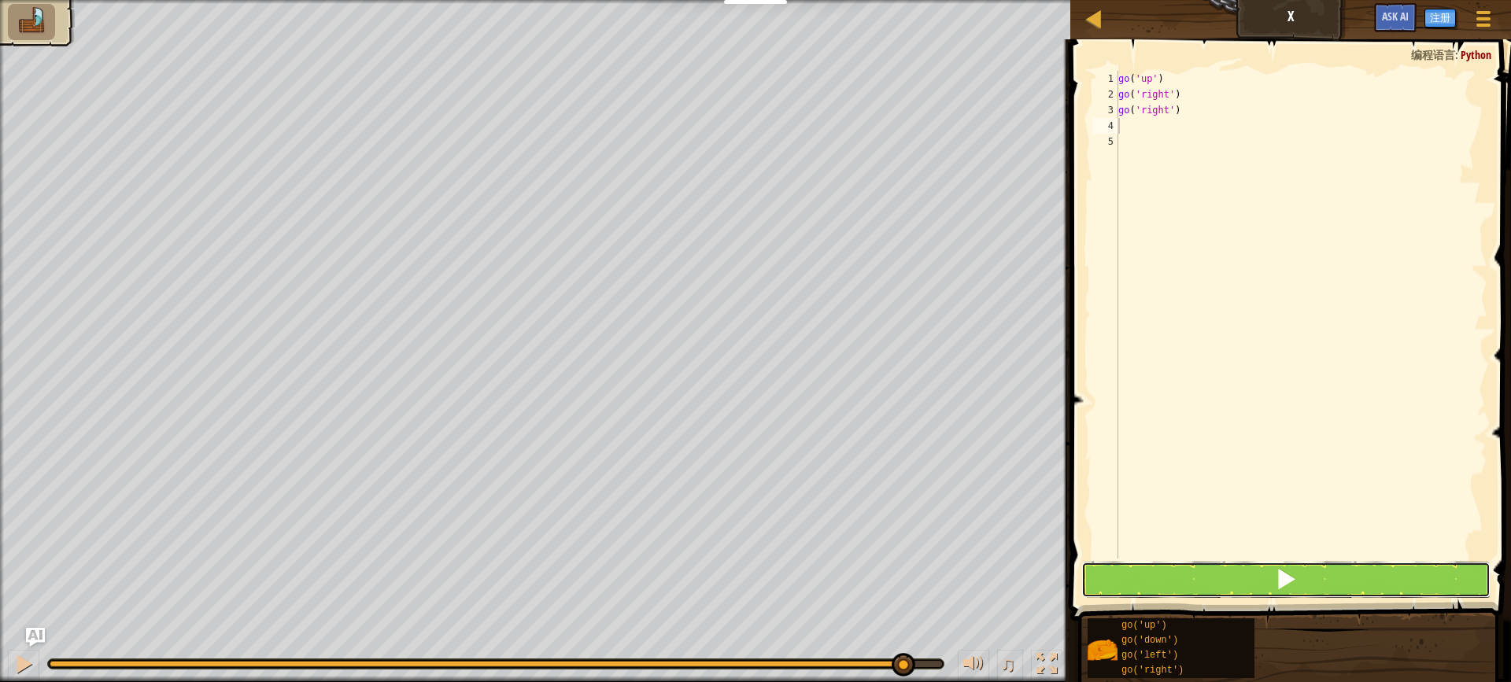
drag, startPoint x: 1212, startPoint y: 582, endPoint x: 1206, endPoint y: 506, distance: 75.8
click at [1210, 582] on button at bounding box center [1285, 580] width 409 height 36
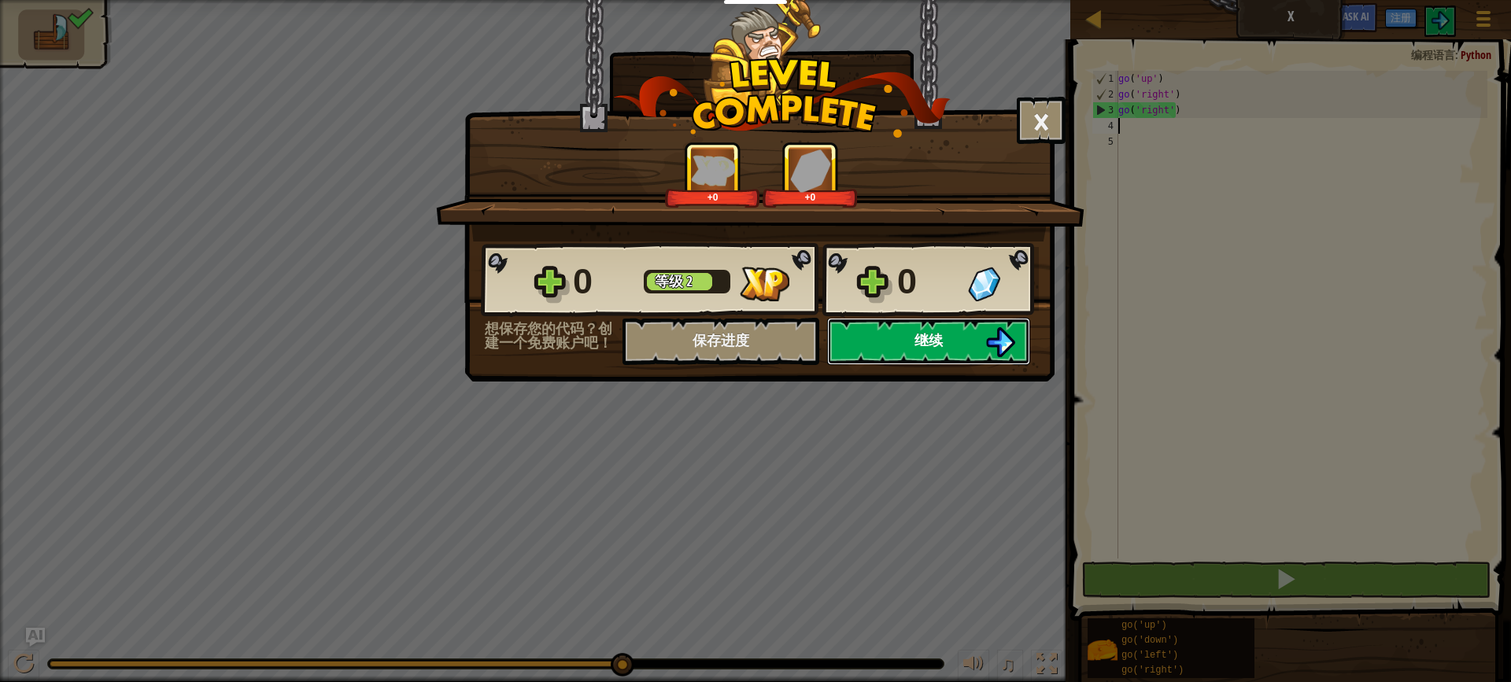
click at [942, 323] on button "继续" at bounding box center [928, 341] width 203 height 47
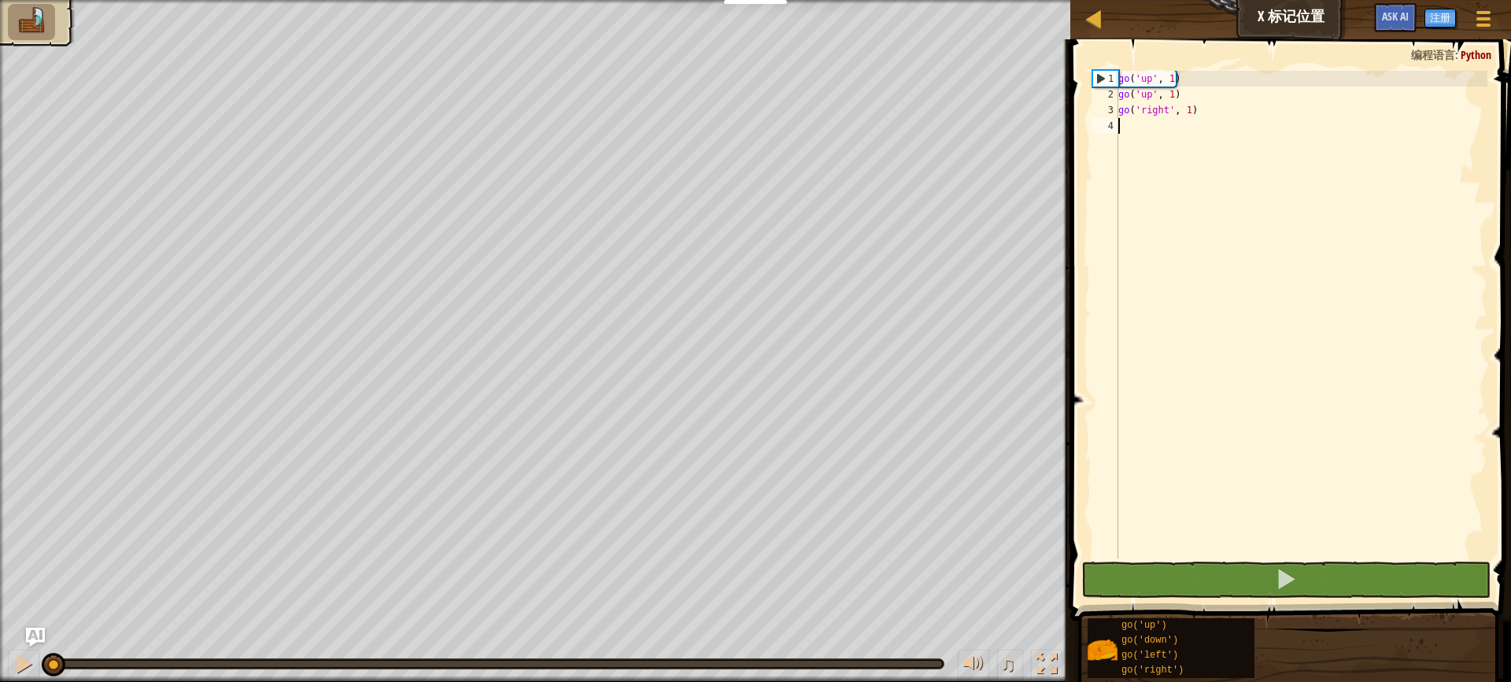
click at [1169, 164] on div "go ( 'up' , 1 ) go ( 'up' , 1 ) go ( 'right' , 1 )" at bounding box center [1301, 330] width 372 height 519
click at [1143, 96] on div "go ( 'up' , 1 ) go ( 'up' , 1 ) go ( 'right' , 1 )" at bounding box center [1301, 330] width 372 height 519
click at [1143, 107] on div "go ( 'up' , 1 ) go ( 'up' , 1 ) go ( 'right' , 1 )" at bounding box center [1301, 330] width 372 height 519
type textarea "go('right', 1)"
click at [1143, 137] on div "go ( 'up' , 1 ) go ( 'up' , 1 ) go ( 'right' , 1 )" at bounding box center [1301, 330] width 372 height 519
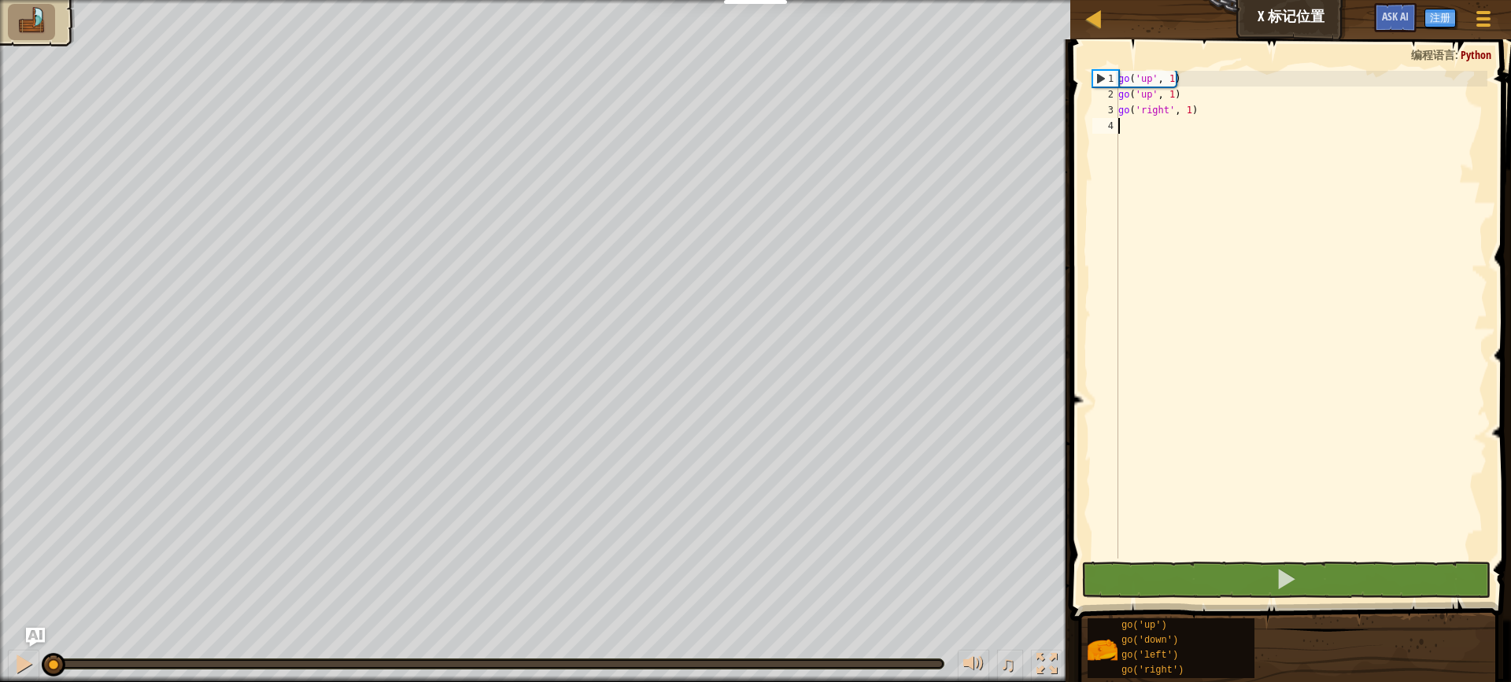
click at [1181, 154] on div "go ( 'up' , 1 ) go ( 'up' , 1 ) go ( 'right' , 1 )" at bounding box center [1301, 330] width 372 height 519
click at [1206, 142] on div "go ( 'up' , 1 ) go ( 'up' , 1 ) go ( 'right' , 1 )" at bounding box center [1301, 330] width 372 height 519
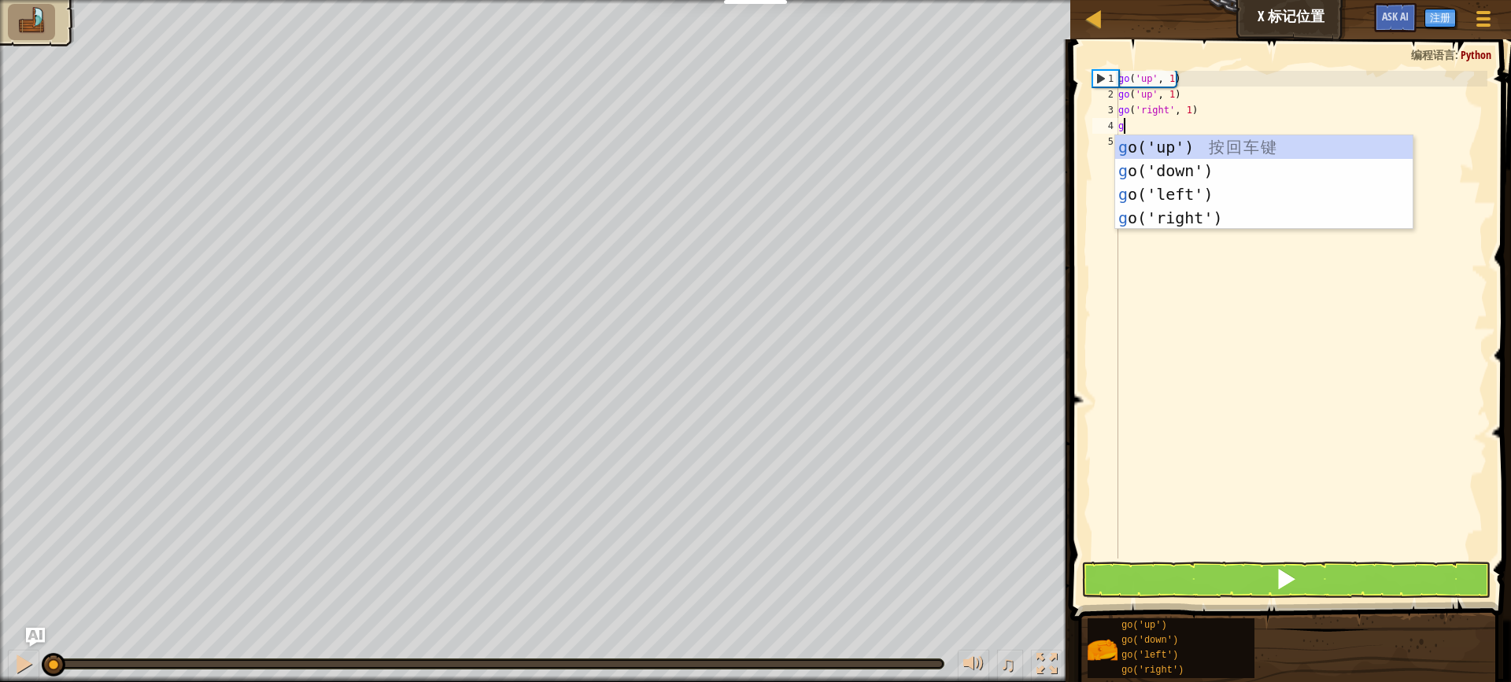
type textarea "go"
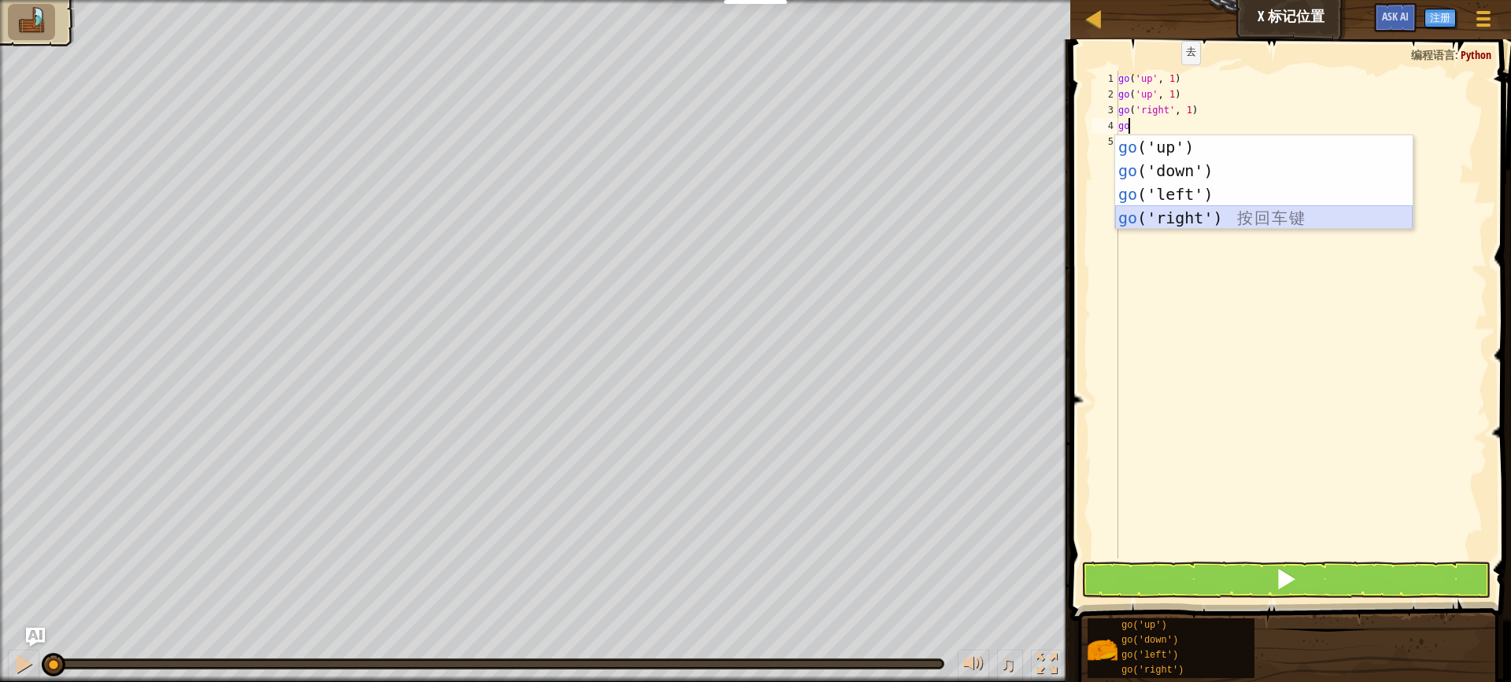
click at [1145, 218] on div "go ('up') 按 回 车 键 go ('down') 按 回 车 键 go ('left') 按 回 车 键 go ('right') 按 回 车 键" at bounding box center [1263, 206] width 297 height 142
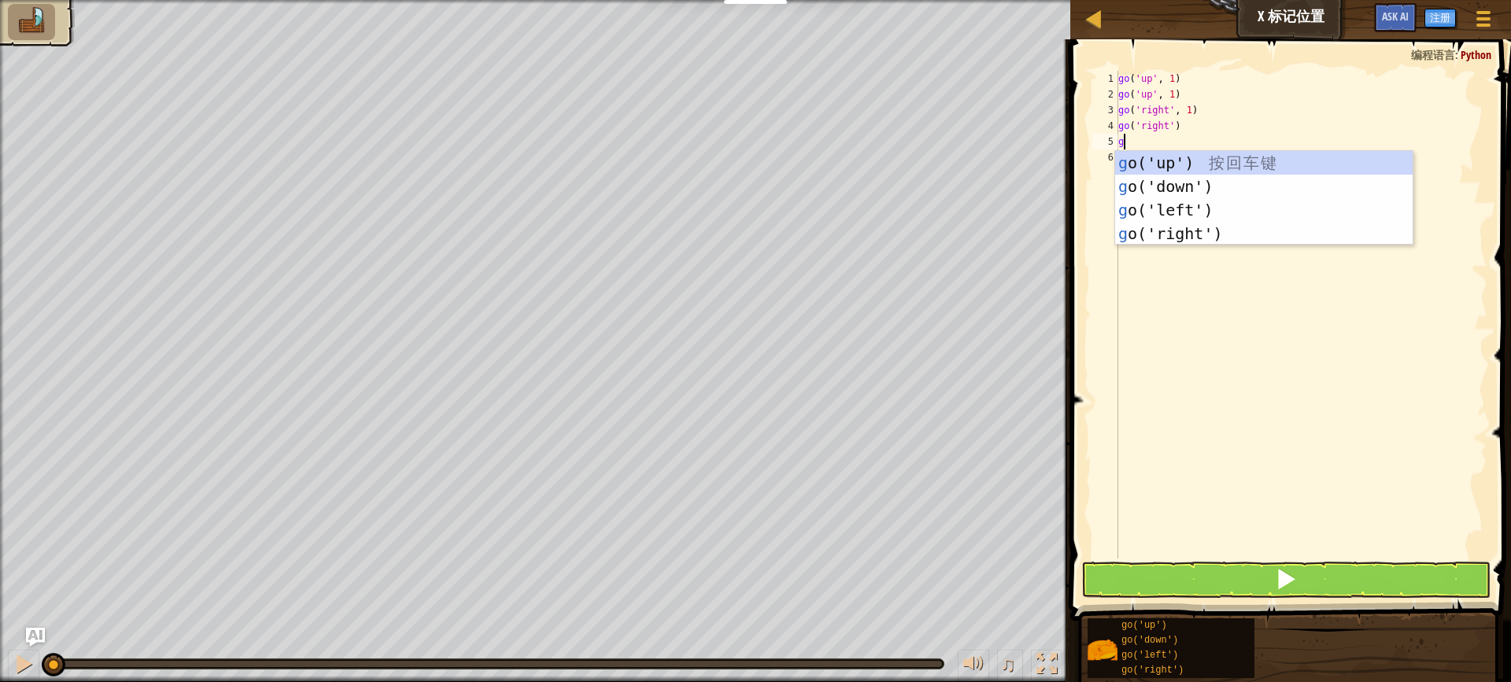
type textarea "go"
click at [1139, 238] on div "go ('up') 按 回 车 键 go ('down') 按 回 车 键 go ('left') 按 回 车 键 go ('right') 按 回 车 键" at bounding box center [1263, 222] width 297 height 142
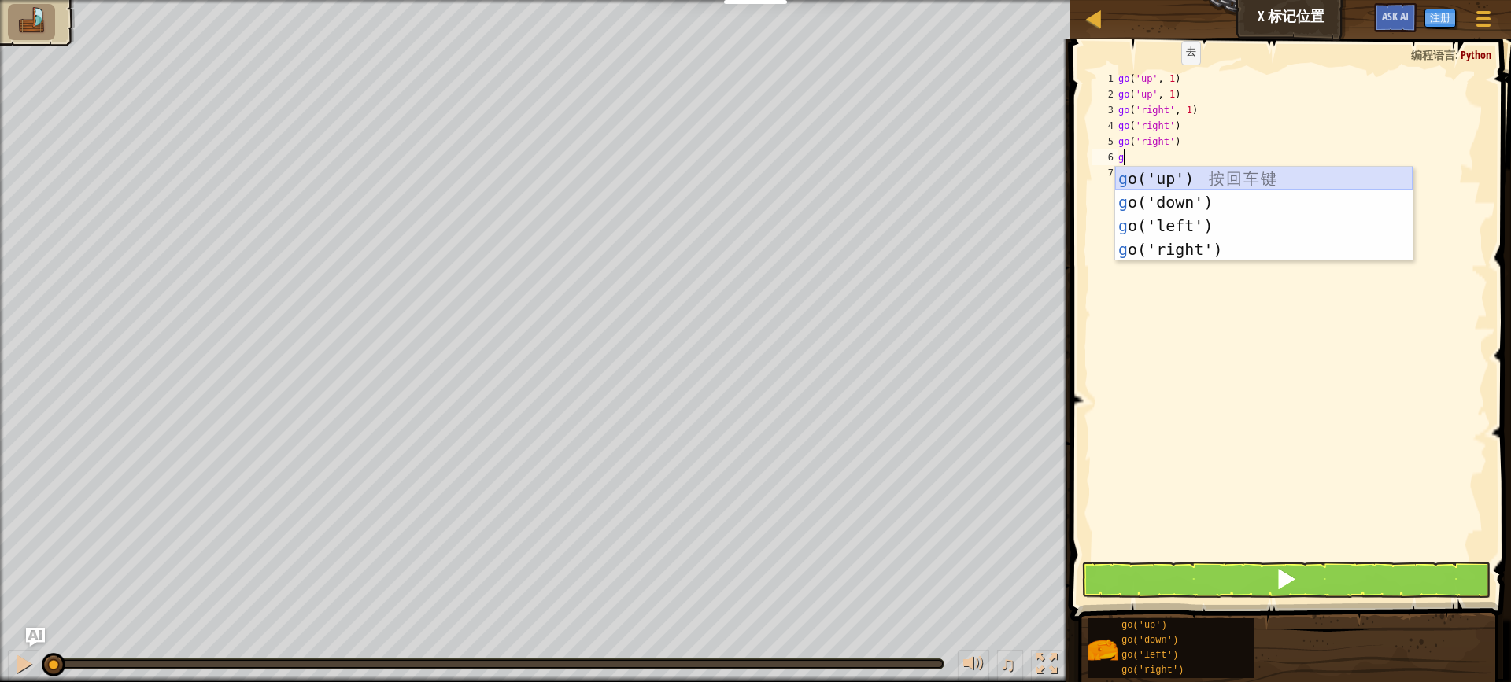
type textarea "go"
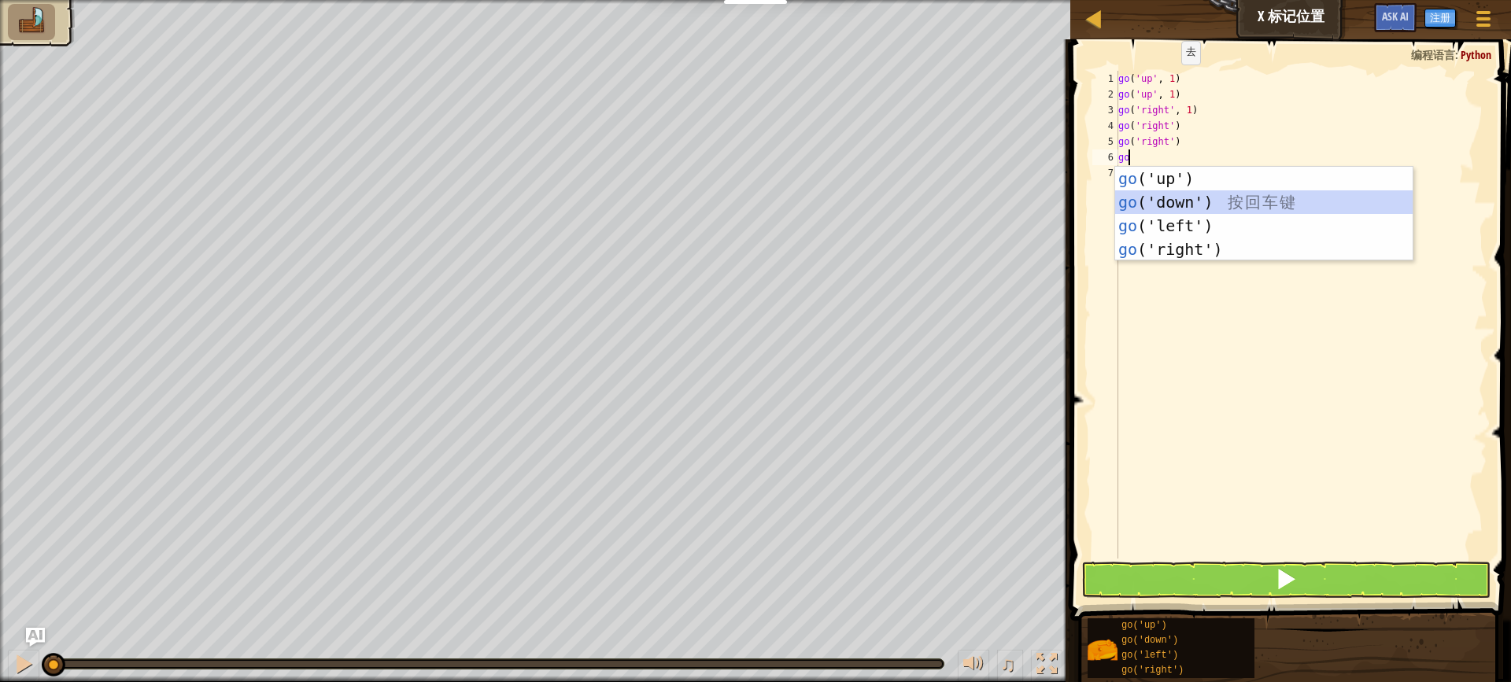
click at [1150, 201] on div "go ('up') 按 回 车 键 go ('down') 按 回 车 键 go ('left') 按 回 车 键 go ('right') 按 回 车 键" at bounding box center [1263, 238] width 297 height 142
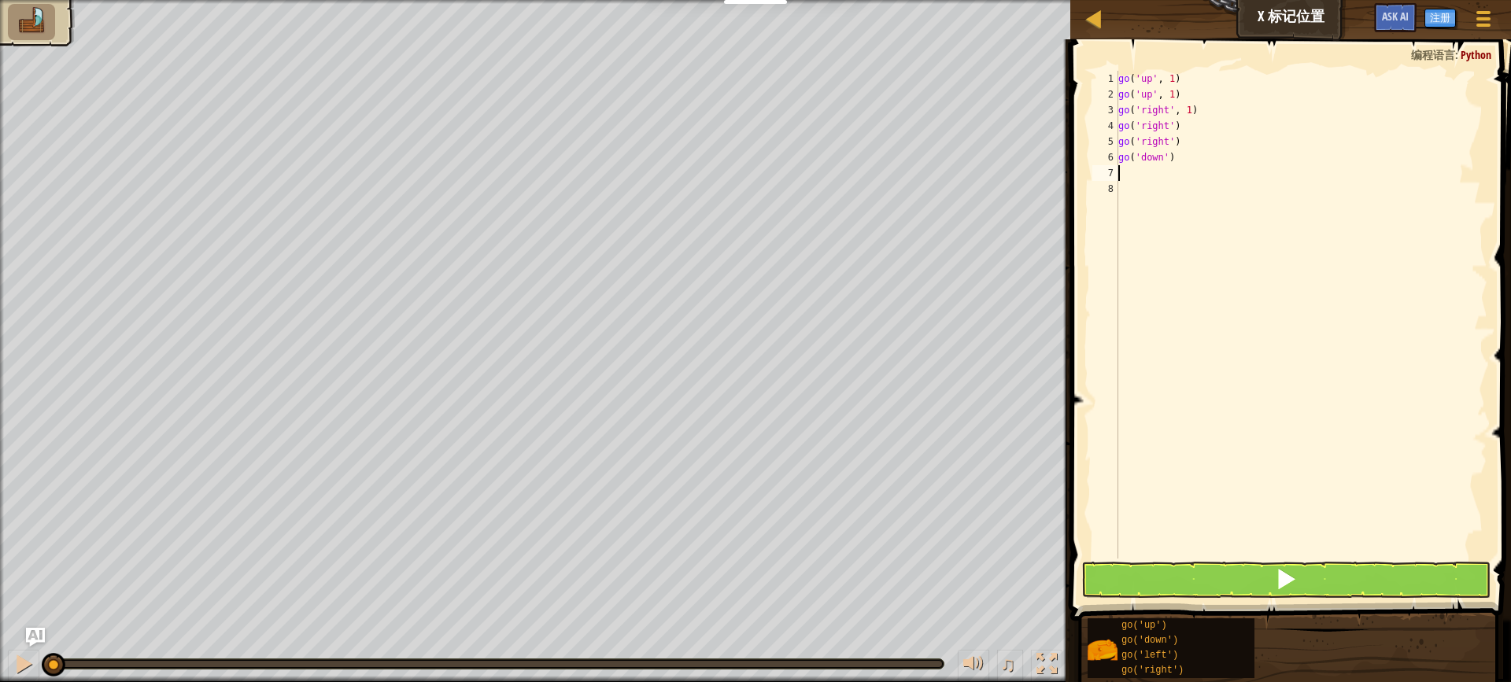
type textarea "g"
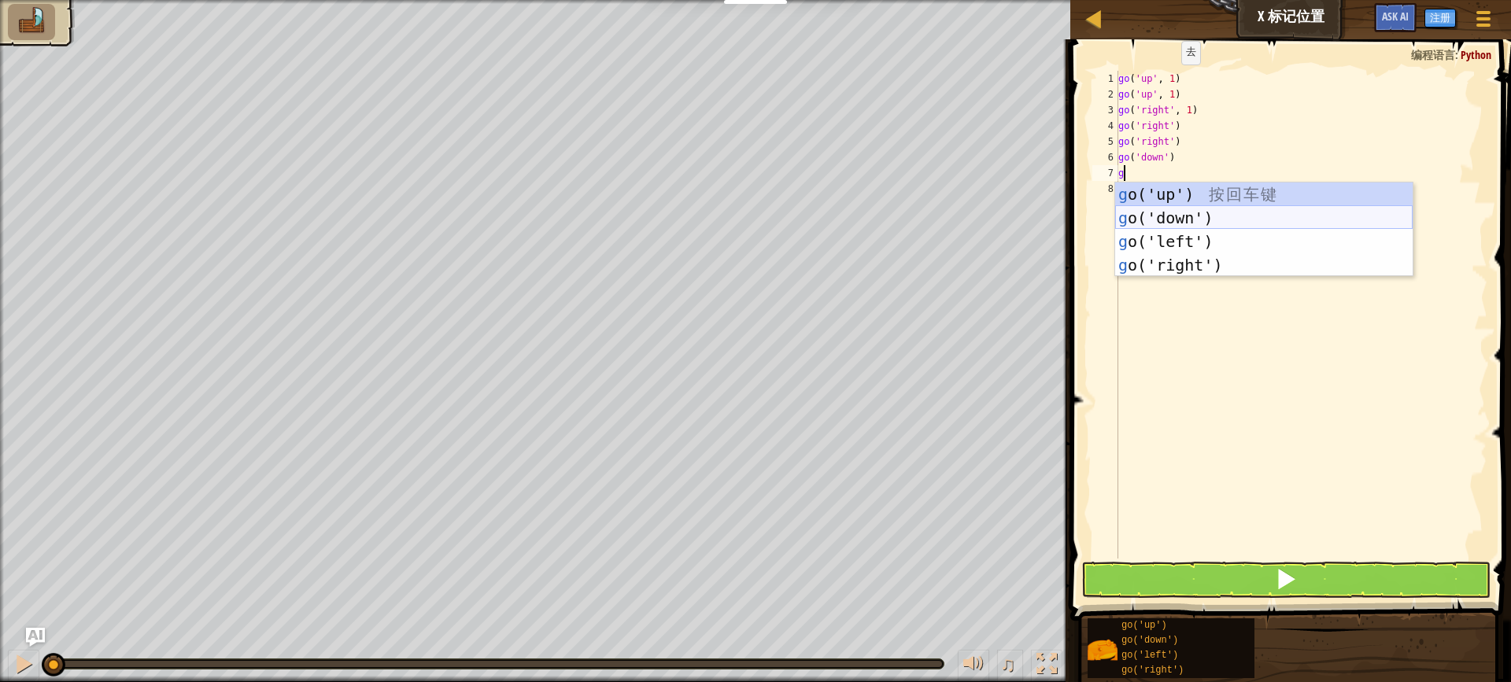
click at [1169, 211] on div "g o('up') 按 回 车 键 g o('down') 按 回 车 键 g o('left') 按 回 车 键 g o('right') 按 回 车 键" at bounding box center [1263, 254] width 297 height 142
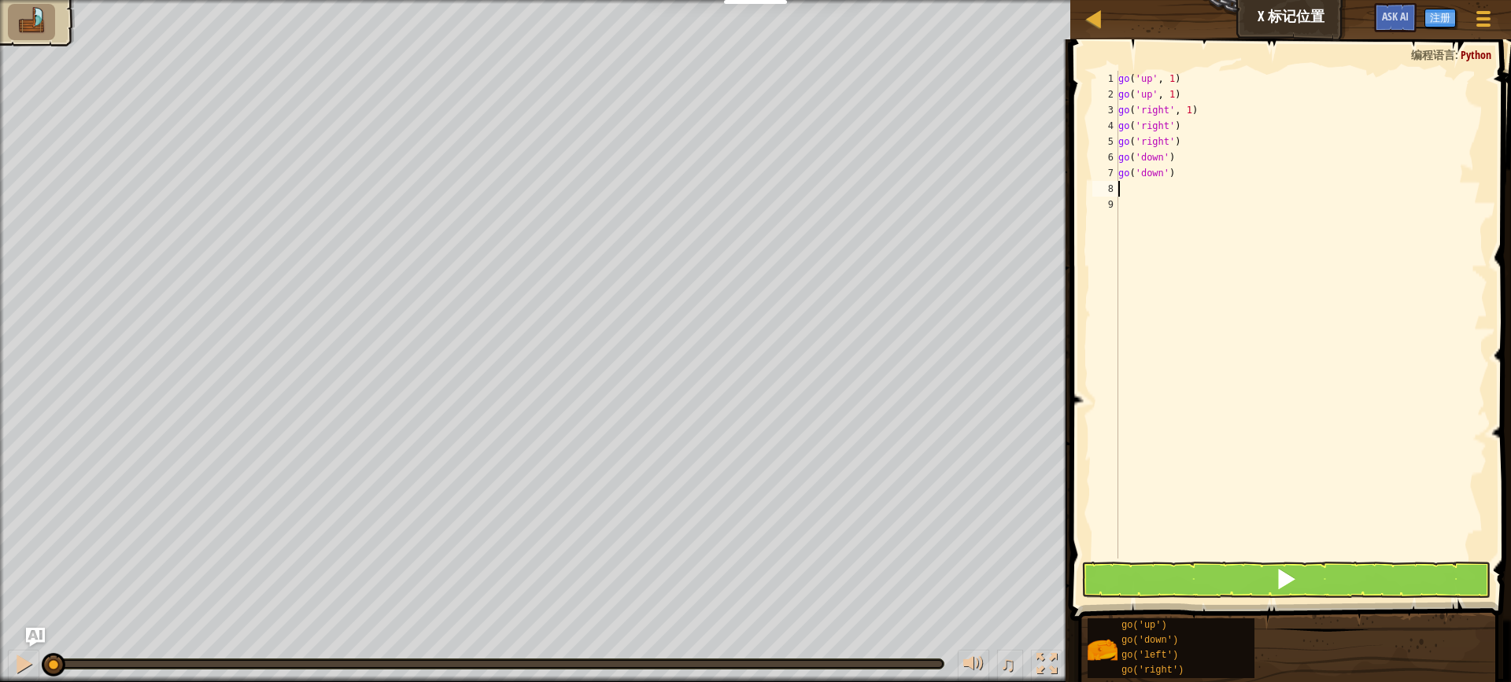
type textarea "g"
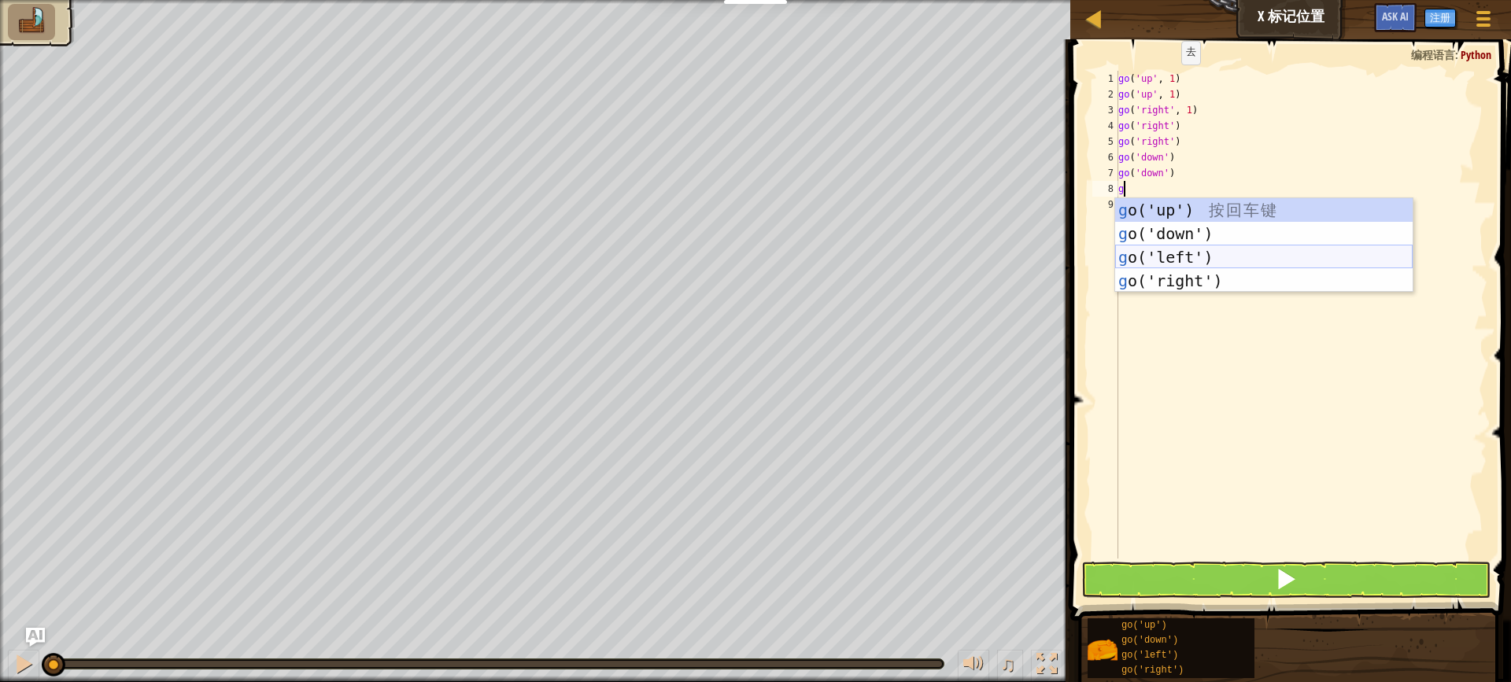
click at [1169, 255] on div "g o('up') 按 回 车 键 g o('down') 按 回 车 键 g o('left') 按 回 车 键 g o('right') 按 回 车 键" at bounding box center [1263, 269] width 297 height 142
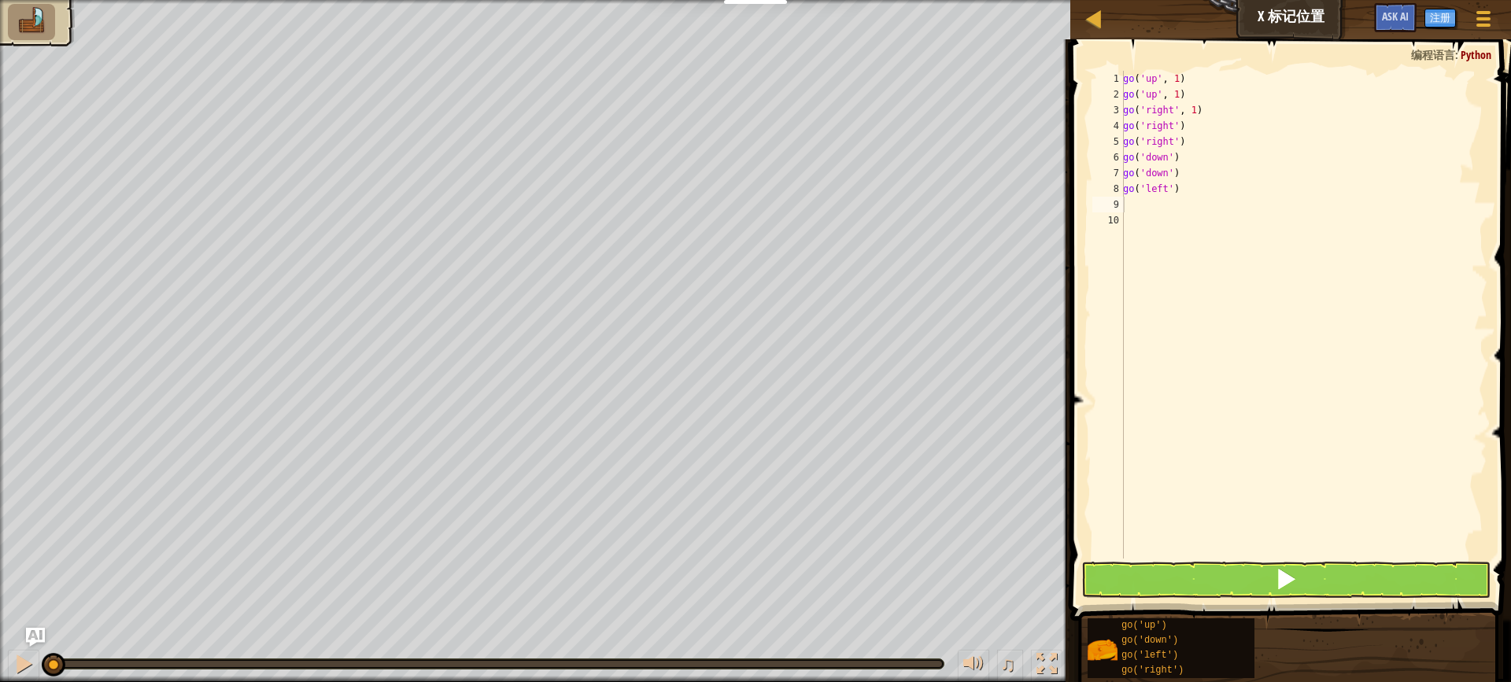
drag, startPoint x: 1243, startPoint y: 560, endPoint x: 1247, endPoint y: 567, distance: 8.8
click at [1243, 561] on span at bounding box center [1292, 308] width 453 height 628
click at [1275, 574] on button at bounding box center [1285, 580] width 409 height 36
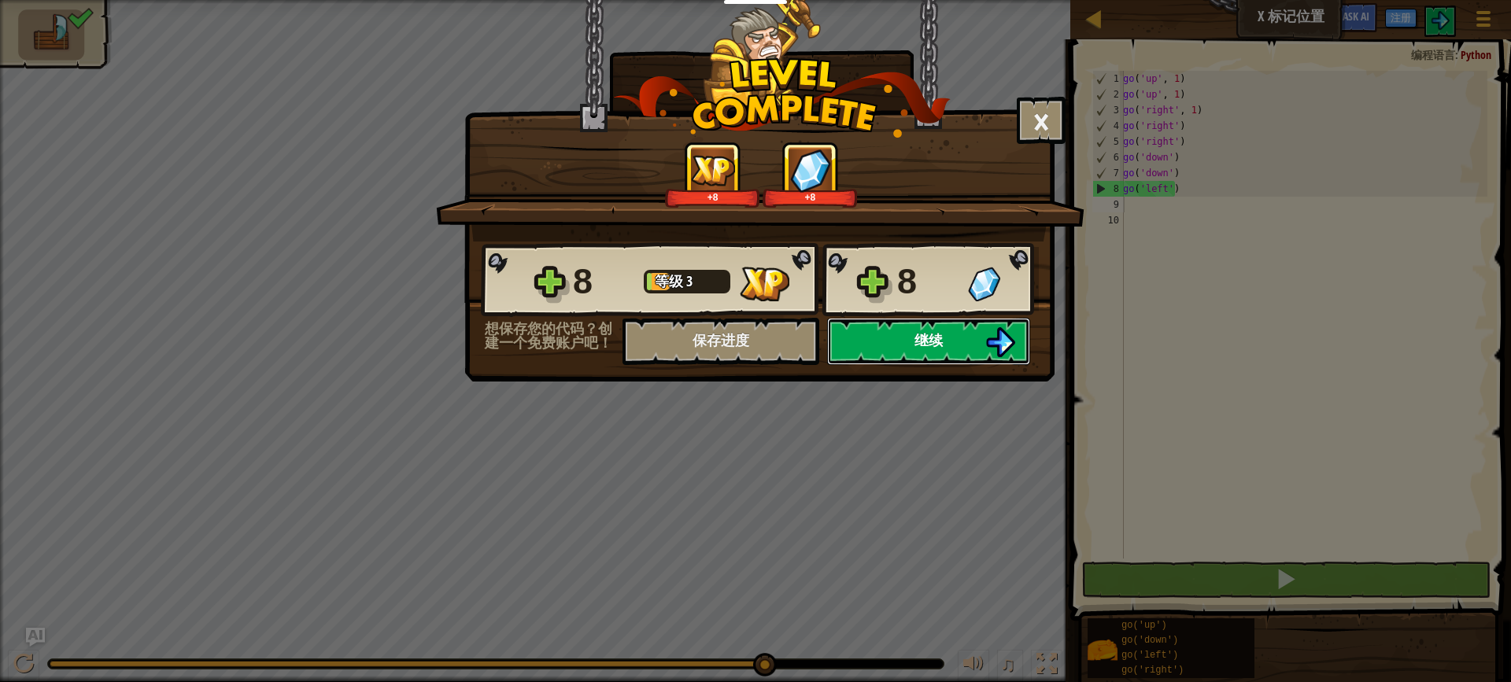
click at [886, 349] on button "继续" at bounding box center [928, 341] width 203 height 47
